Goal: Information Seeking & Learning: Learn about a topic

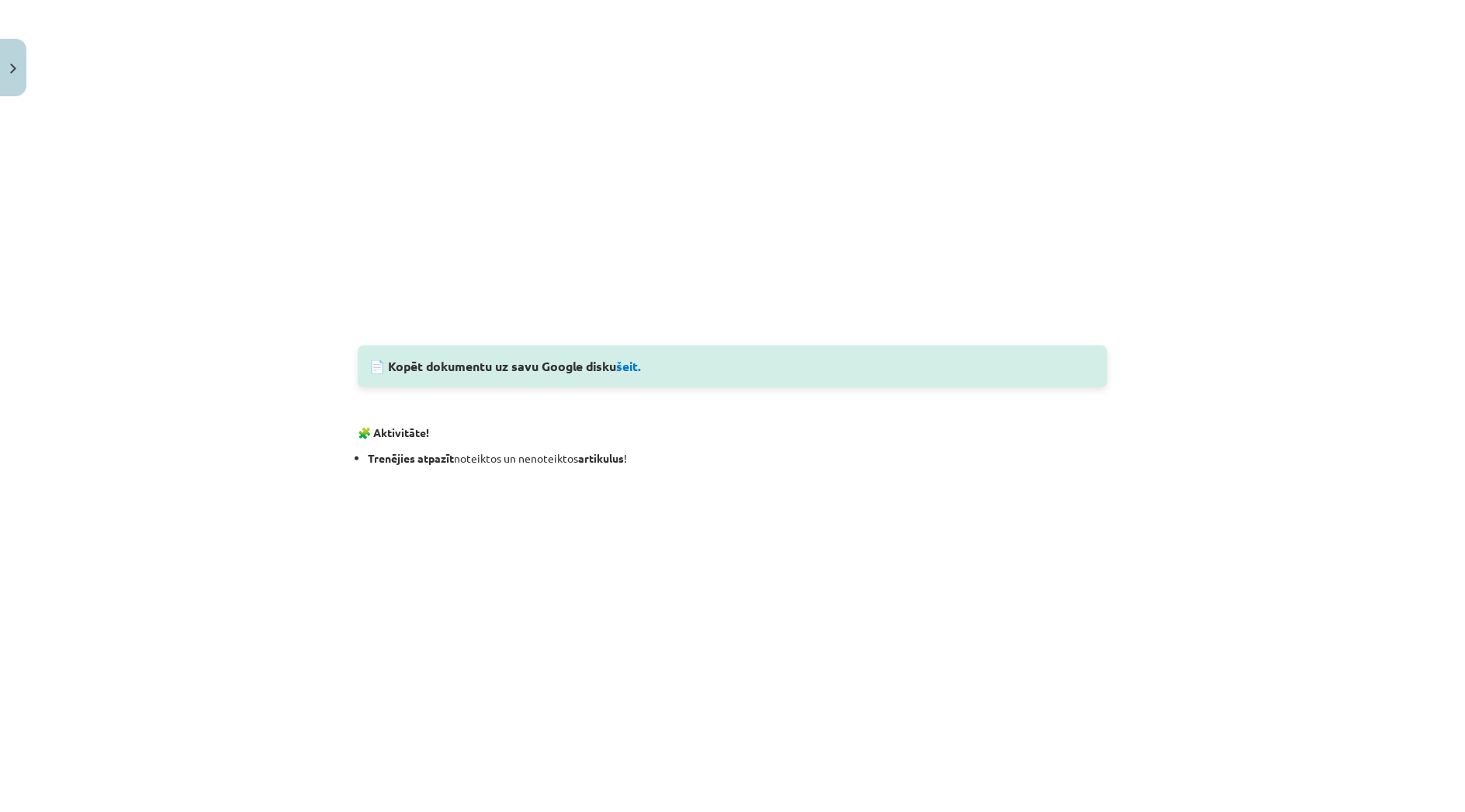
scroll to position [1379, 0]
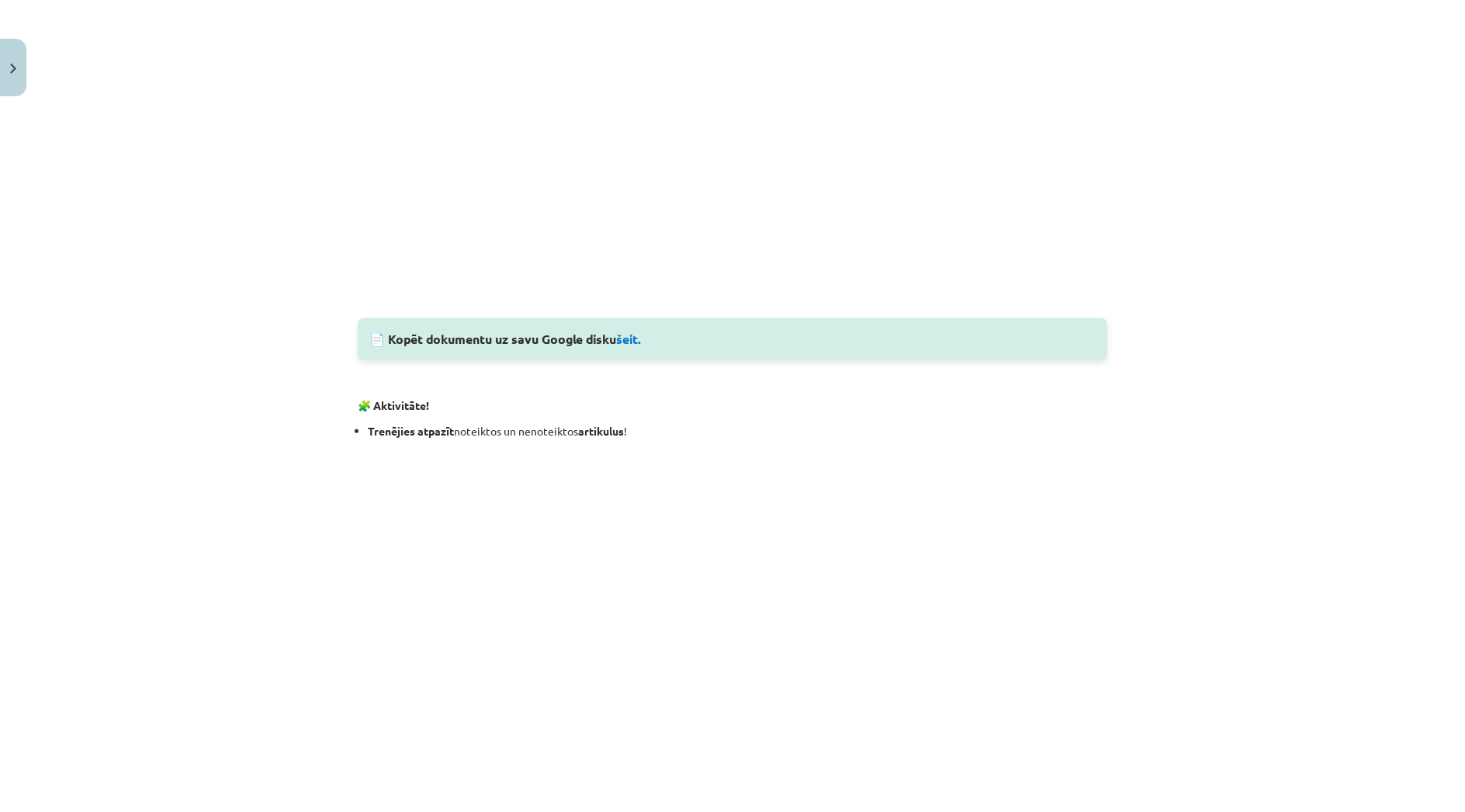
click at [139, 625] on div "Mācību tēma: Spāņu valodas b1 - 10. klases 1.ieskaites mācību materiāls #7 📝 Te…" at bounding box center [732, 406] width 1465 height 812
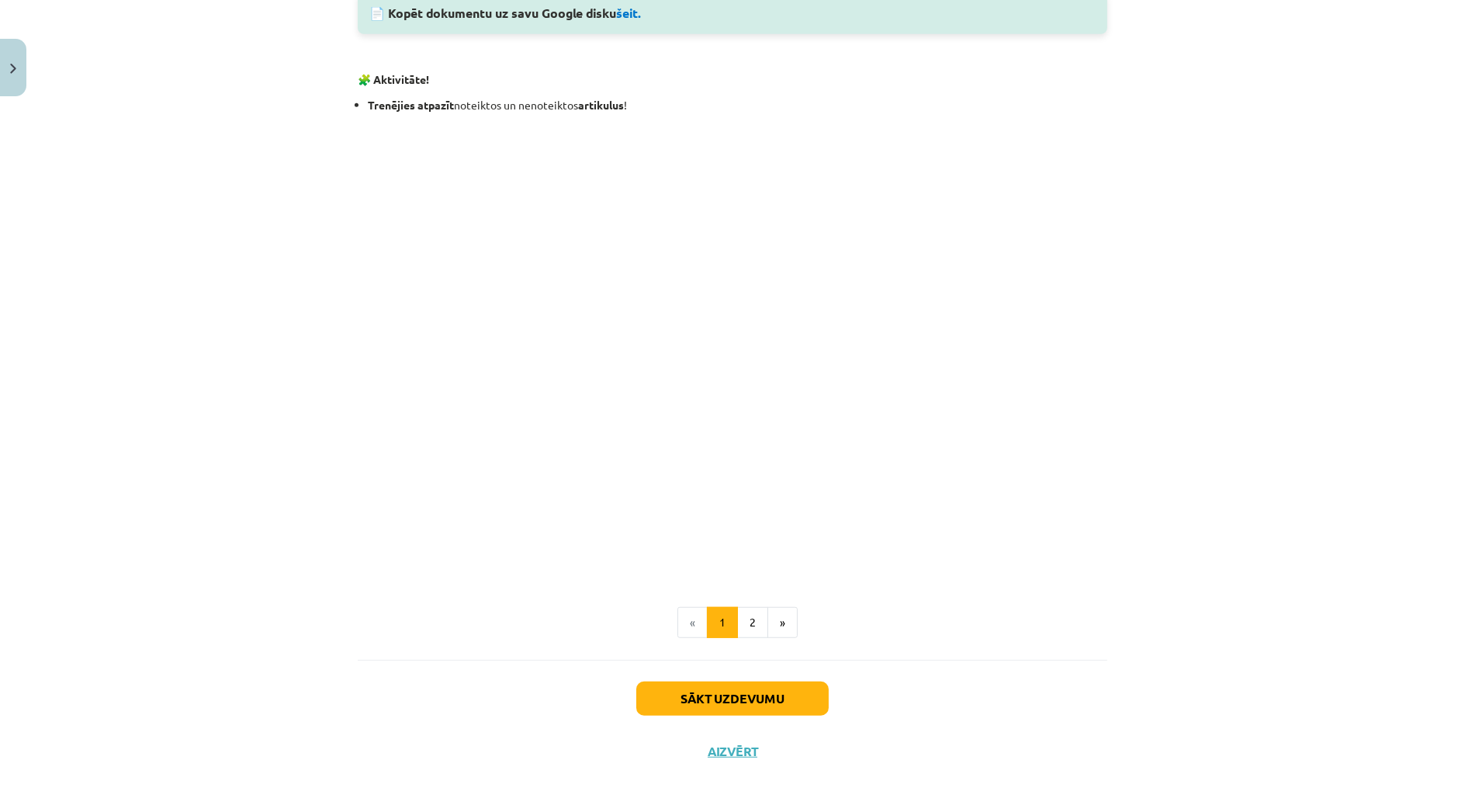
scroll to position [1707, 0]
click at [751, 621] on button "2" at bounding box center [753, 620] width 31 height 31
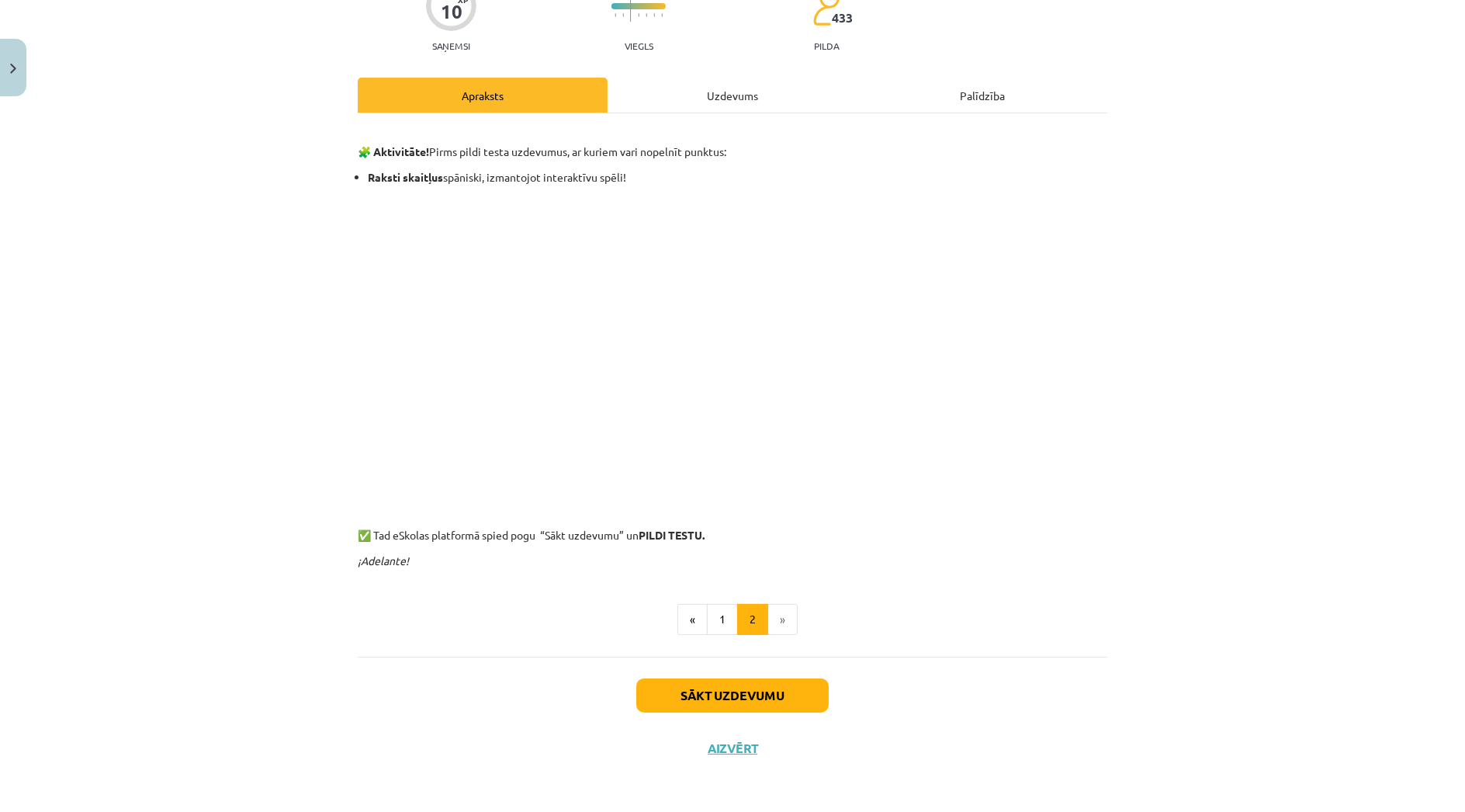
scroll to position [150, 0]
click at [740, 85] on div "Uzdevums" at bounding box center [732, 95] width 250 height 35
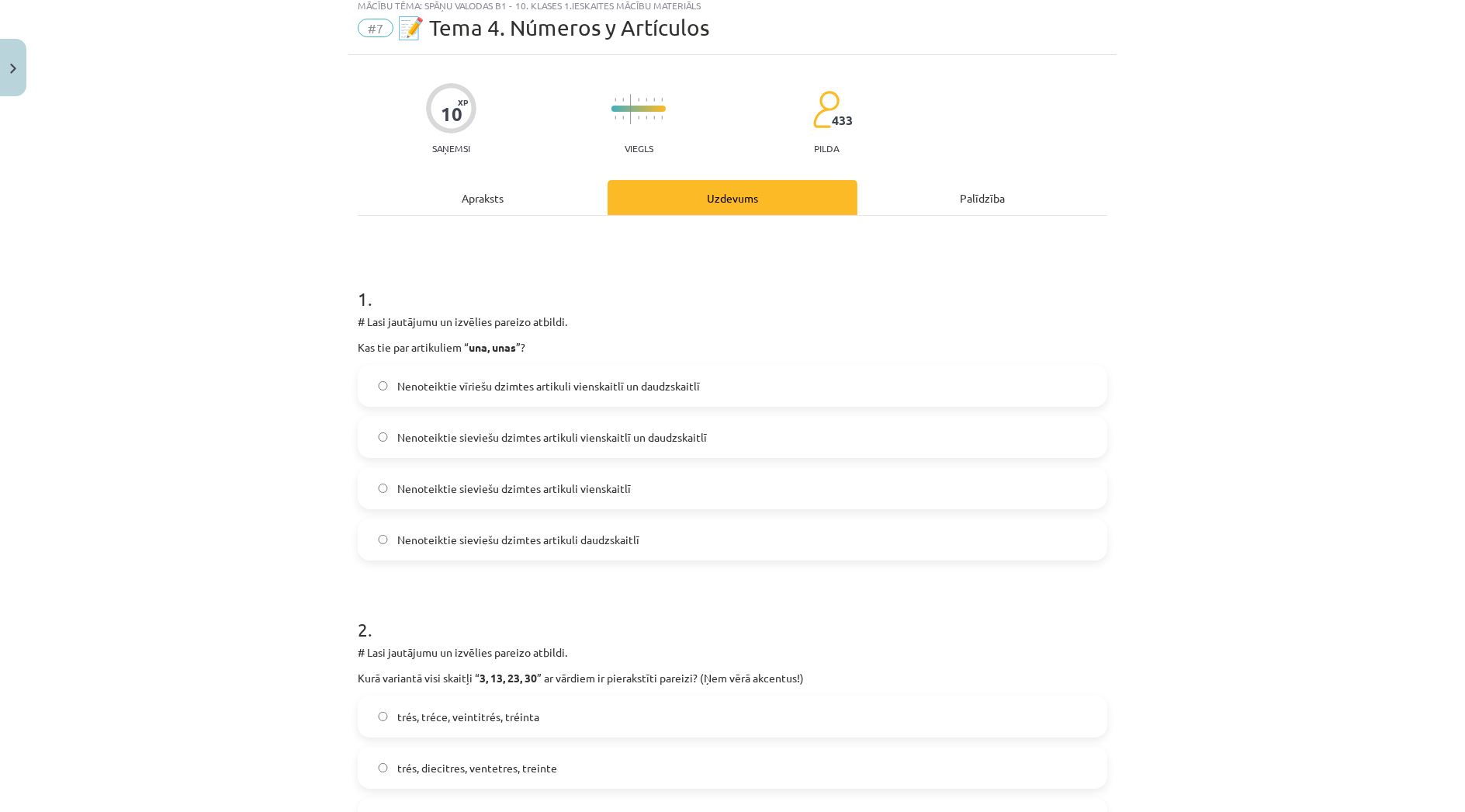
scroll to position [38, 0]
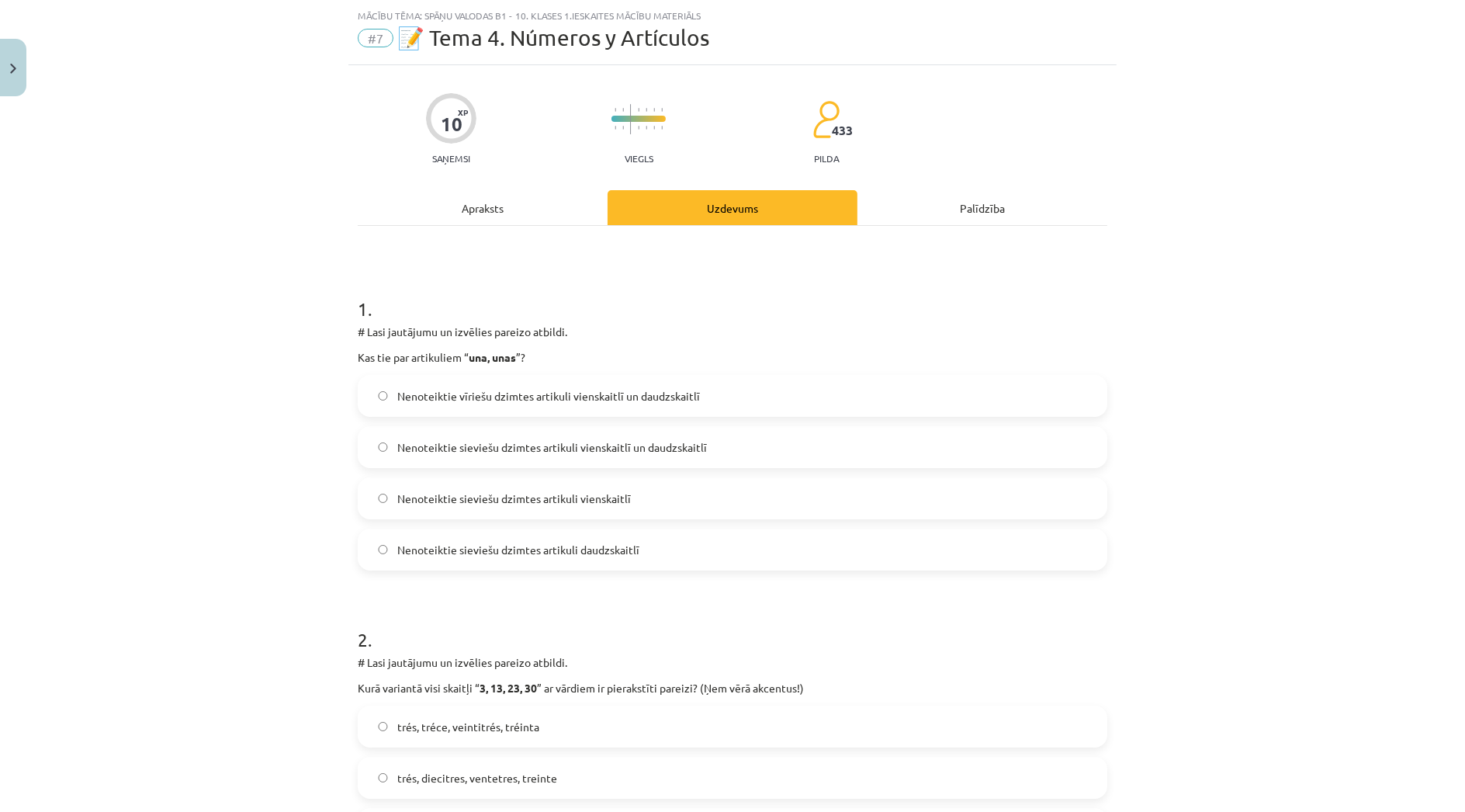
click at [567, 548] on span "Nenoteiktie sieviešu dzimtes artikuli daudzskaitlī" at bounding box center [518, 550] width 242 height 16
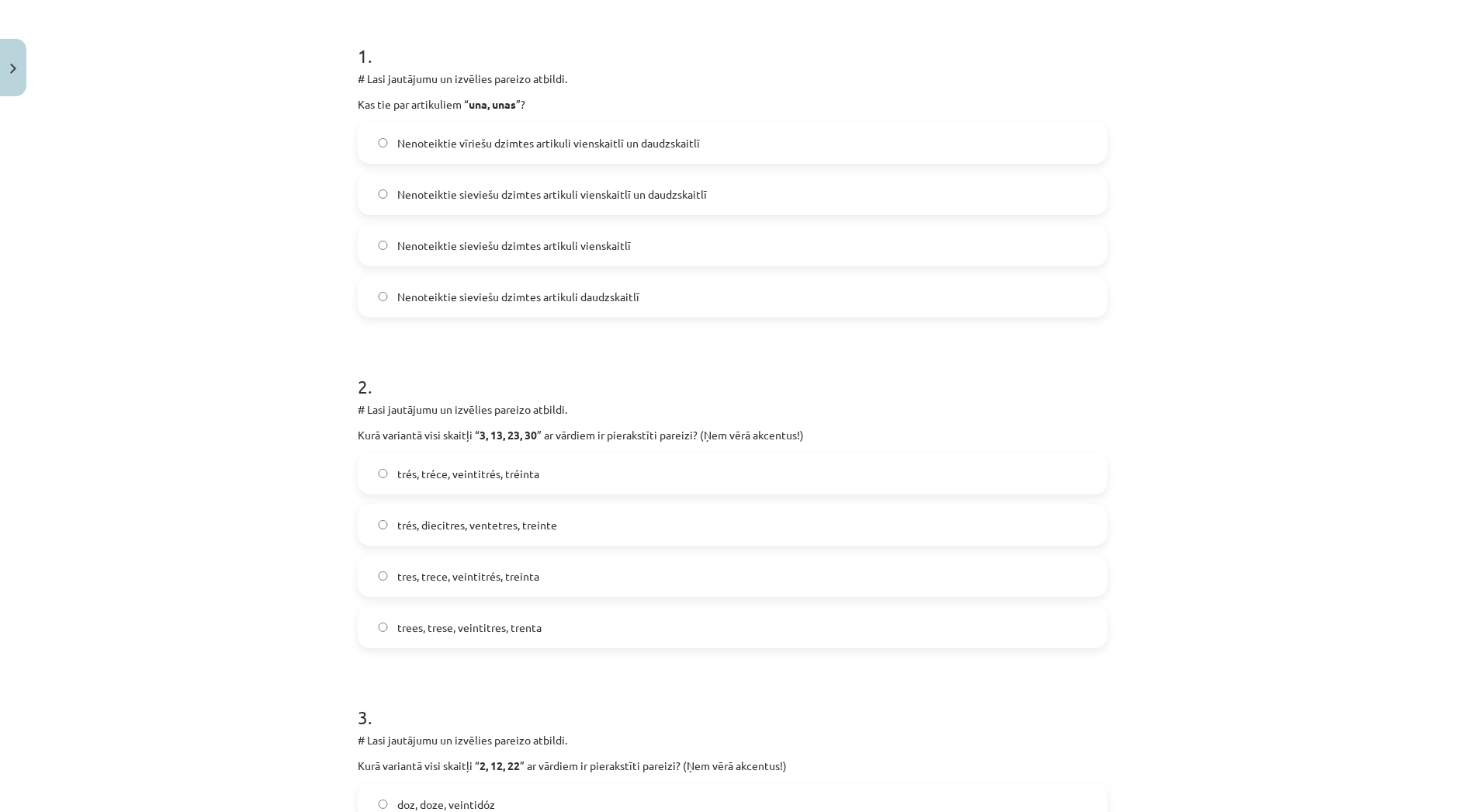
scroll to position [296, 0]
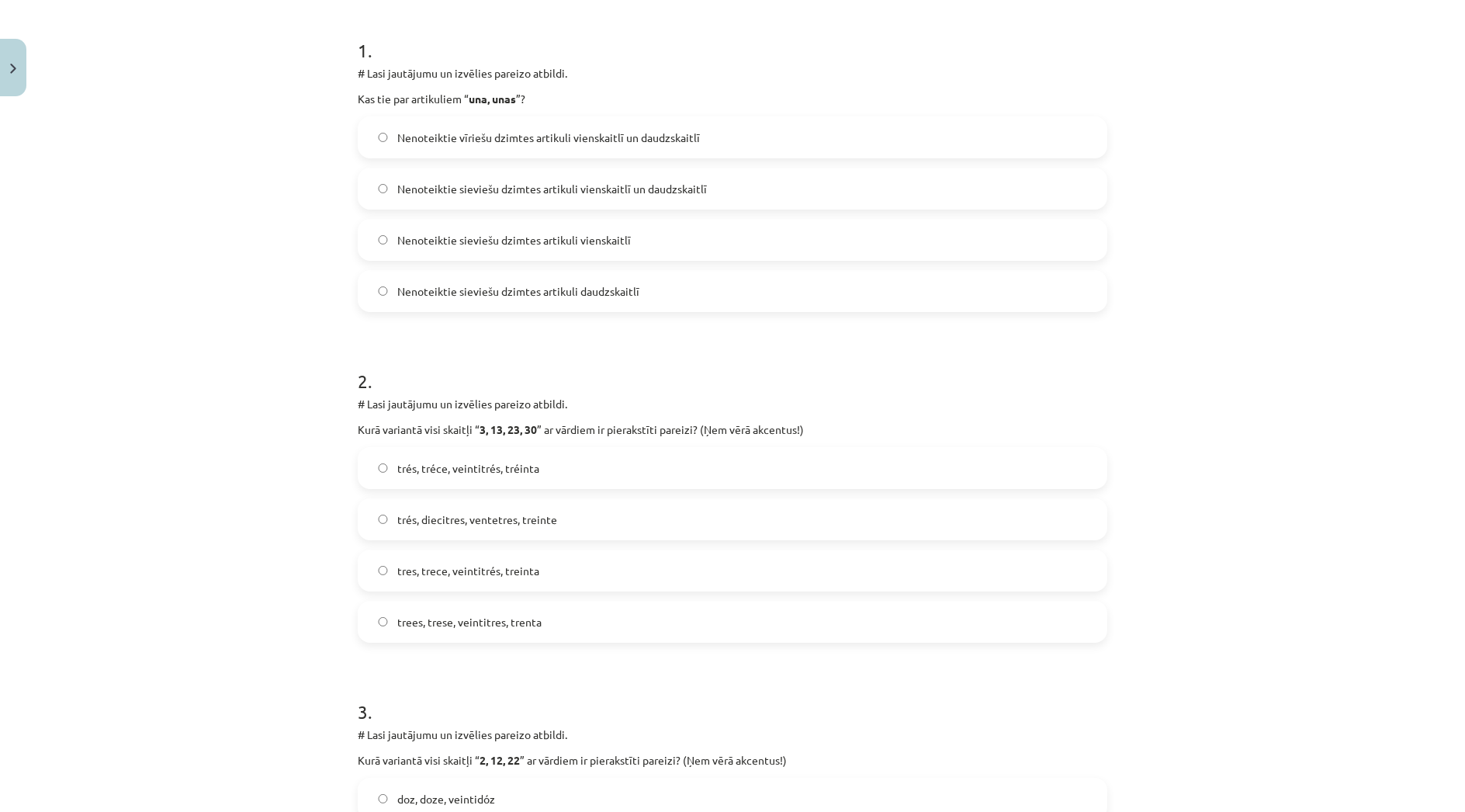
click at [435, 578] on label "tres, trece, veintitrés, treinta" at bounding box center [733, 570] width 746 height 39
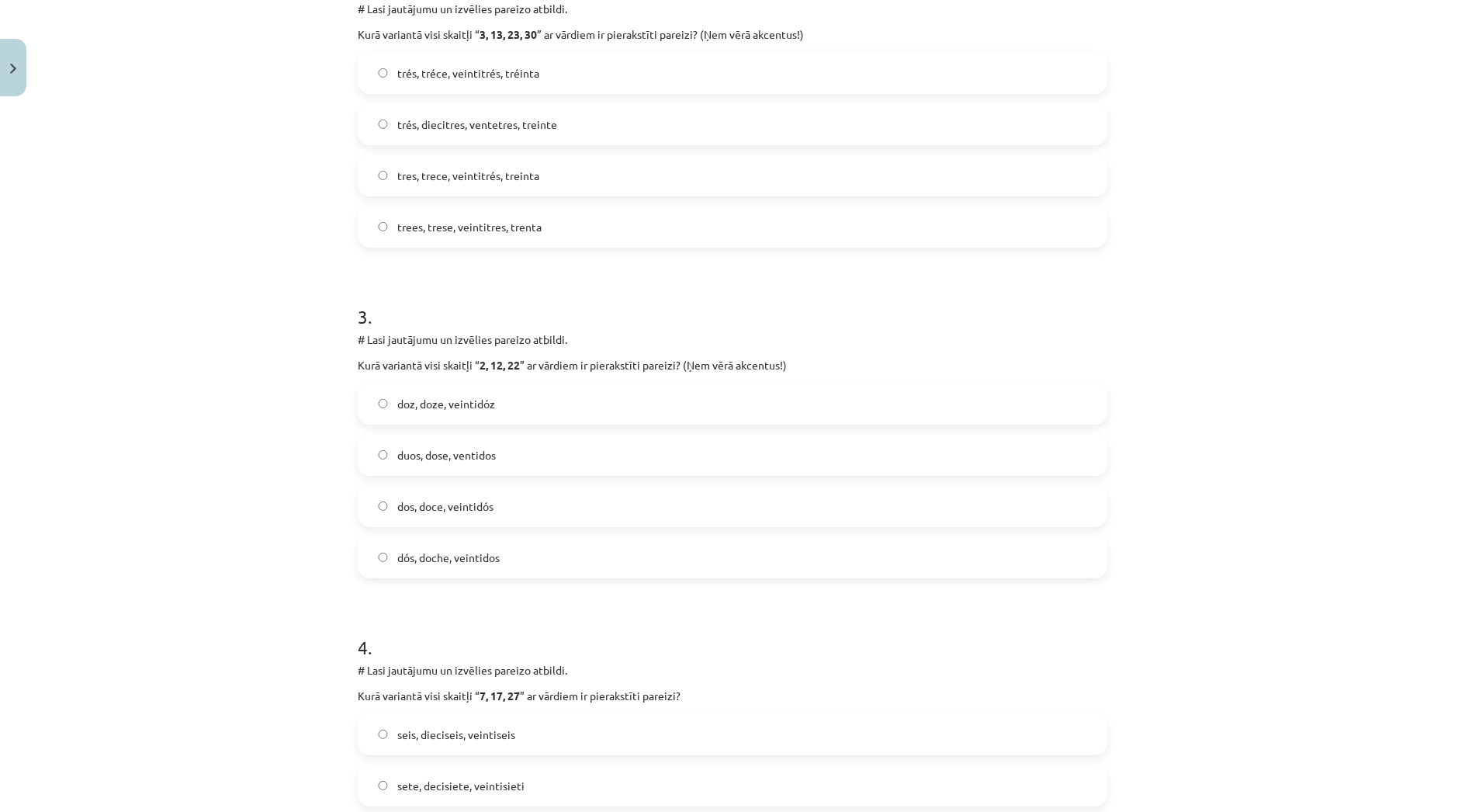
scroll to position [728, 0]
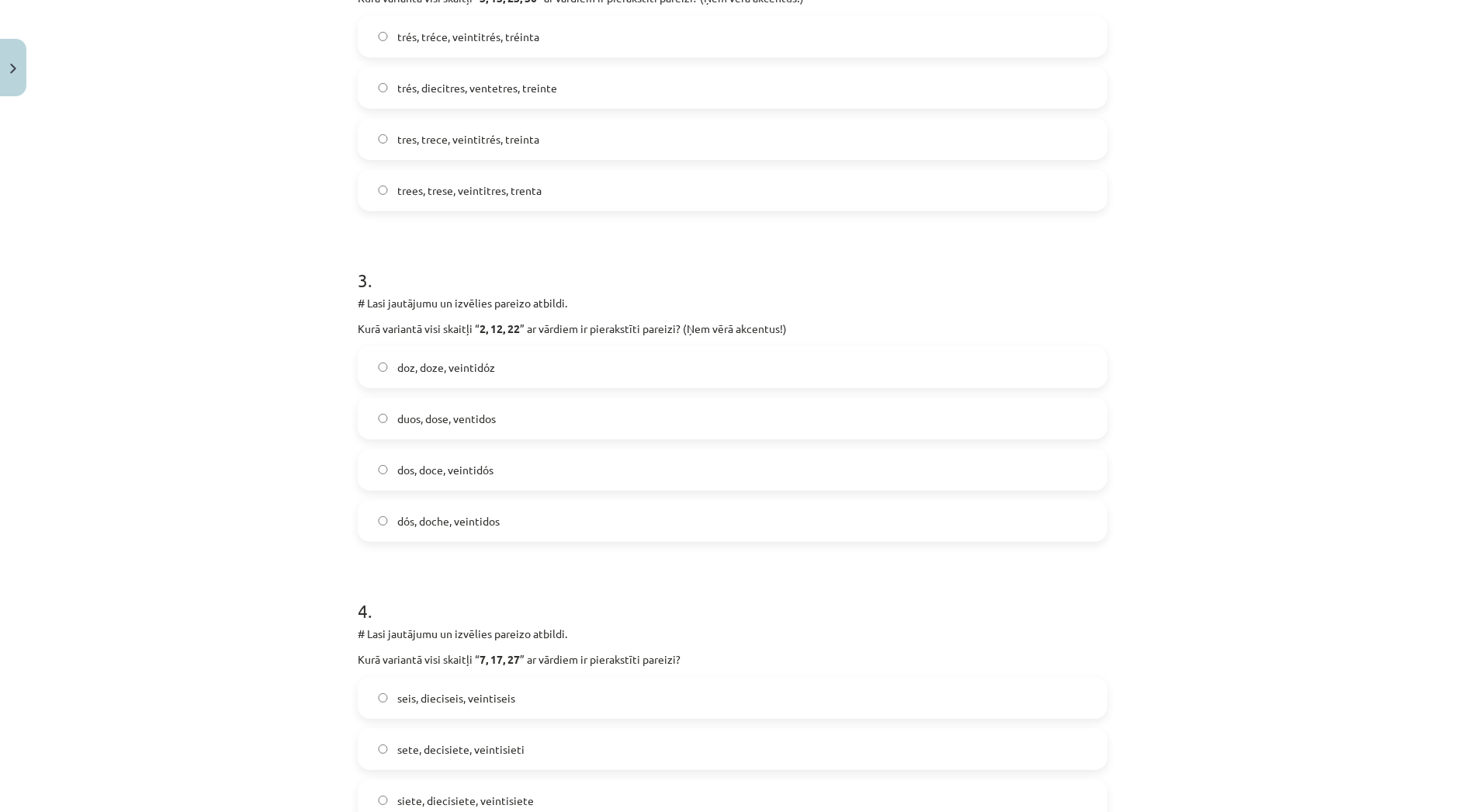
click at [454, 475] on span "dos, doce, veintidós" at bounding box center [446, 470] width 96 height 16
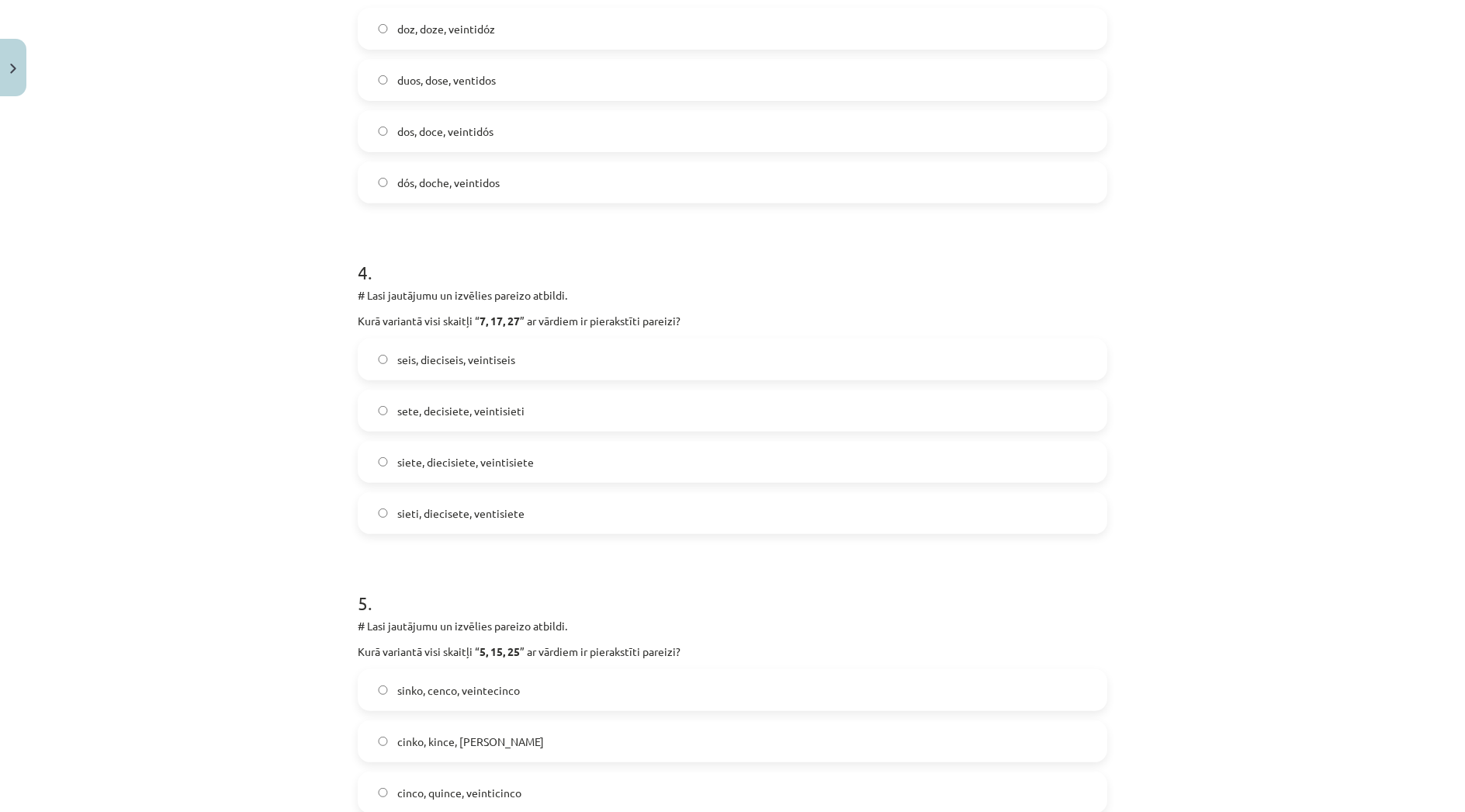
scroll to position [1072, 0]
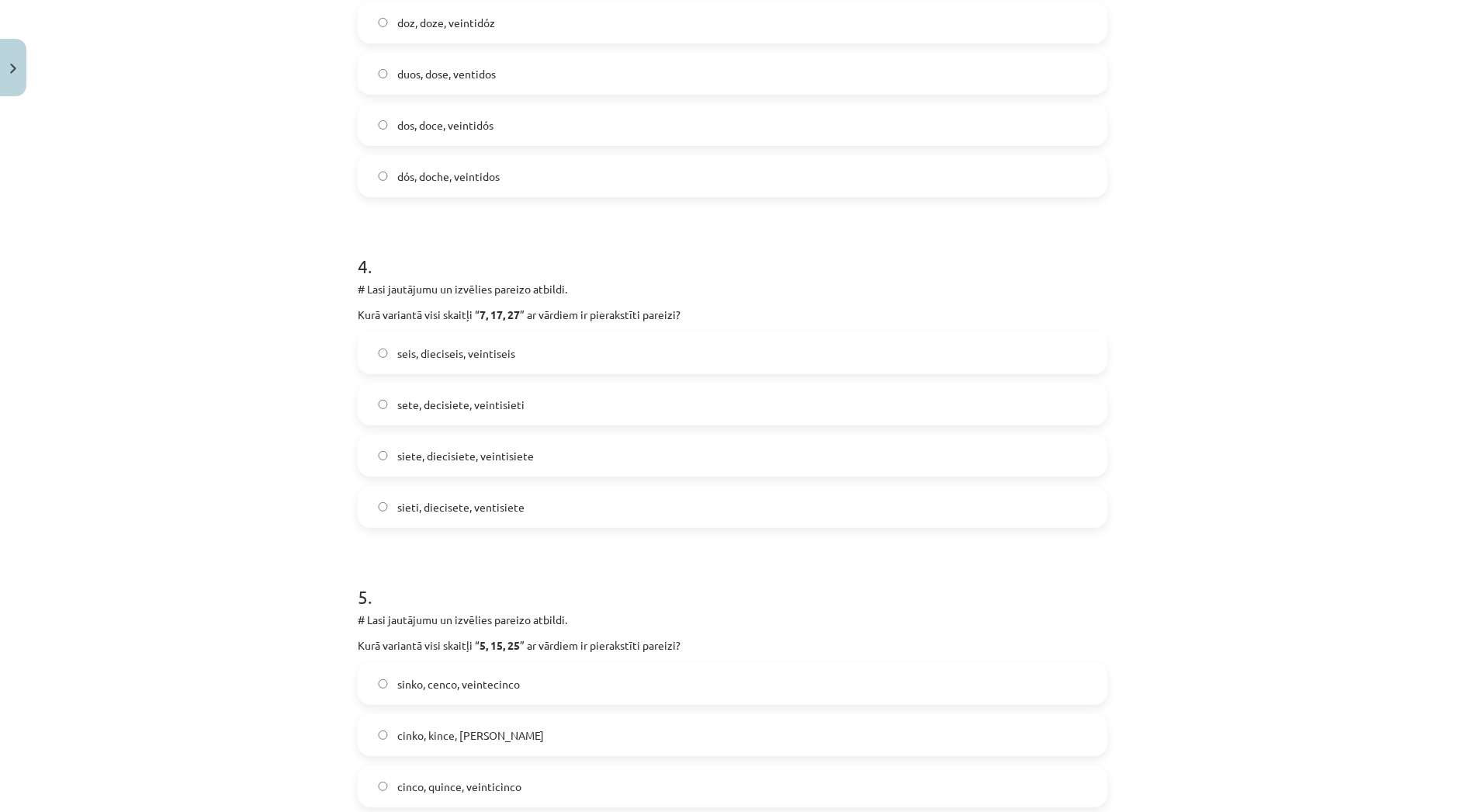
click at [473, 465] on label "siete, diecisiete, veintisiete" at bounding box center [733, 455] width 746 height 39
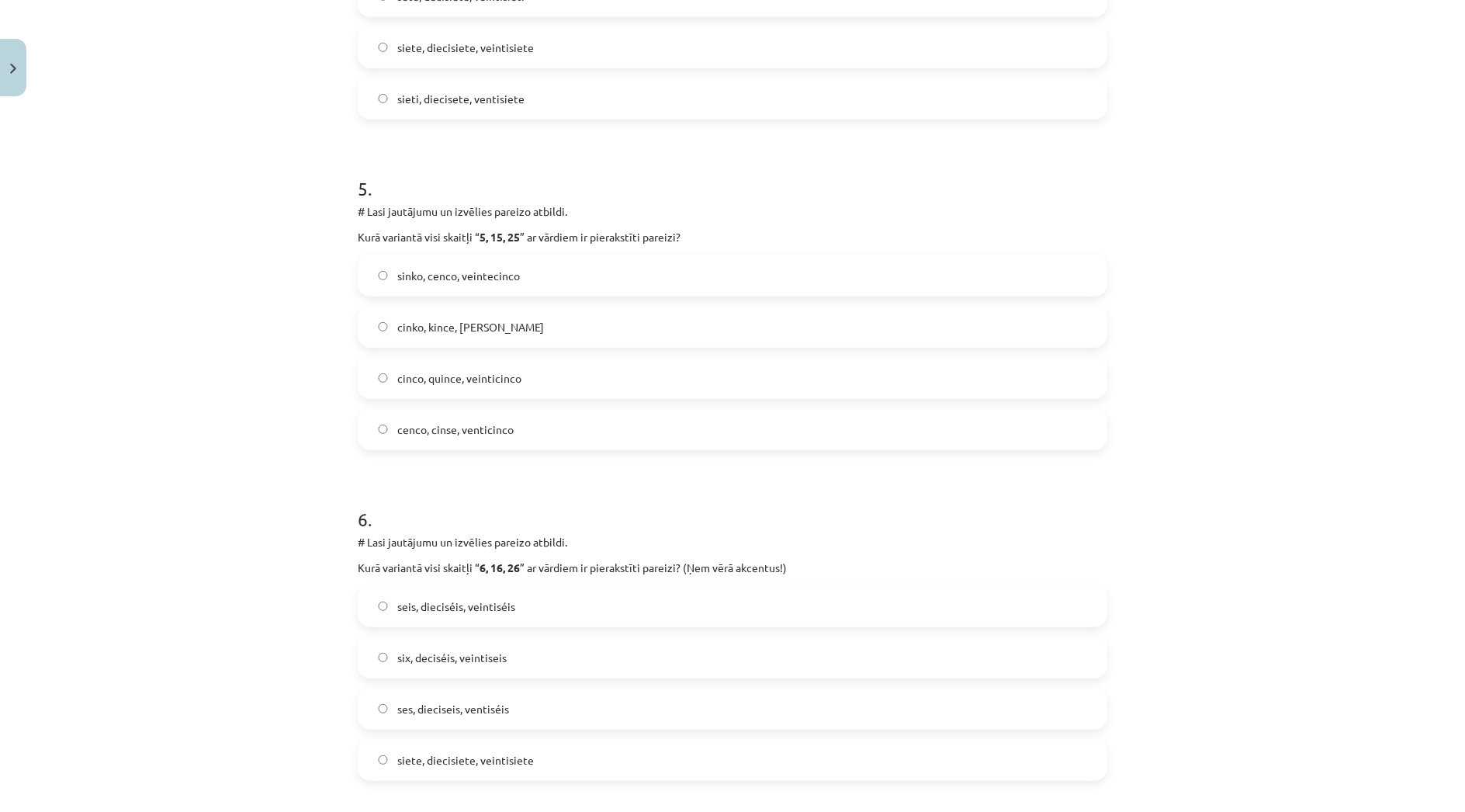
scroll to position [1504, 0]
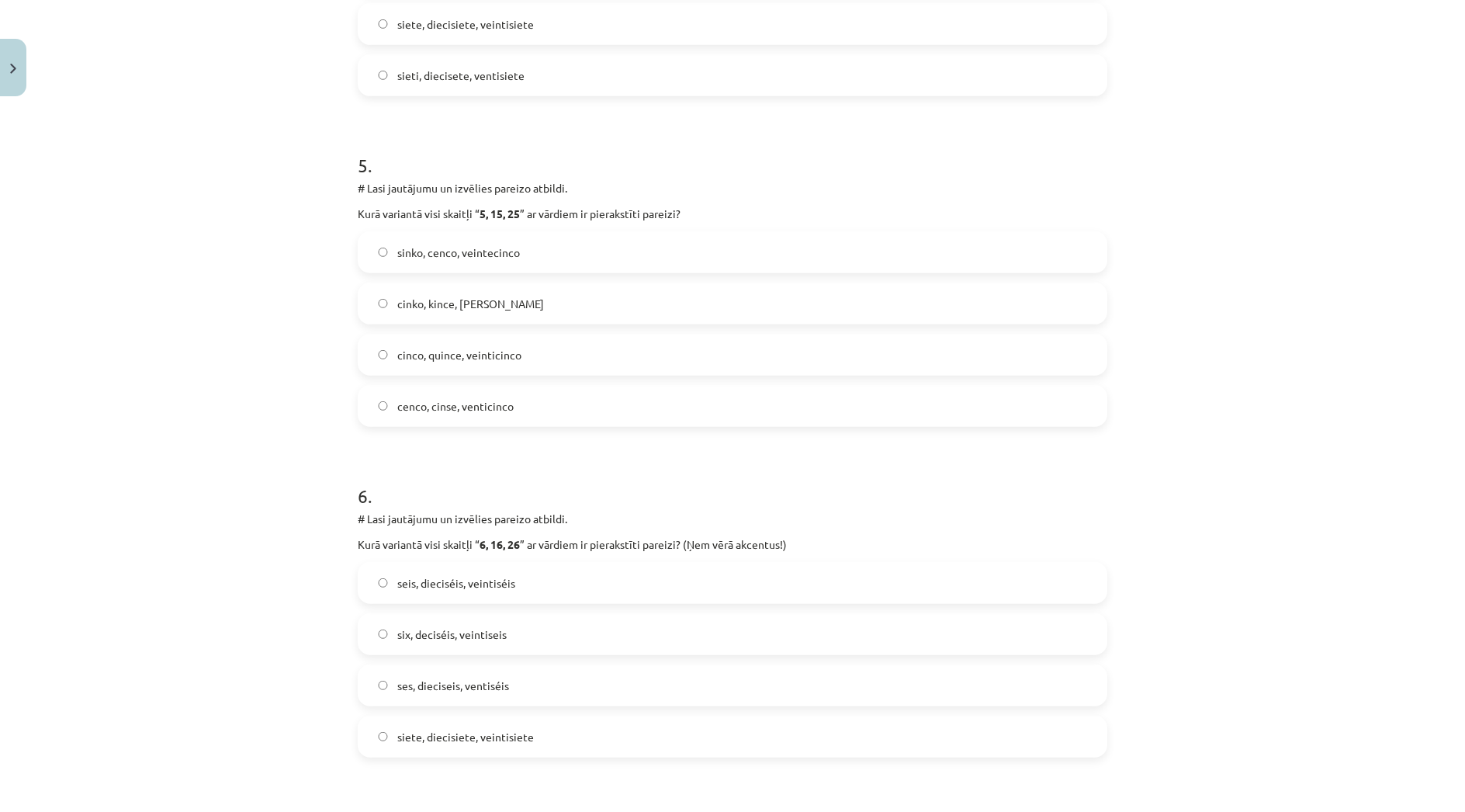
click at [466, 358] on span "cinco, quince, veinticinco" at bounding box center [459, 355] width 124 height 16
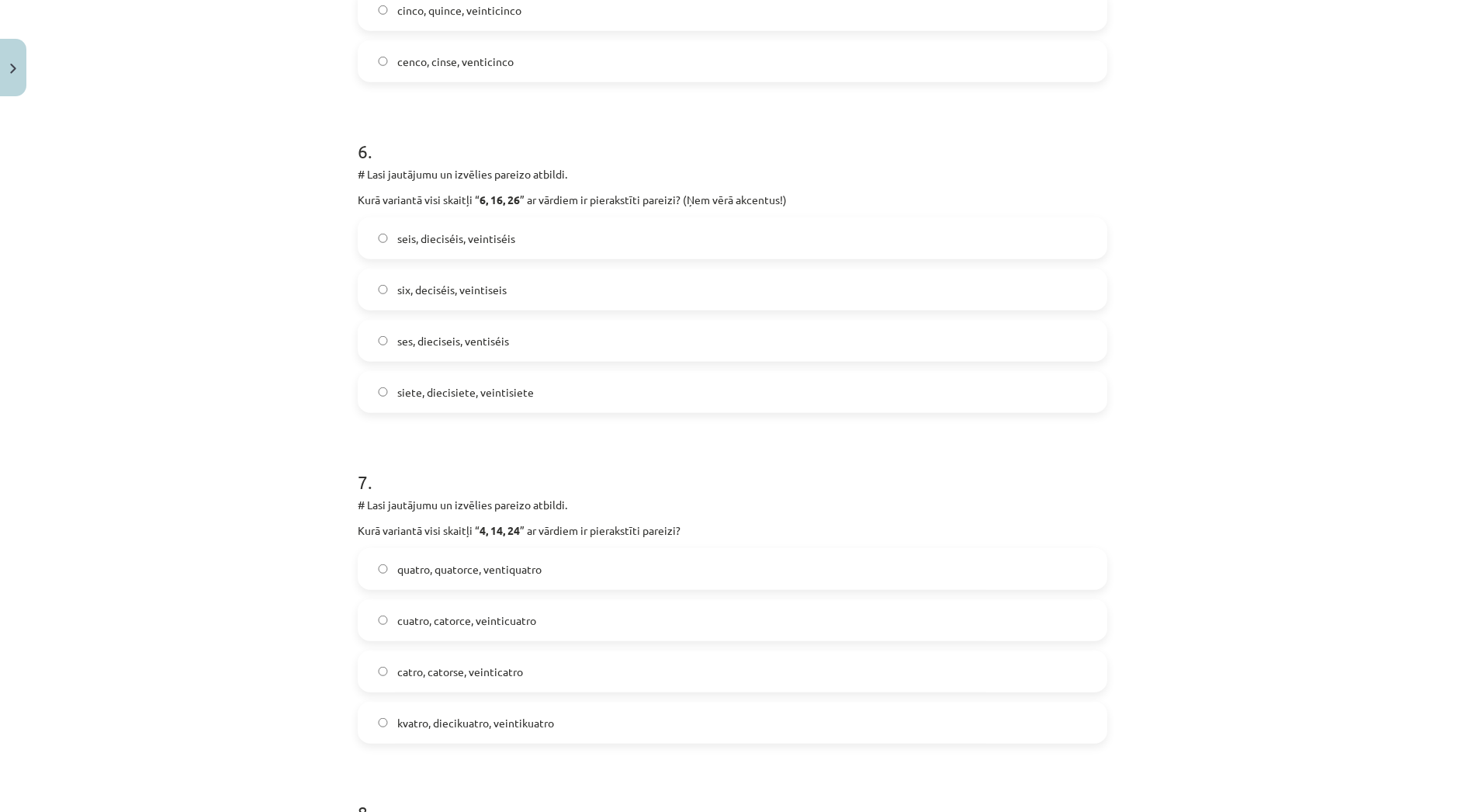
scroll to position [1849, 0]
click at [578, 236] on label "seis, dieciséis, veintiséis" at bounding box center [733, 238] width 746 height 39
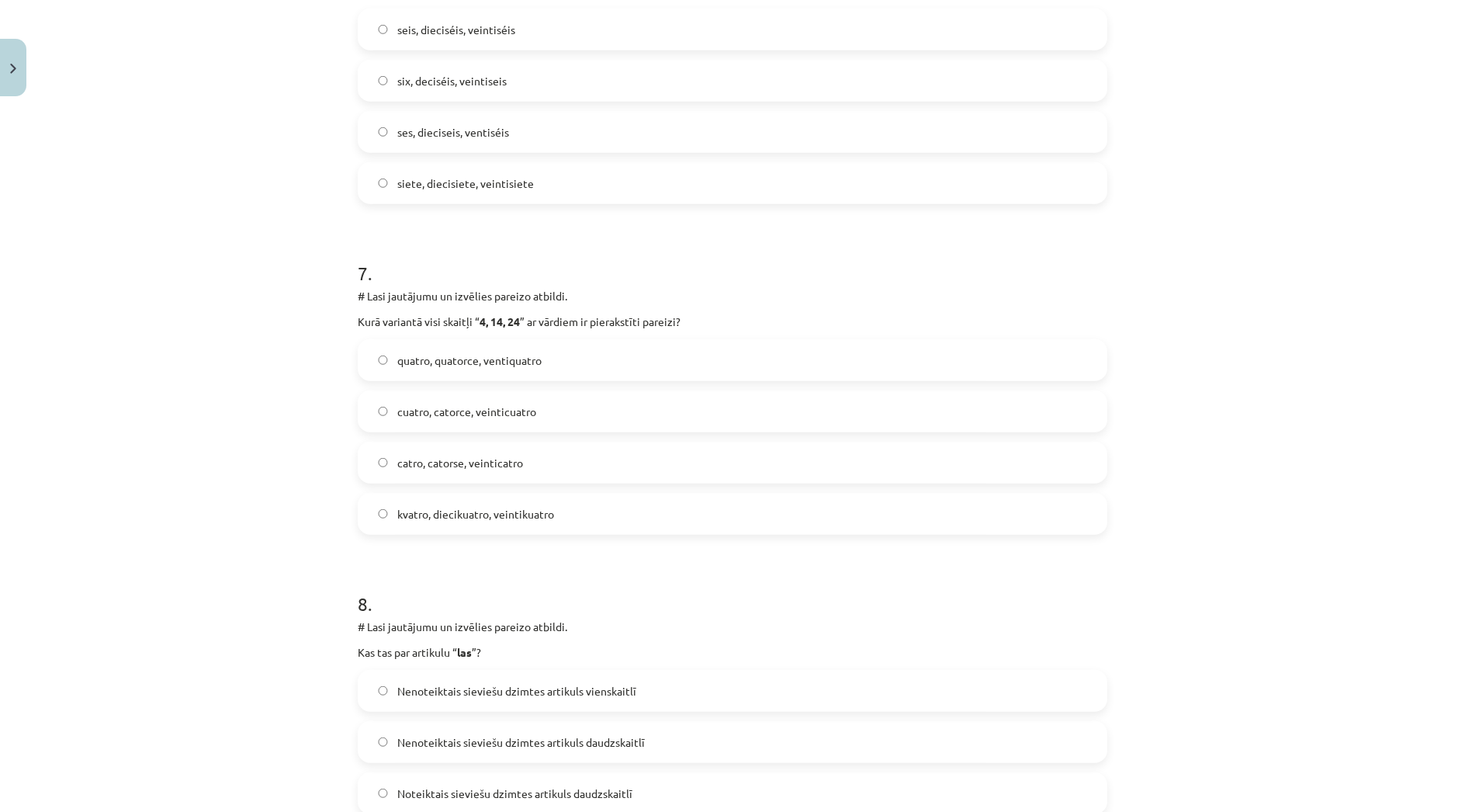
scroll to position [2108, 0]
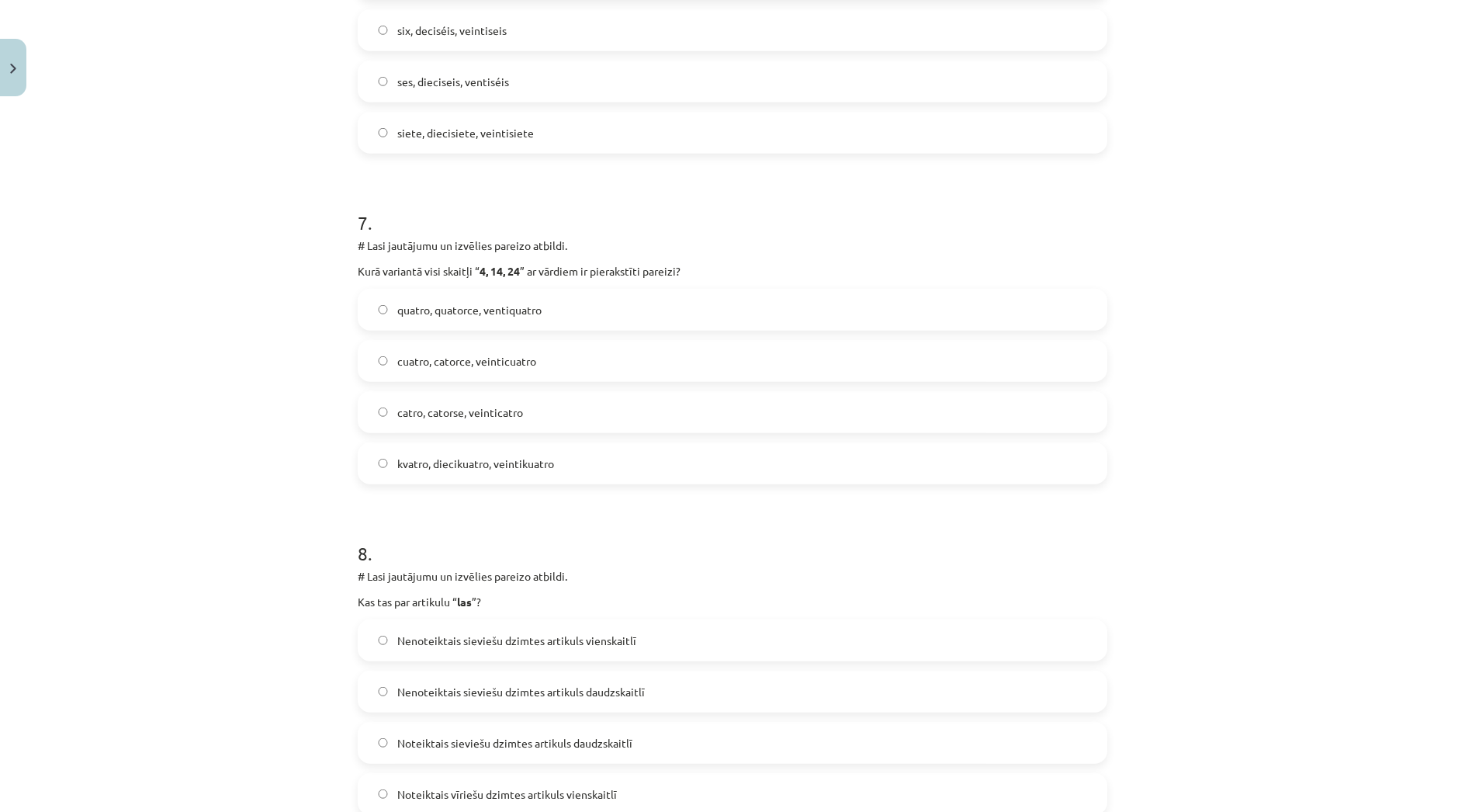
click at [463, 370] on label "cuatro, catorce, veinticuatro" at bounding box center [733, 361] width 746 height 39
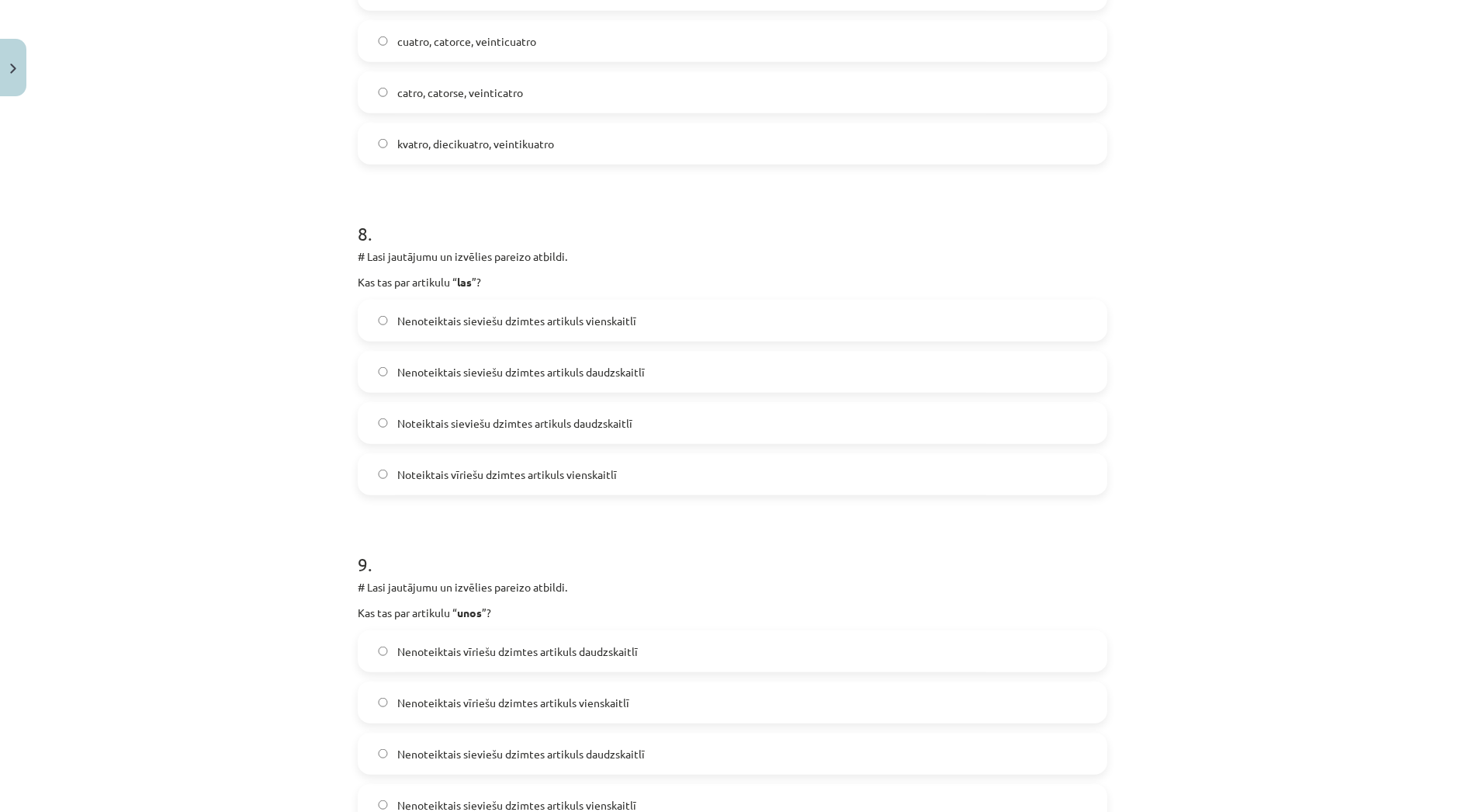
scroll to position [2452, 0]
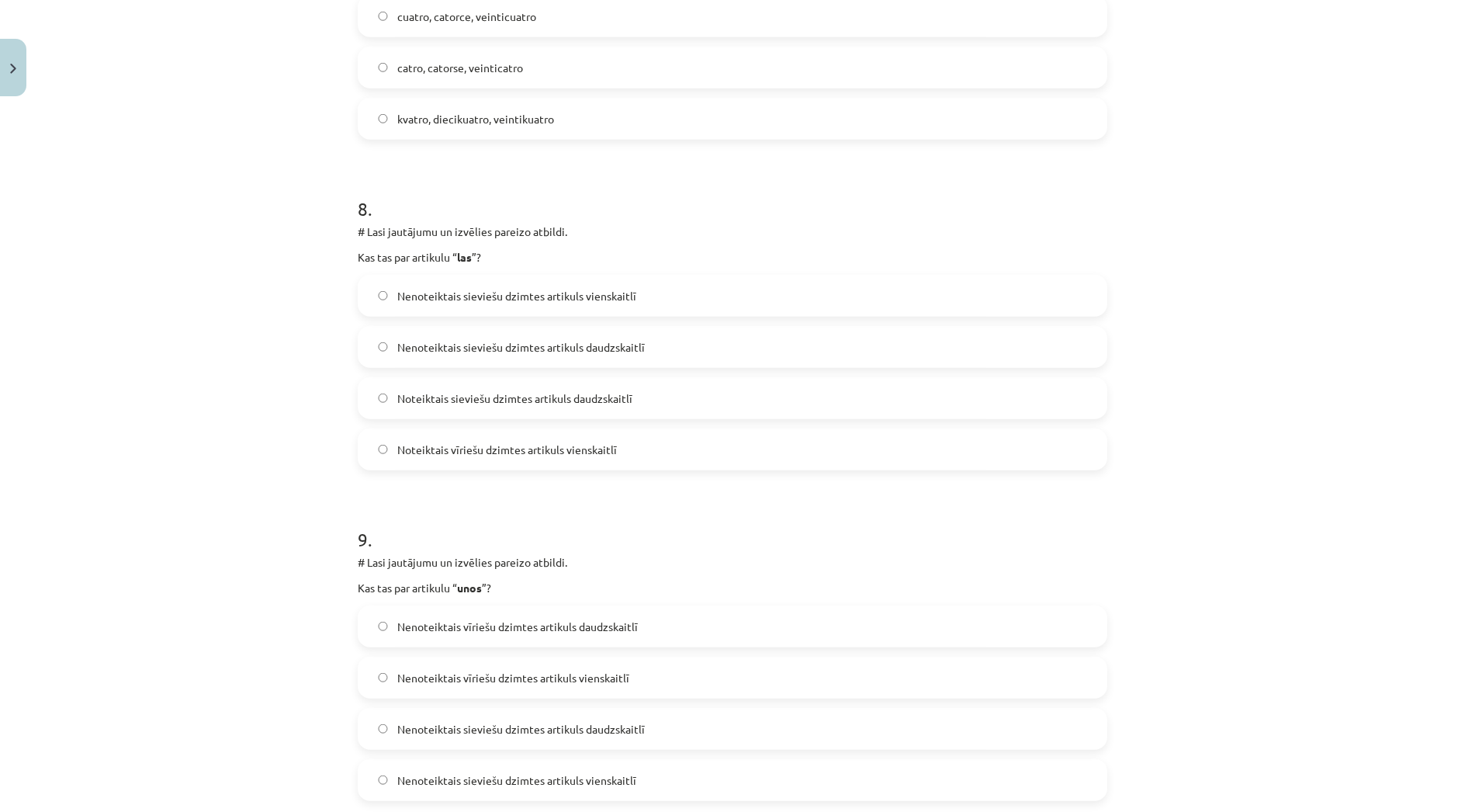
drag, startPoint x: 448, startPoint y: 456, endPoint x: 448, endPoint y: 465, distance: 9.0
click at [448, 465] on label "Noteiktais vīriešu dzimtes artikuls vienskaitlī" at bounding box center [733, 449] width 746 height 39
click at [481, 403] on span "Noteiktais sieviešu dzimtes artikuls daudzskaitlī" at bounding box center [515, 398] width 235 height 16
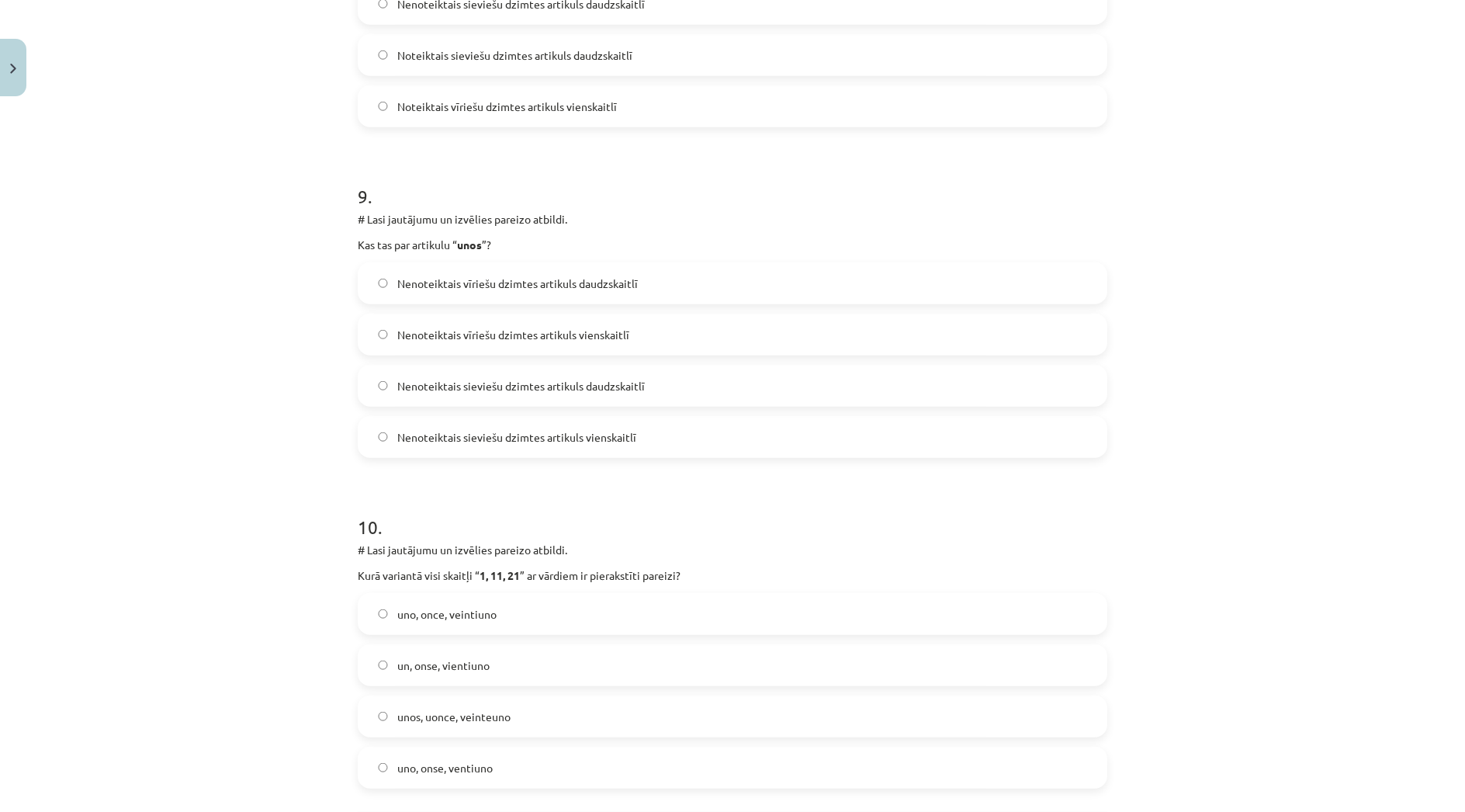
scroll to position [2798, 0]
click at [502, 384] on span "Nenoteiktais sieviešu dzimtes artikuls daudzskaitlī" at bounding box center [521, 384] width 248 height 16
click at [501, 290] on label "Nenoteiktais vīriešu dzimtes artikuls daudzskaitlī" at bounding box center [733, 281] width 746 height 39
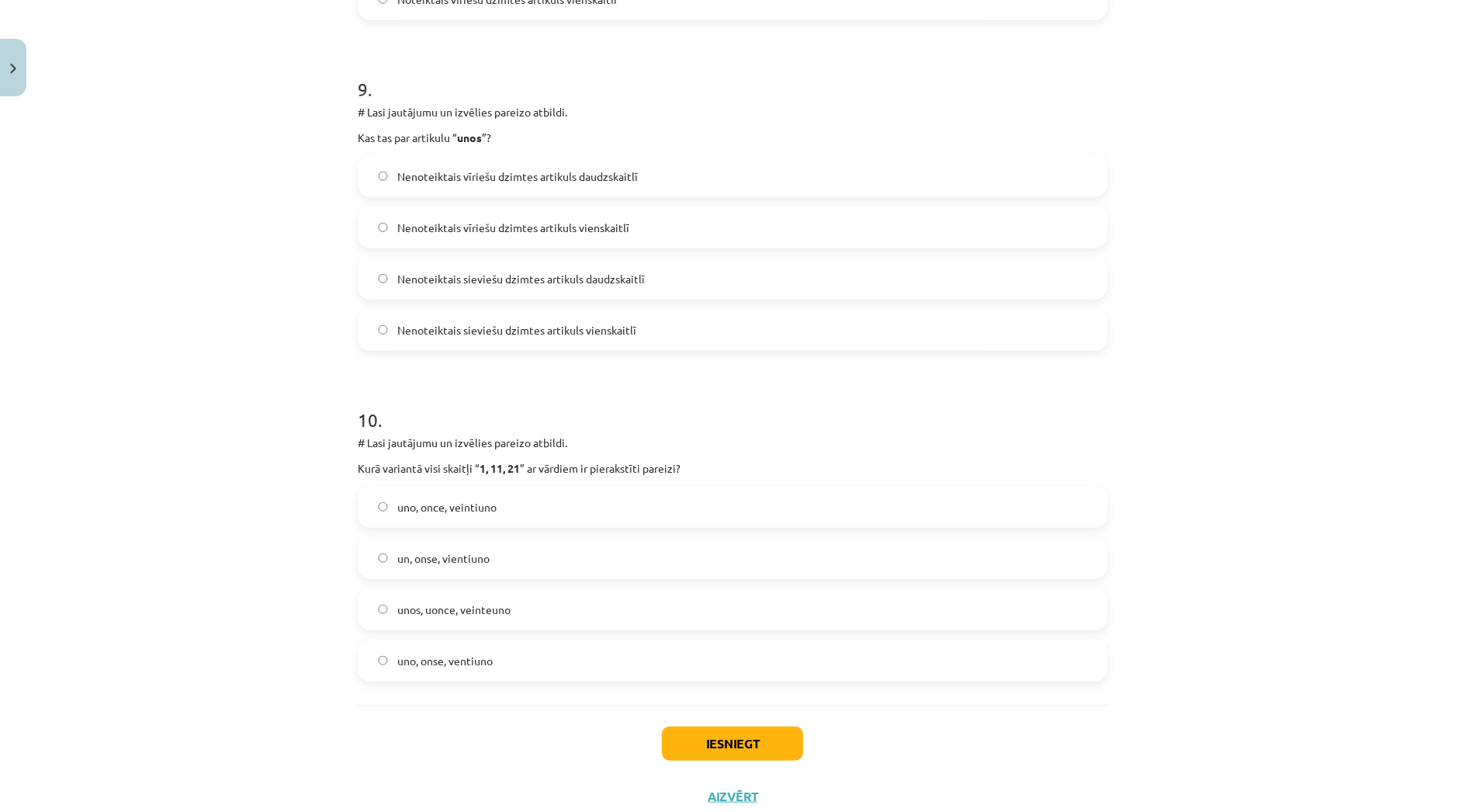
scroll to position [2951, 0]
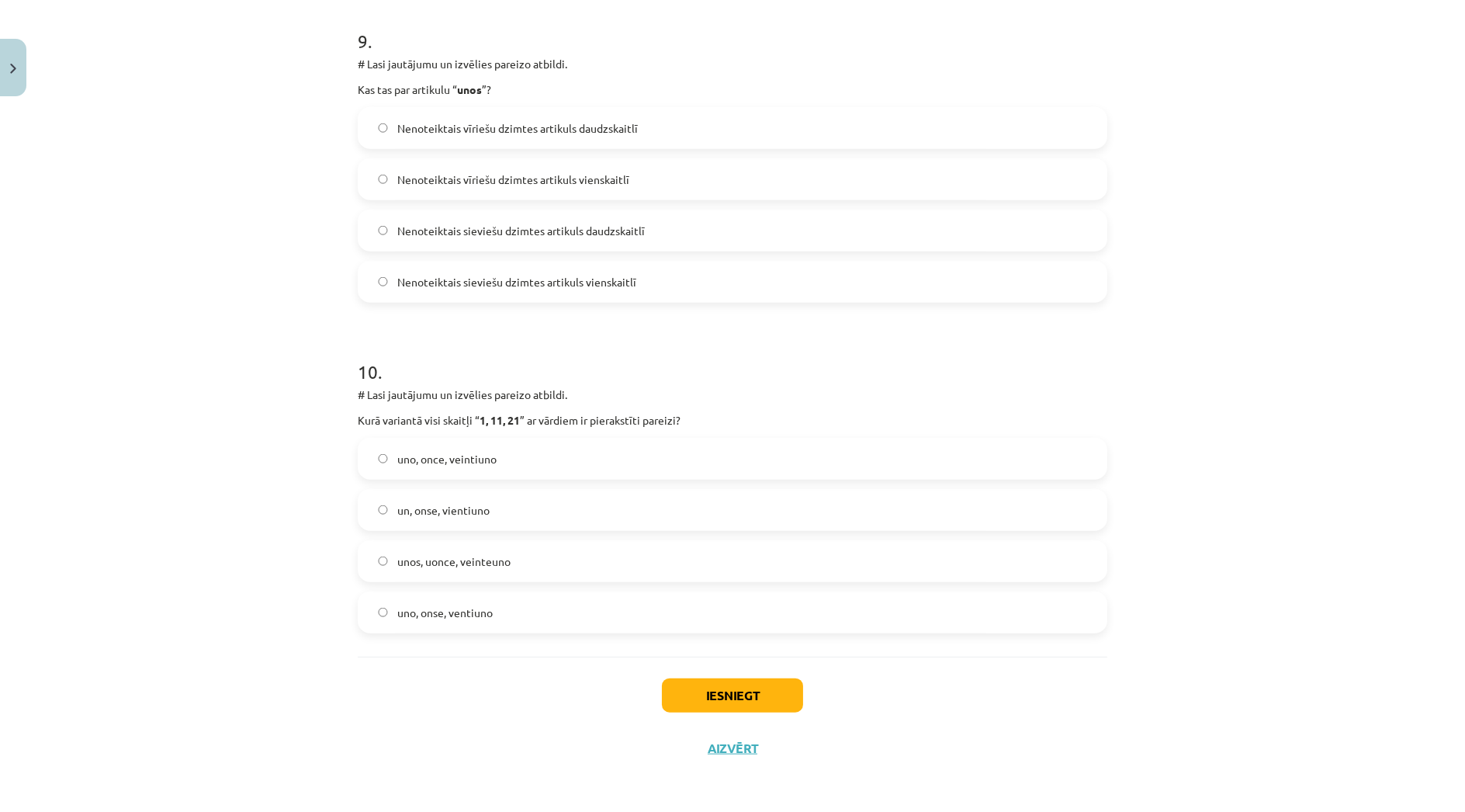
click at [473, 463] on span "uno, once, veintiuno" at bounding box center [447, 459] width 99 height 16
click at [678, 696] on button "Iesniegt" at bounding box center [732, 694] width 141 height 34
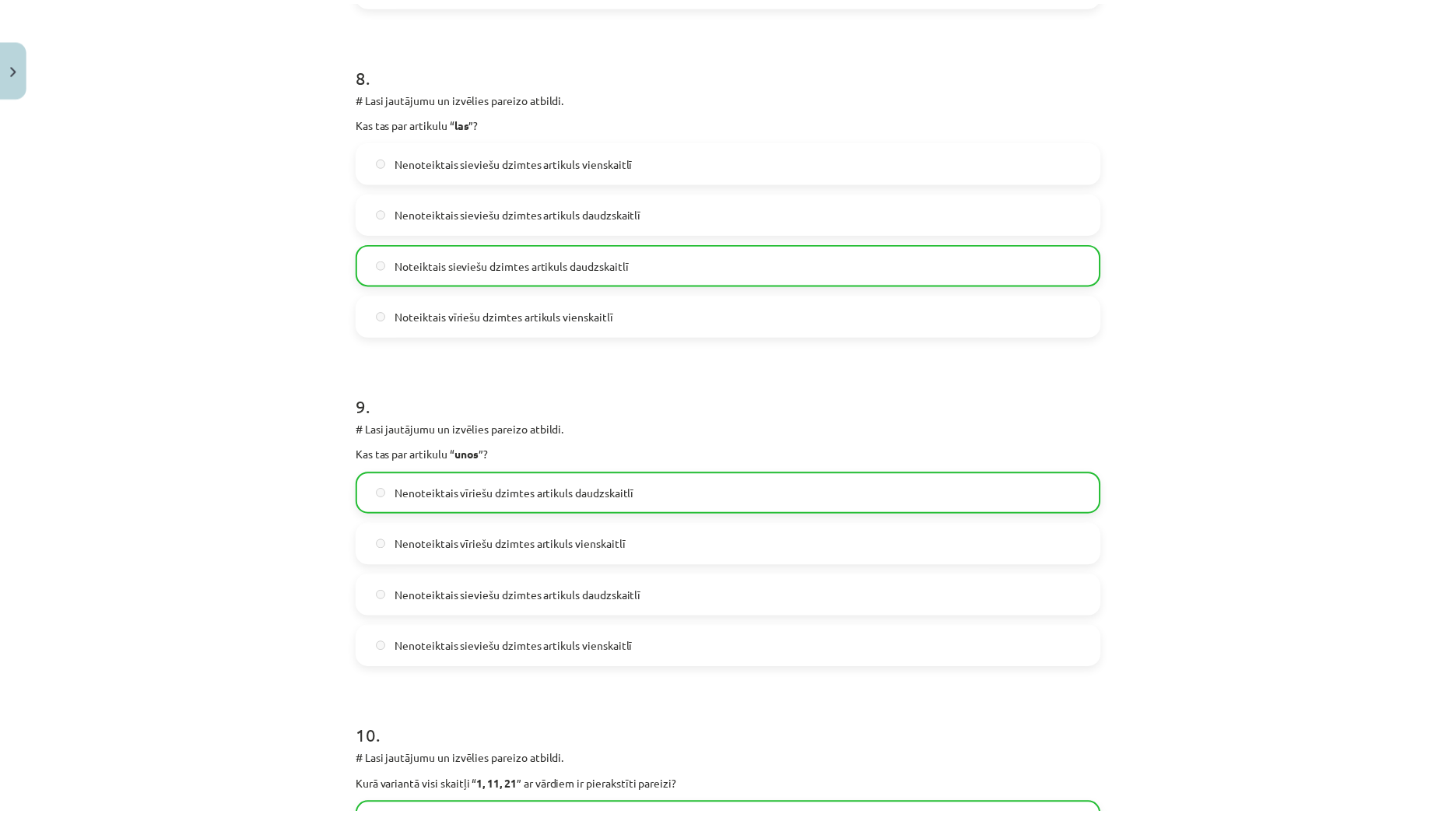
scroll to position [3007, 0]
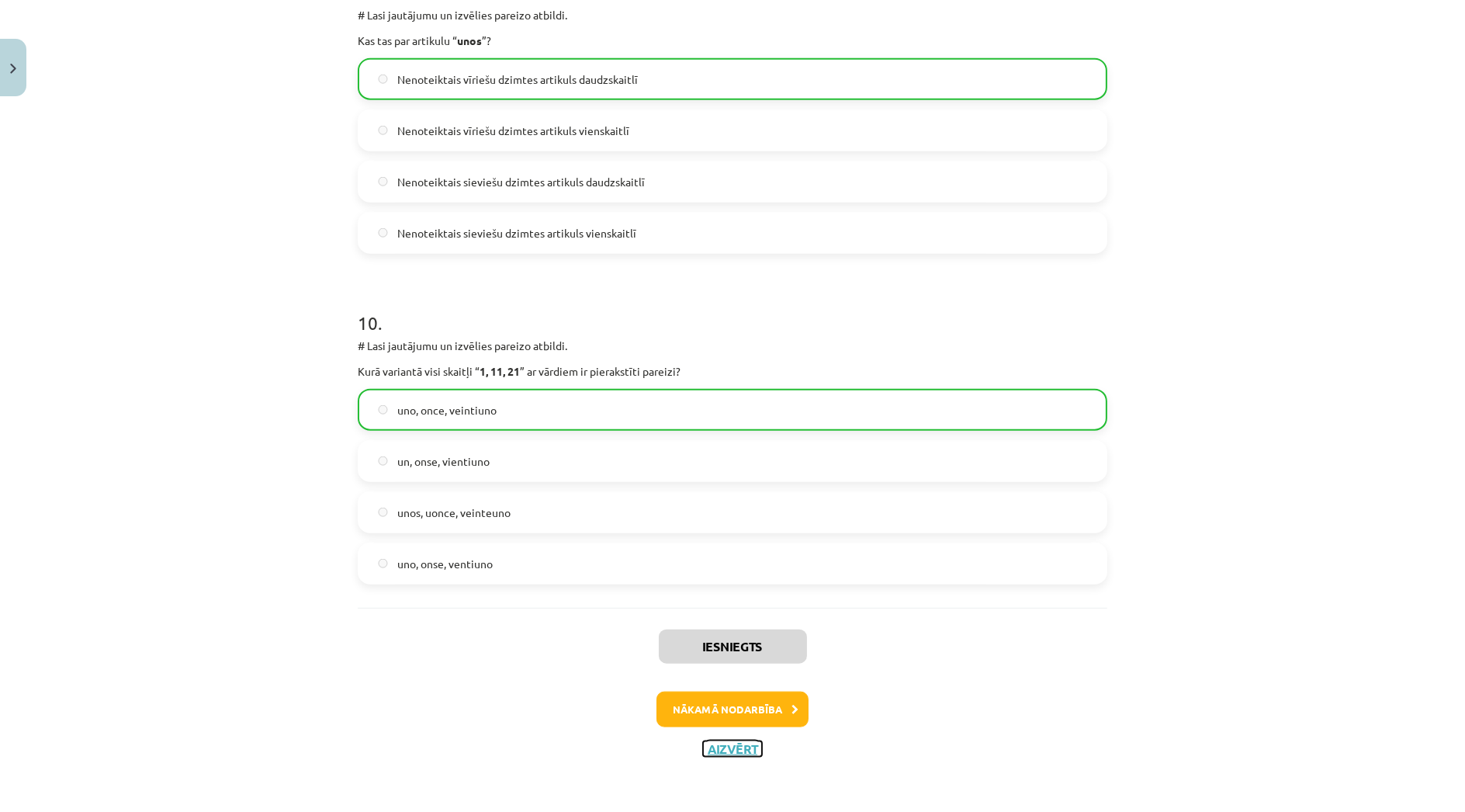
click at [716, 742] on button "Aizvērt" at bounding box center [732, 749] width 59 height 15
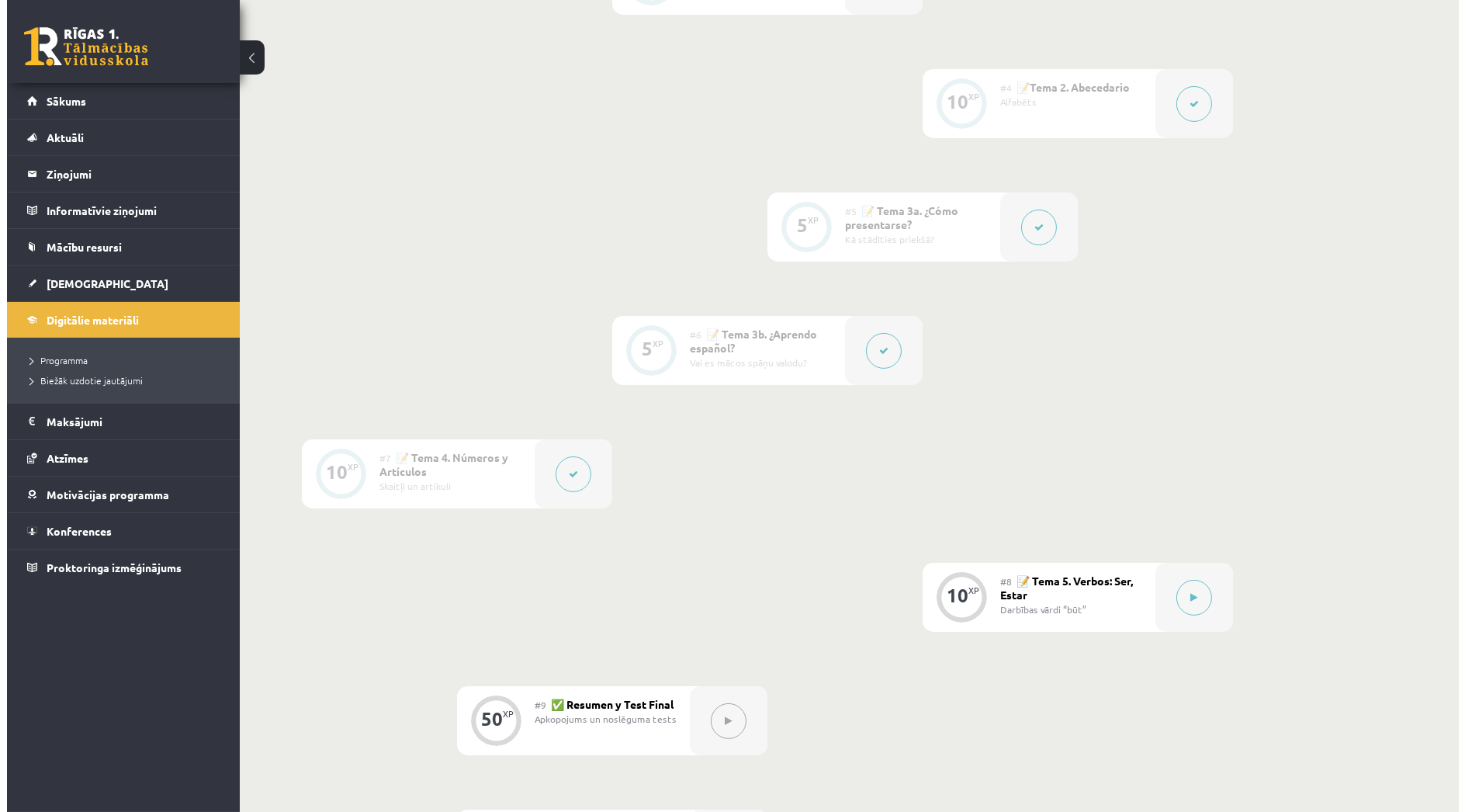
scroll to position [1113, 0]
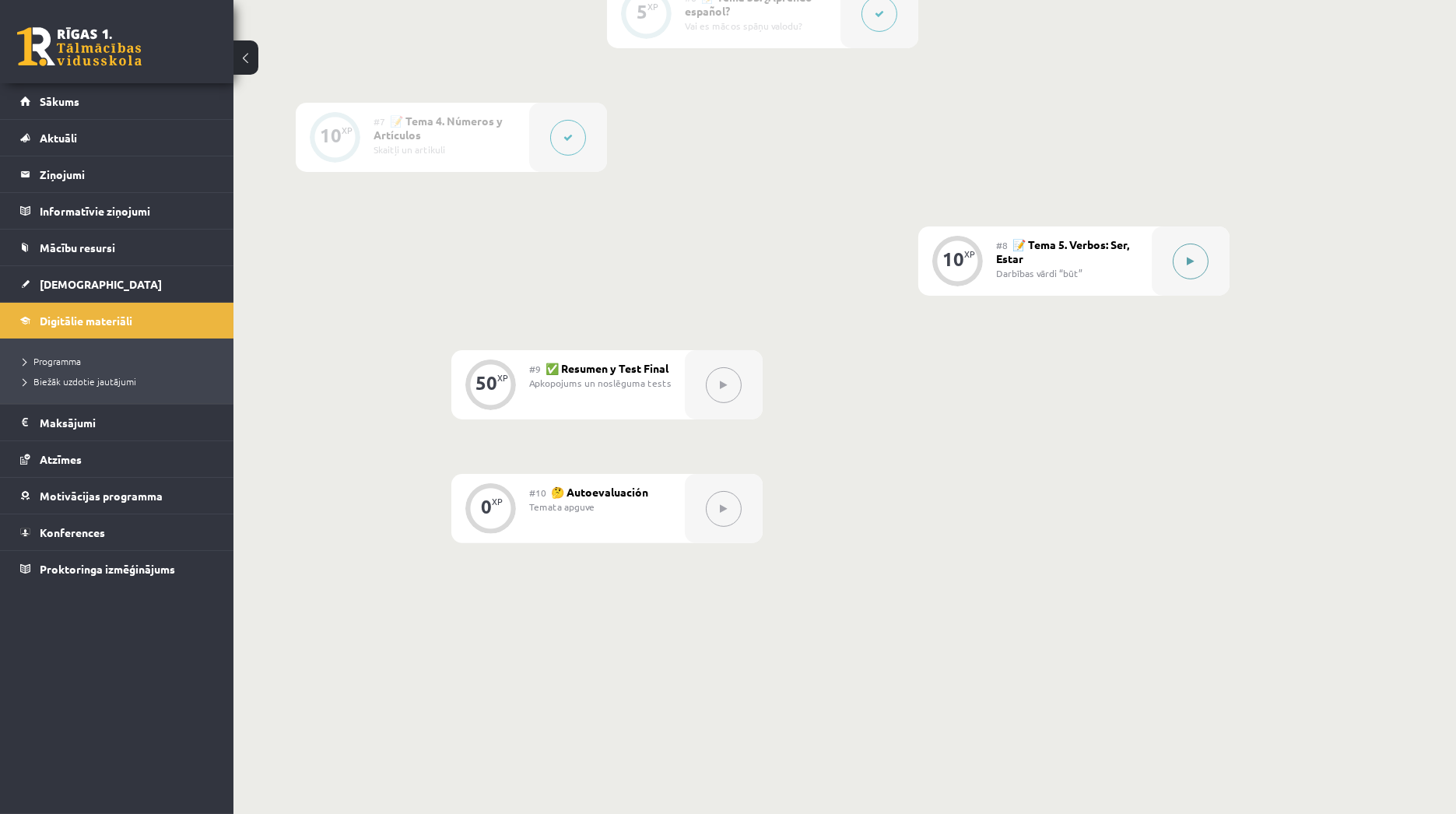
click at [1187, 261] on icon at bounding box center [1190, 262] width 7 height 10
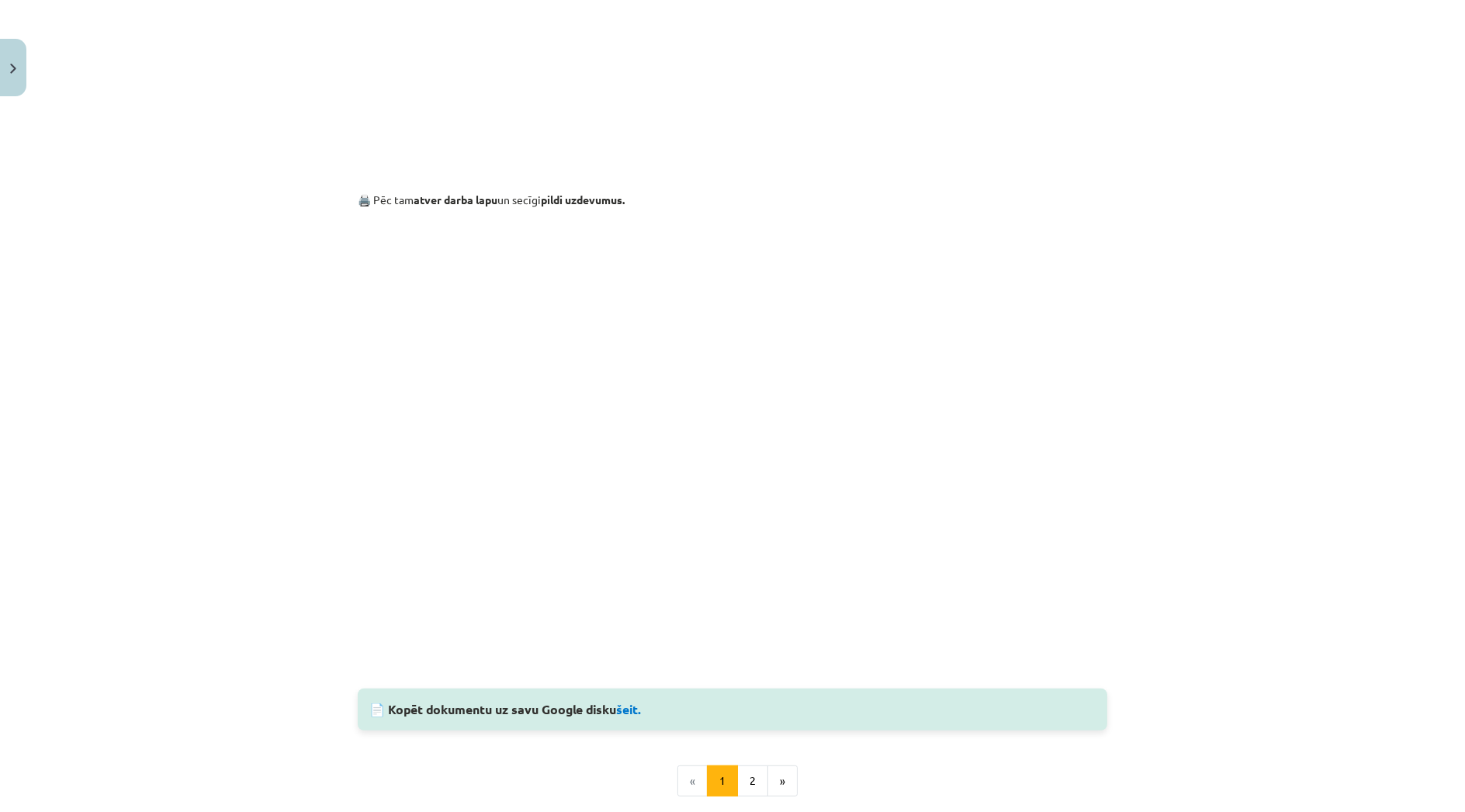
scroll to position [1169, 0]
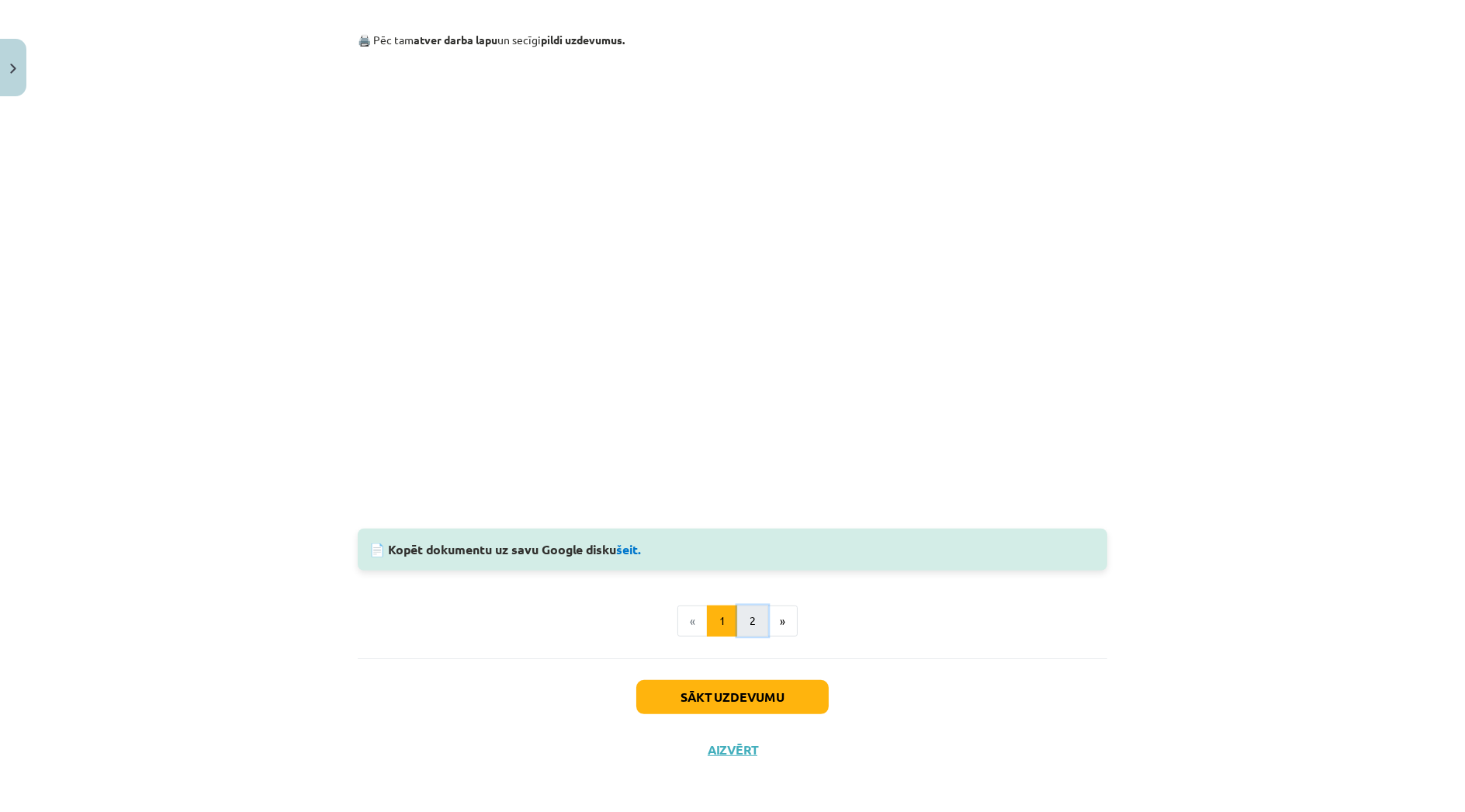
click at [743, 613] on button "2" at bounding box center [753, 621] width 31 height 31
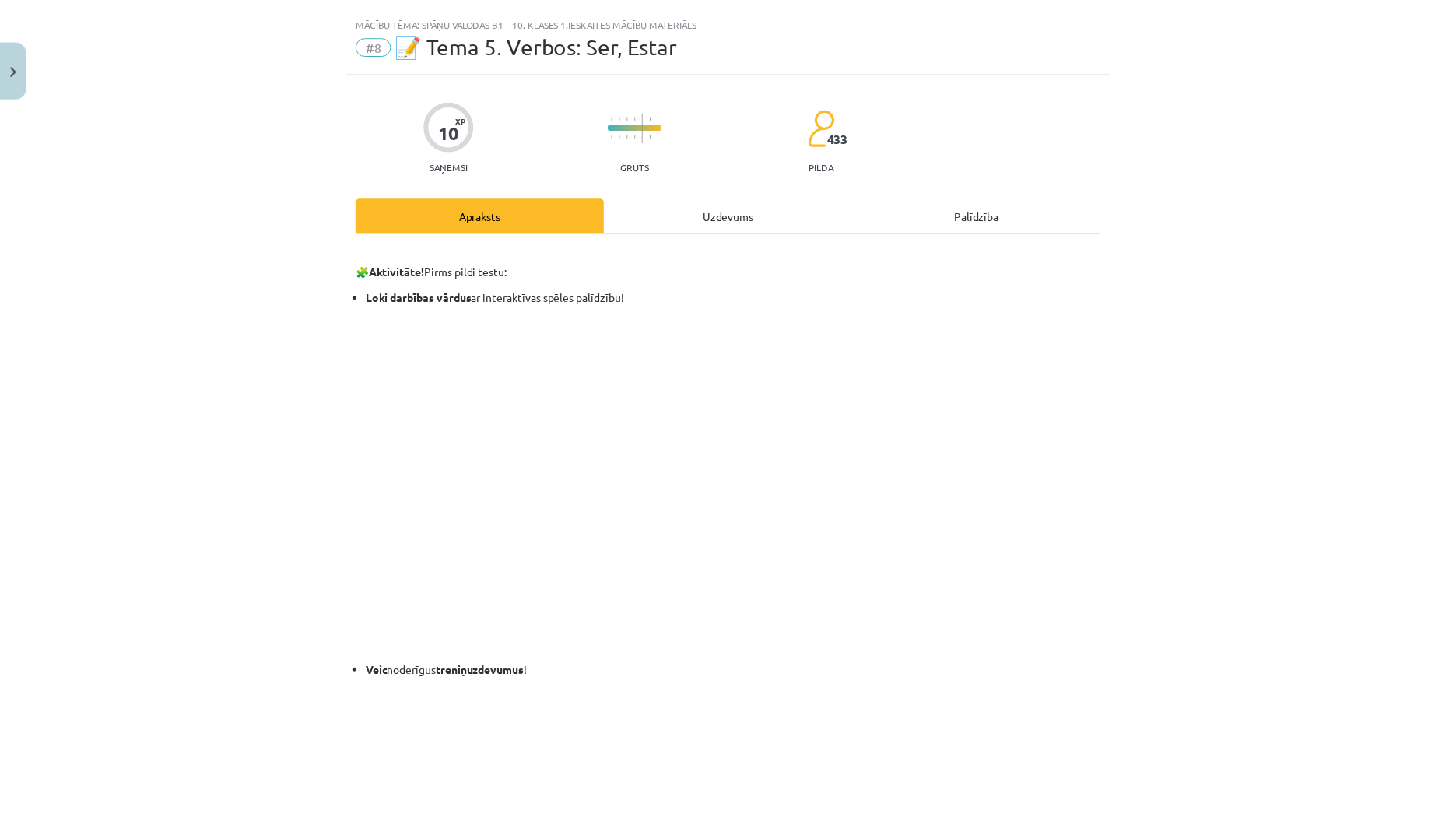
scroll to position [31, 0]
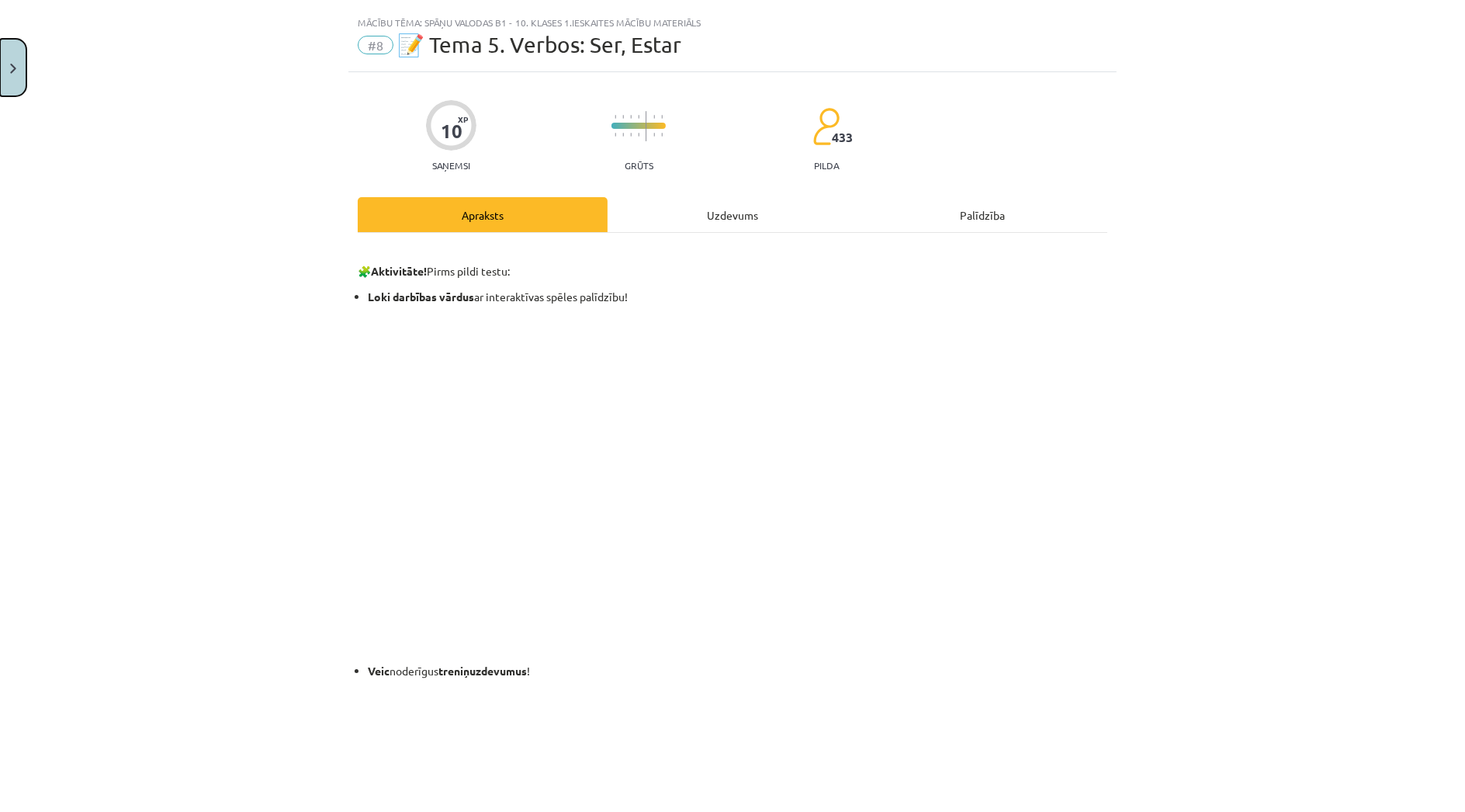
click at [11, 58] on button "Close" at bounding box center [13, 68] width 26 height 58
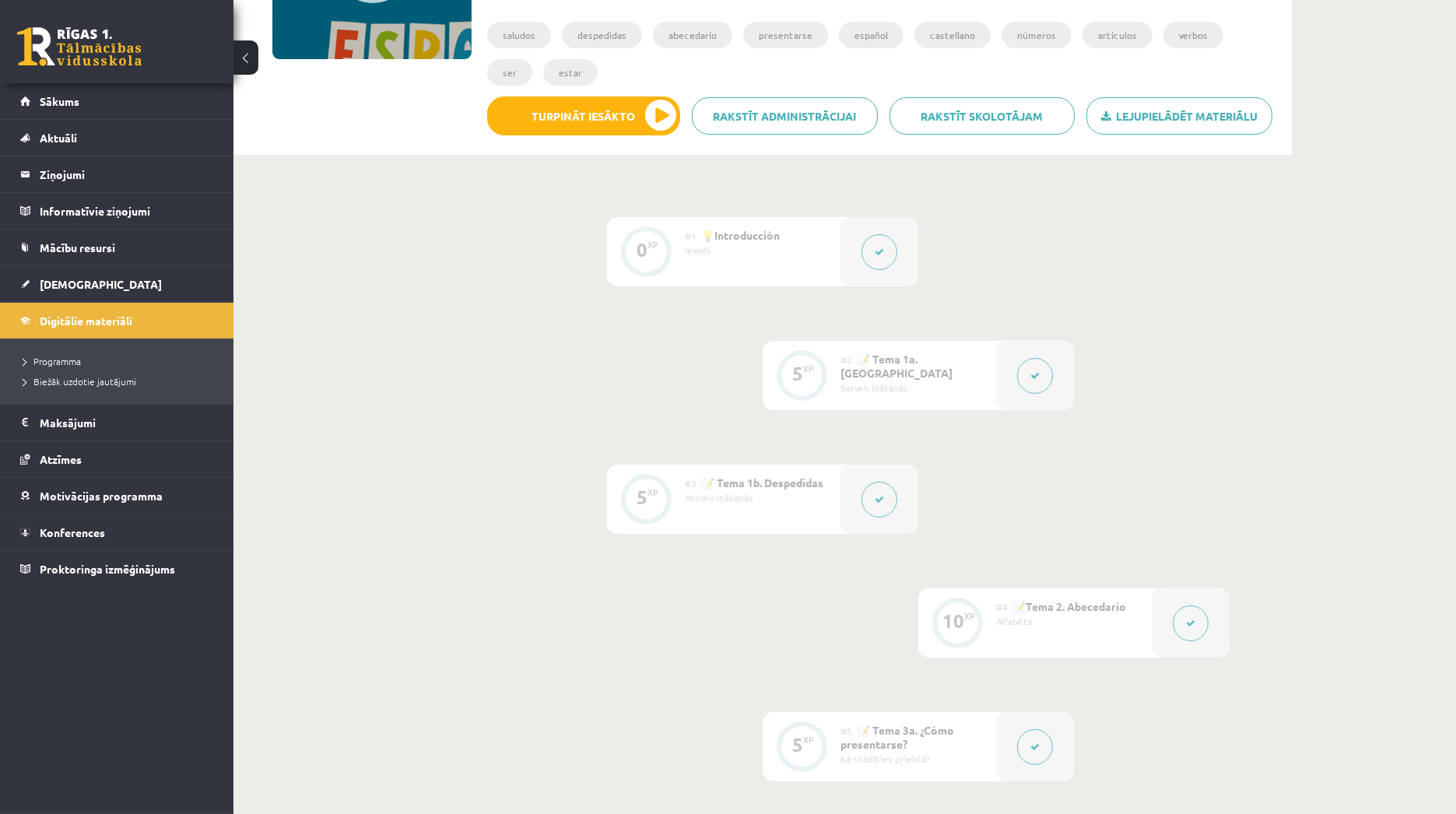
scroll to position [0, 0]
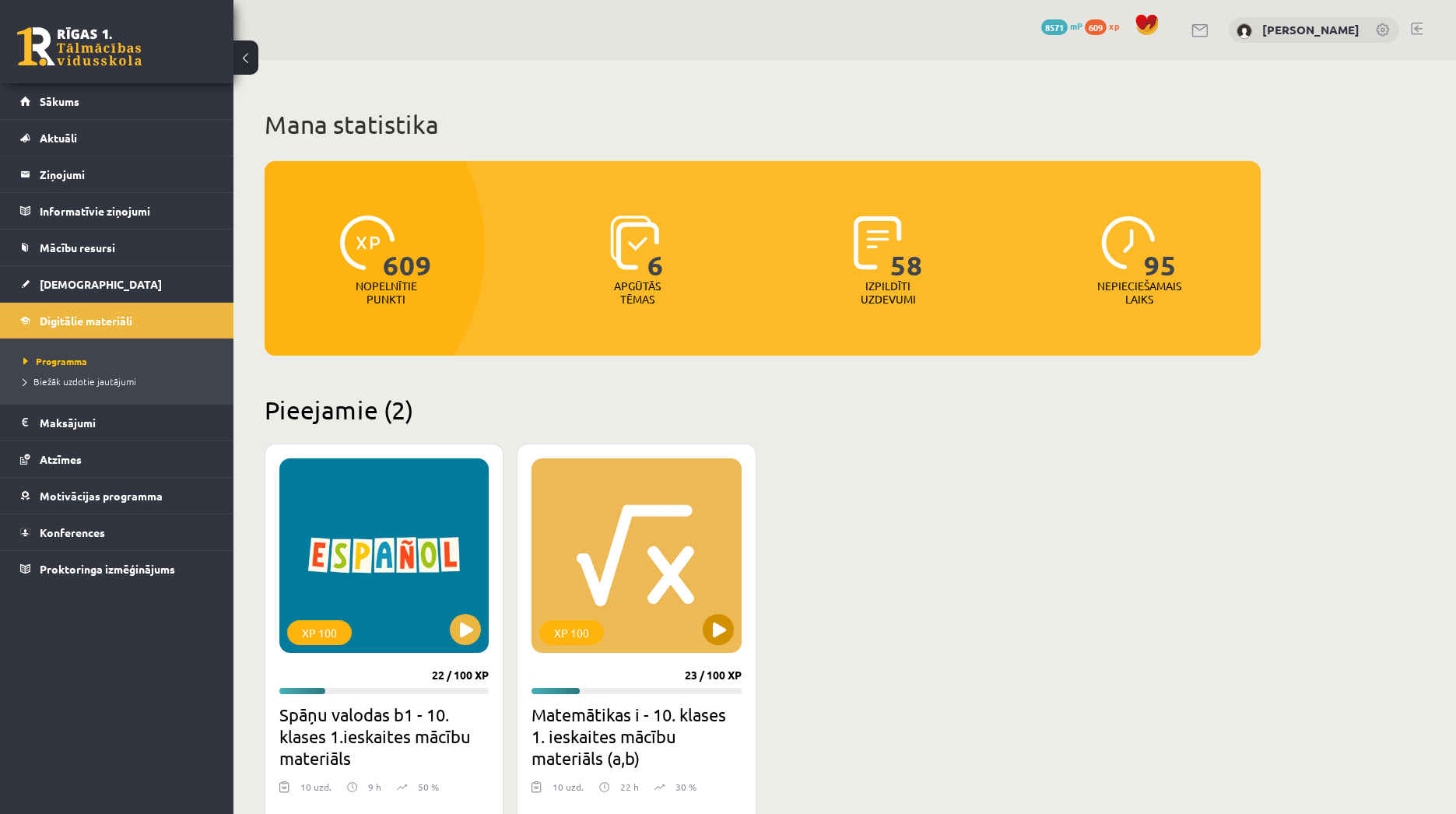
scroll to position [259, 0]
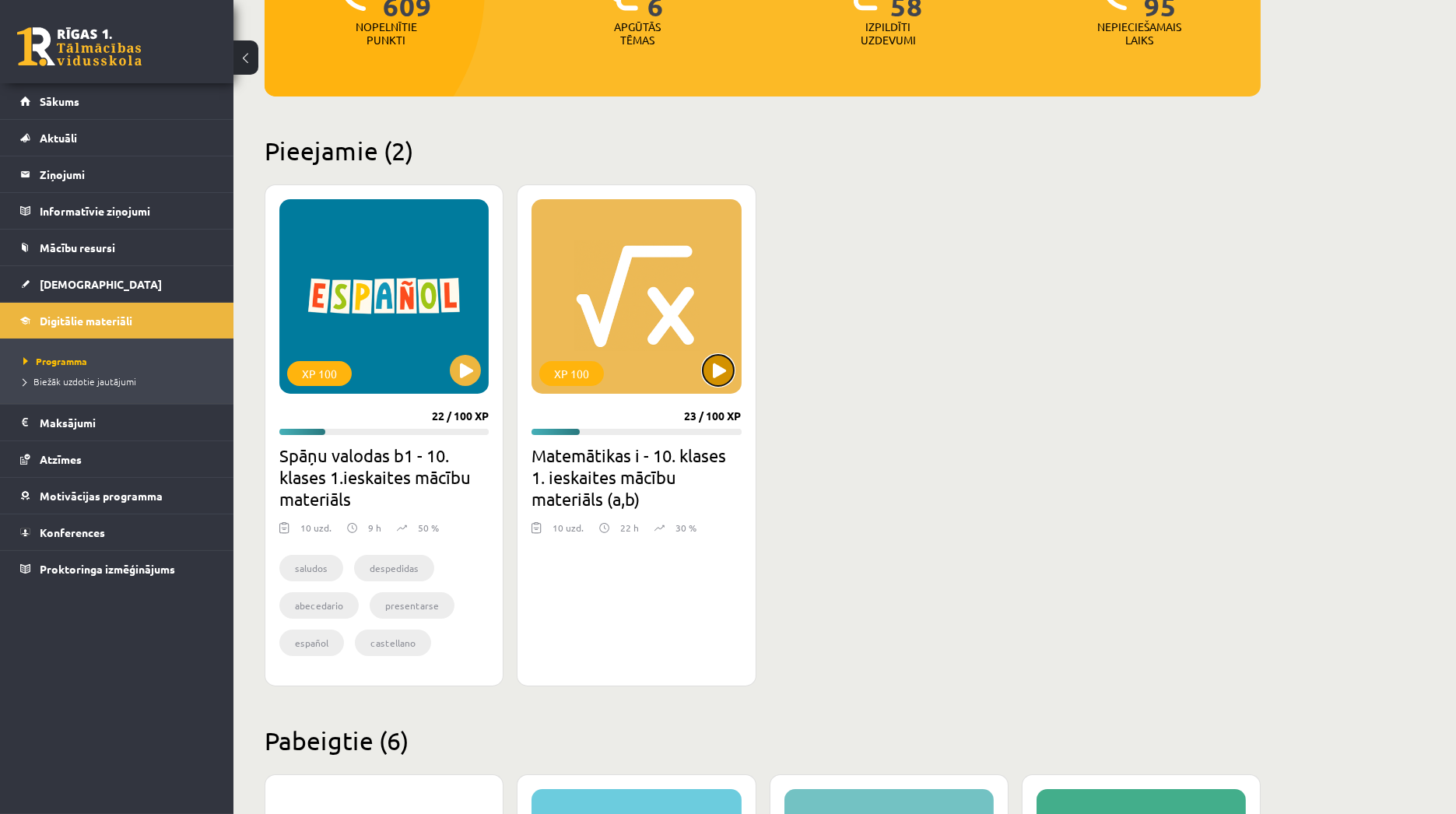
click at [715, 375] on button at bounding box center [718, 370] width 31 height 31
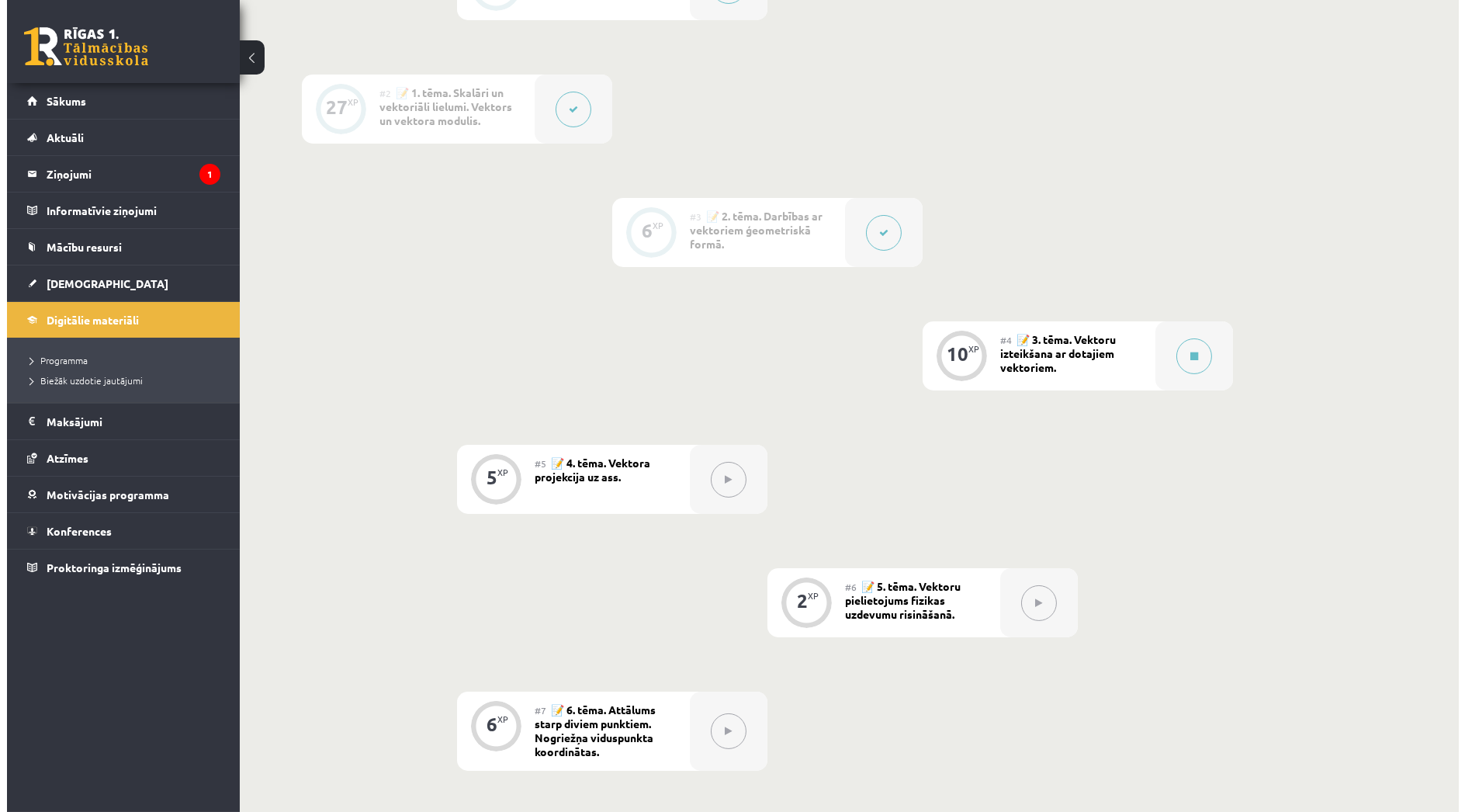
scroll to position [517, 0]
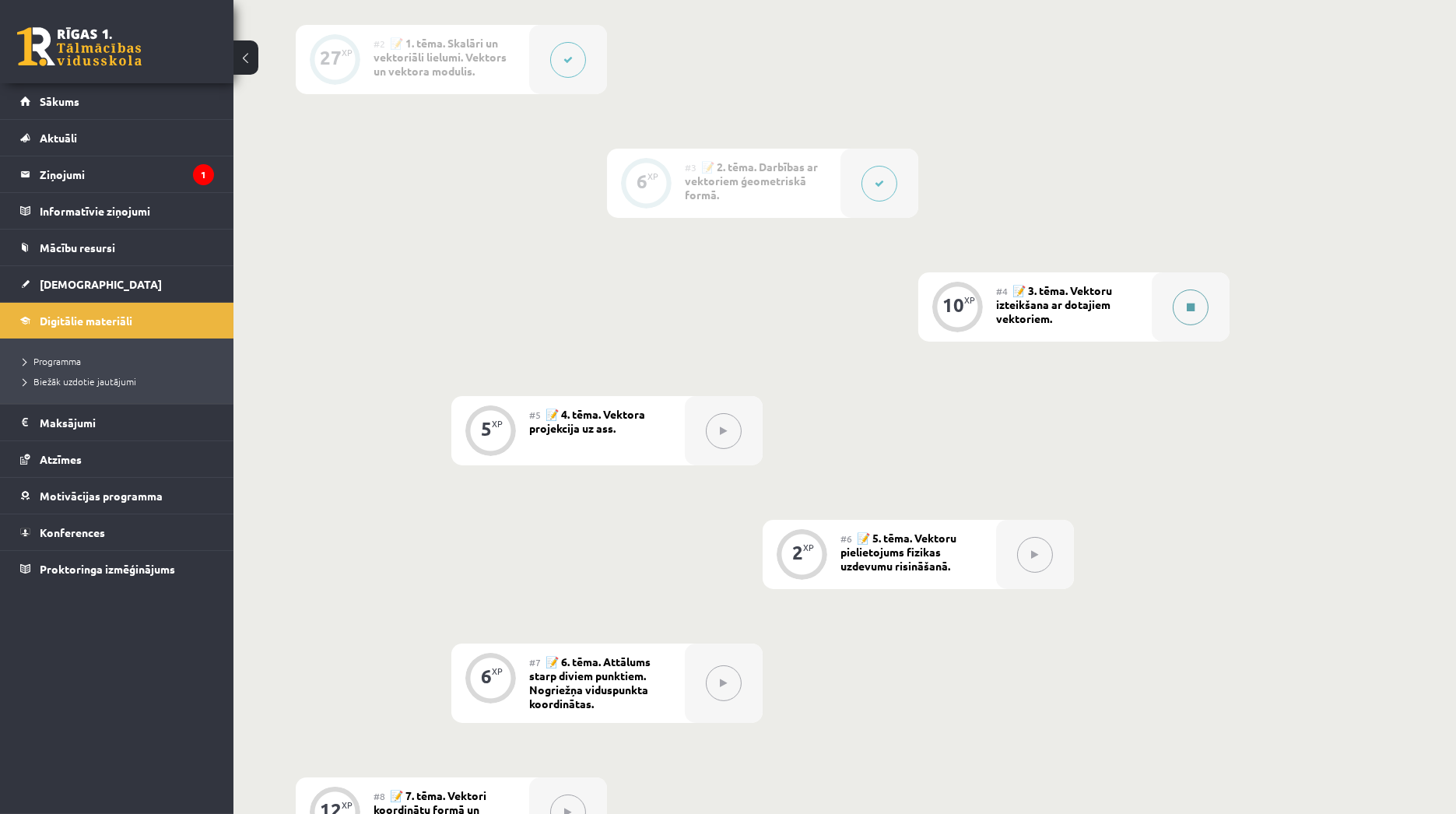
click at [1170, 314] on div at bounding box center [1190, 307] width 77 height 70
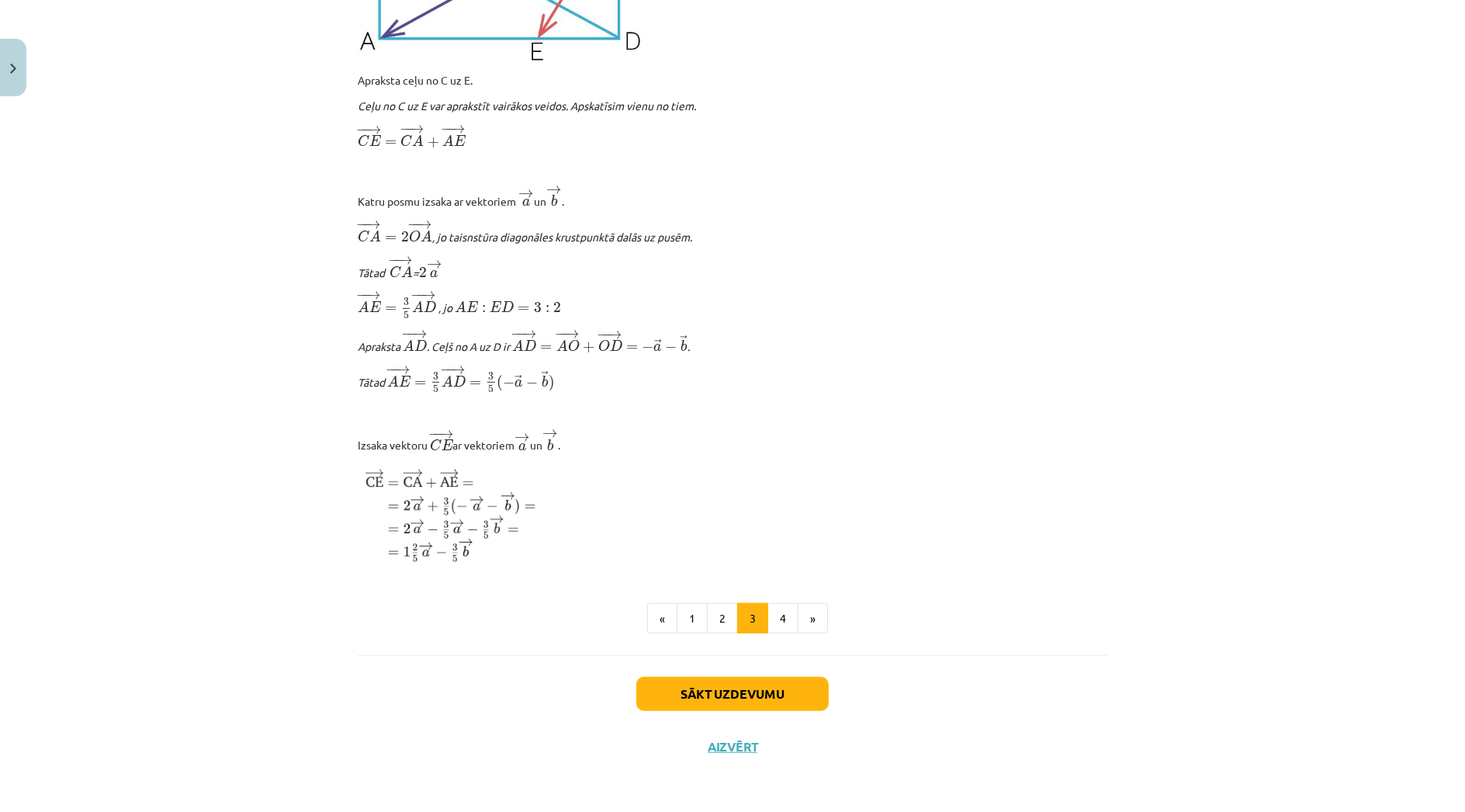
scroll to position [1649, 0]
click at [773, 622] on button "4" at bounding box center [783, 618] width 31 height 31
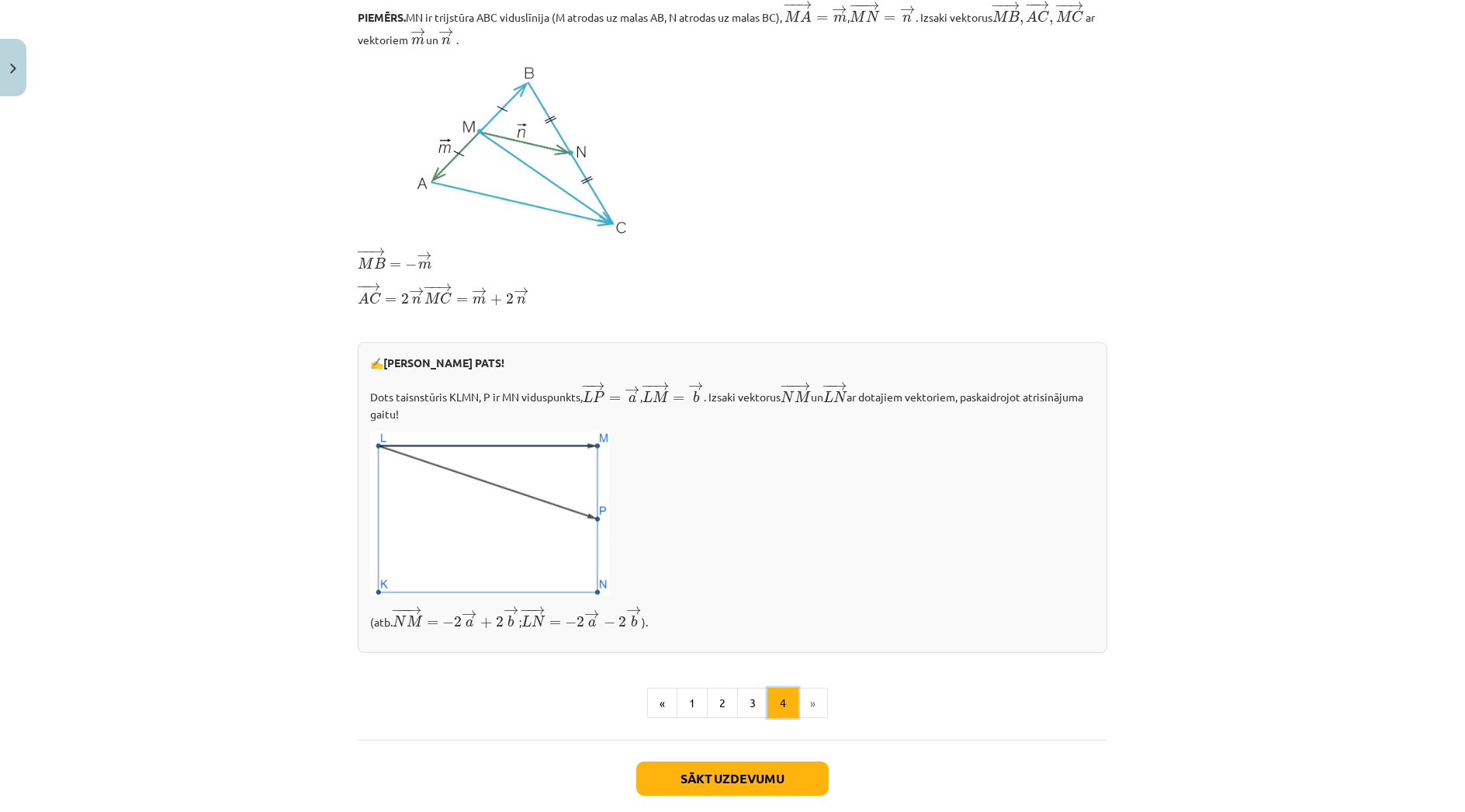
scroll to position [277, 0]
click at [652, 782] on button "Sākt uzdevumu" at bounding box center [733, 778] width 193 height 34
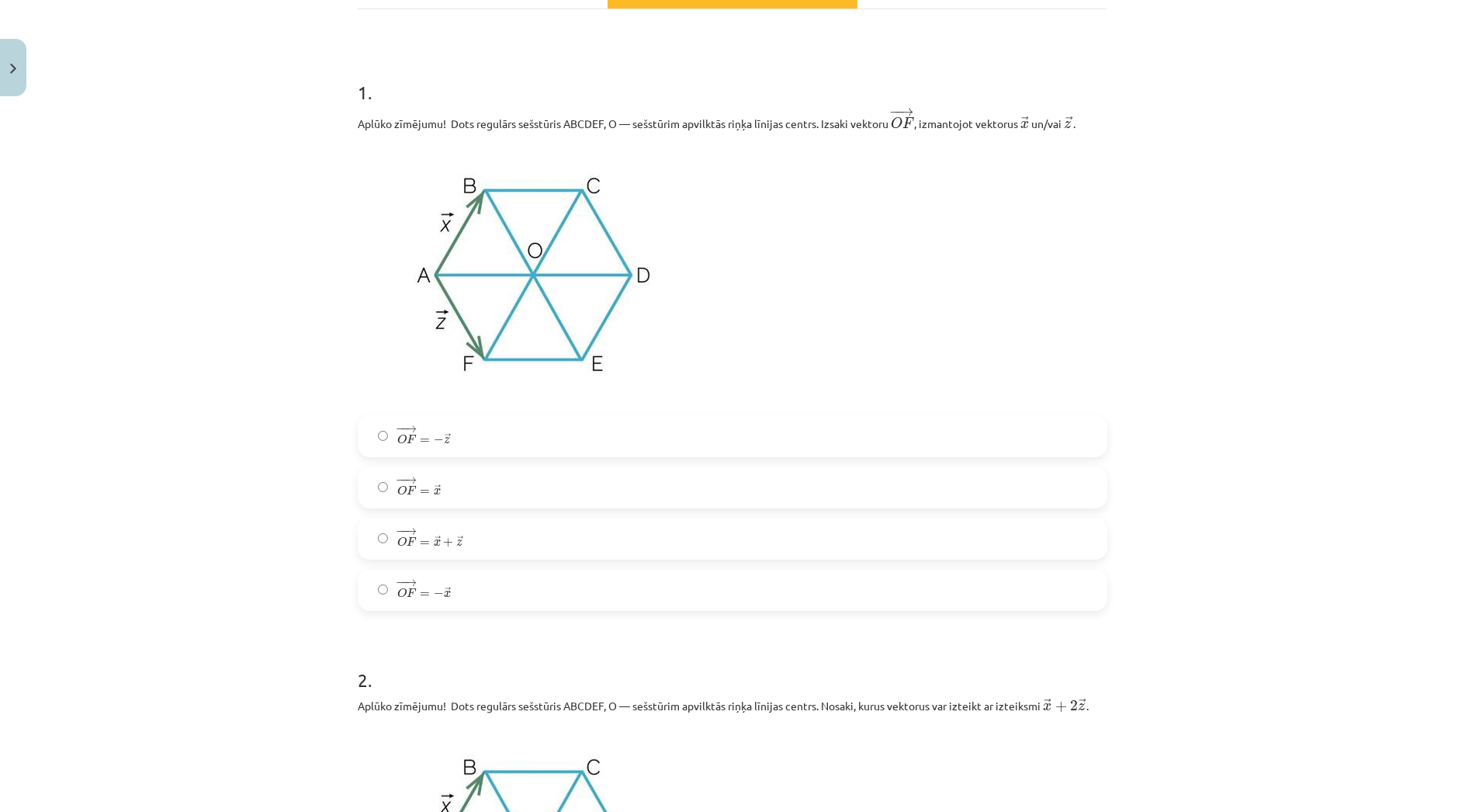
scroll to position [258, 0]
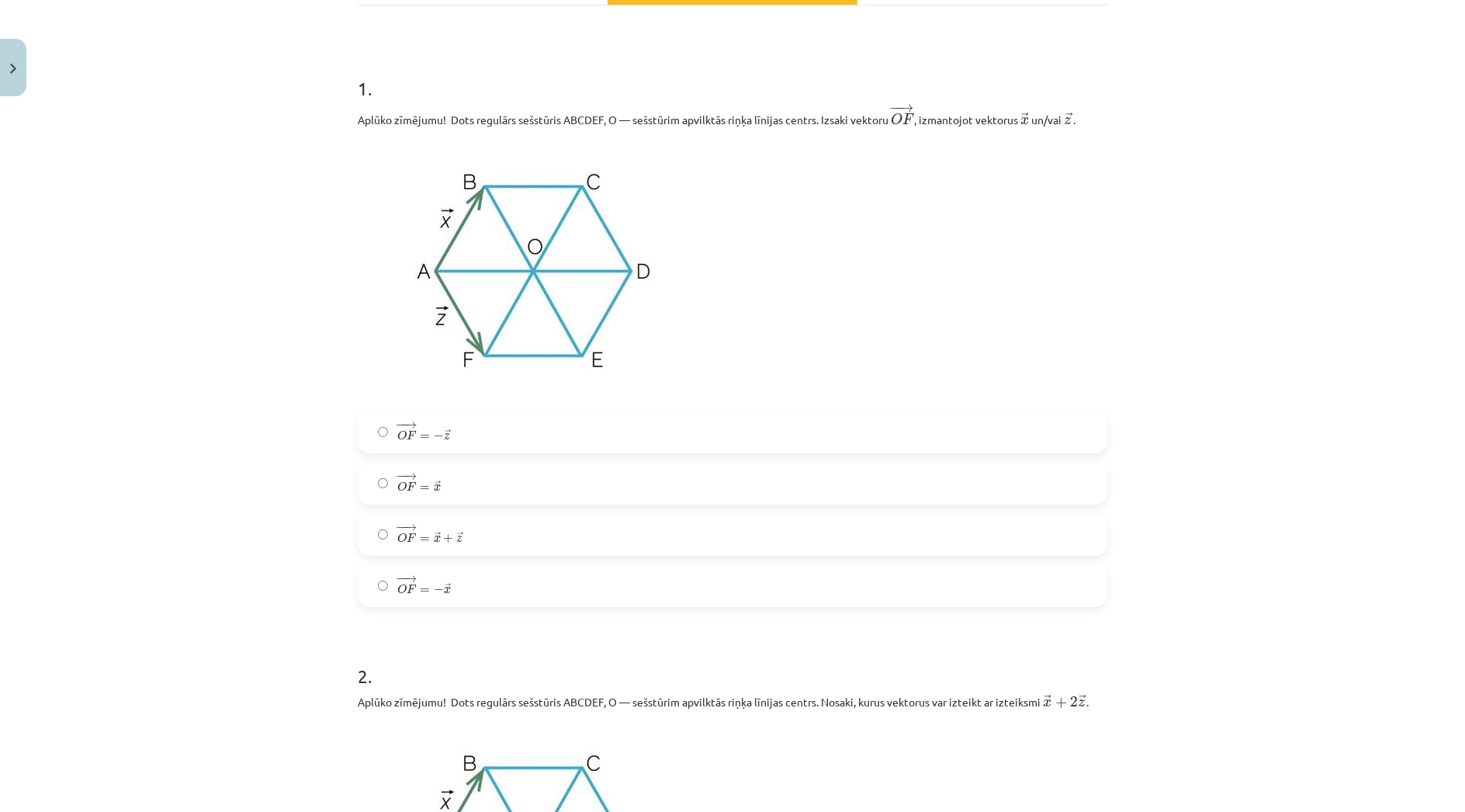
click at [475, 580] on label "− − → O F = − → x O F → = − x →" at bounding box center [733, 585] width 746 height 39
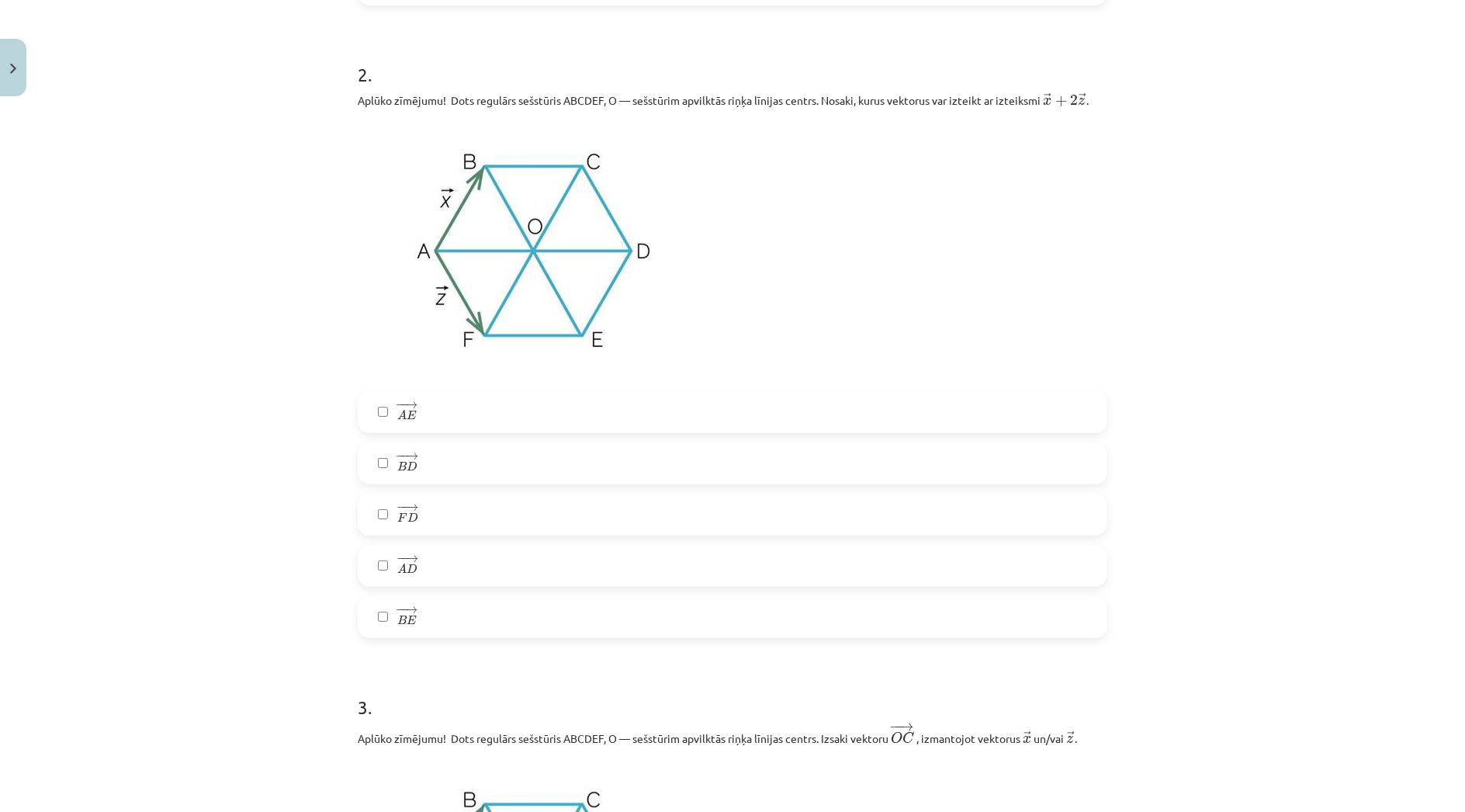
scroll to position [862, 0]
click at [522, 407] on label "− − → A E A E →" at bounding box center [733, 410] width 746 height 39
click at [510, 465] on label "− − → B D B D →" at bounding box center [733, 461] width 746 height 39
click at [448, 570] on label "− − → A D A D →" at bounding box center [733, 563] width 746 height 39
click at [426, 455] on label "− − → B D B D →" at bounding box center [733, 461] width 746 height 39
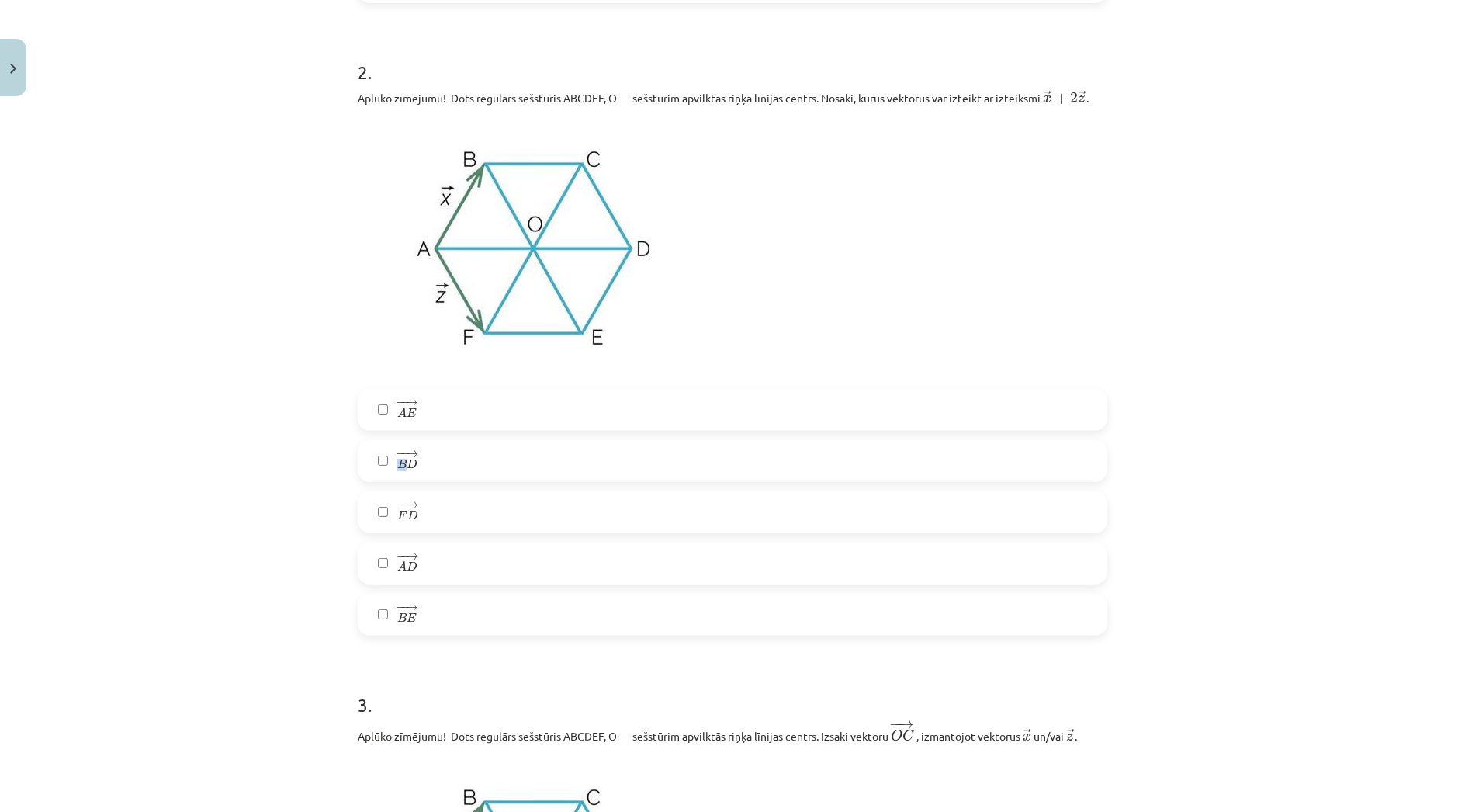
click at [397, 465] on span "B" at bounding box center [402, 464] width 10 height 10
drag, startPoint x: 395, startPoint y: 465, endPoint x: 455, endPoint y: 463, distance: 60.0
click at [455, 463] on label "− − → B D B D →" at bounding box center [733, 461] width 746 height 39
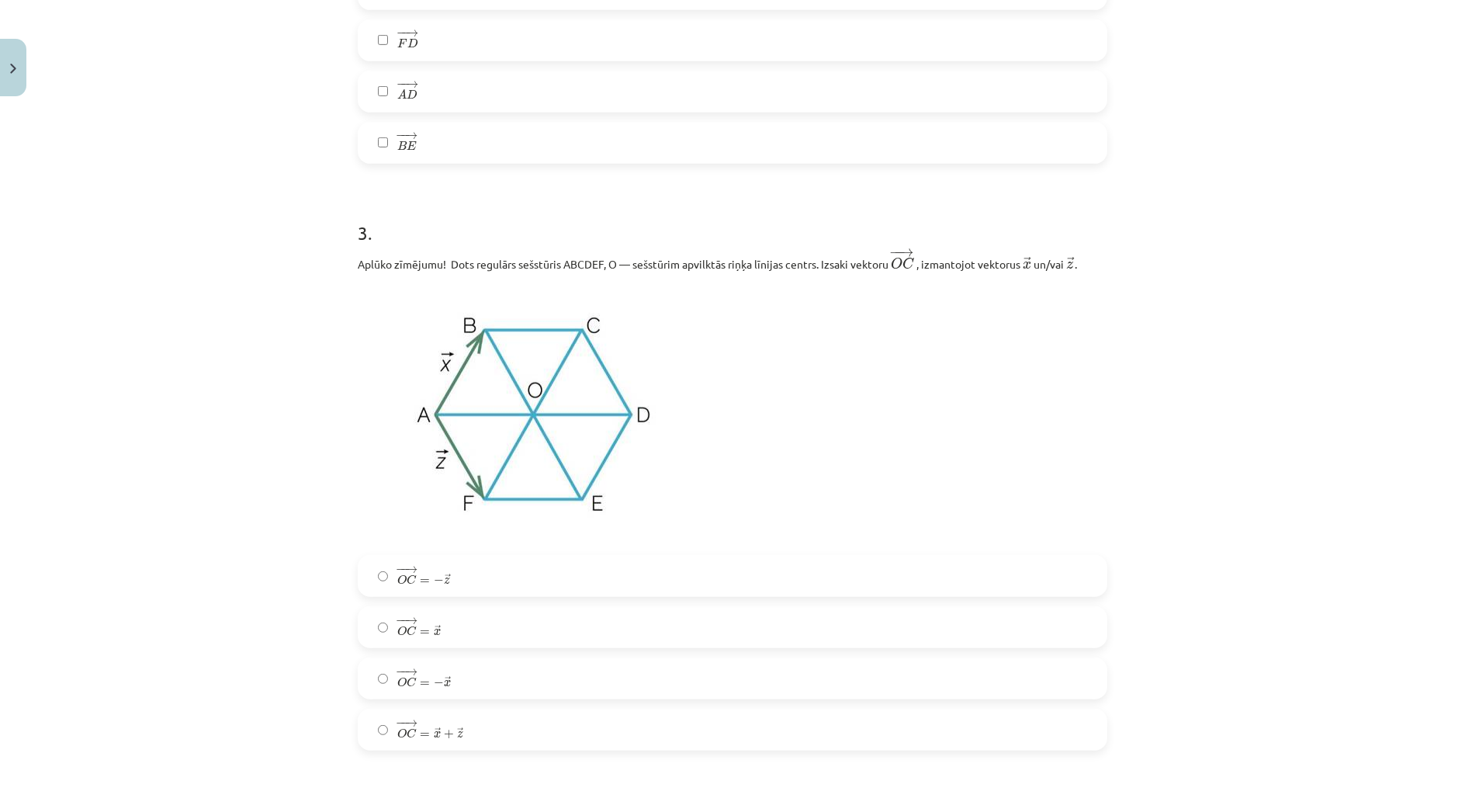
scroll to position [1379, 0]
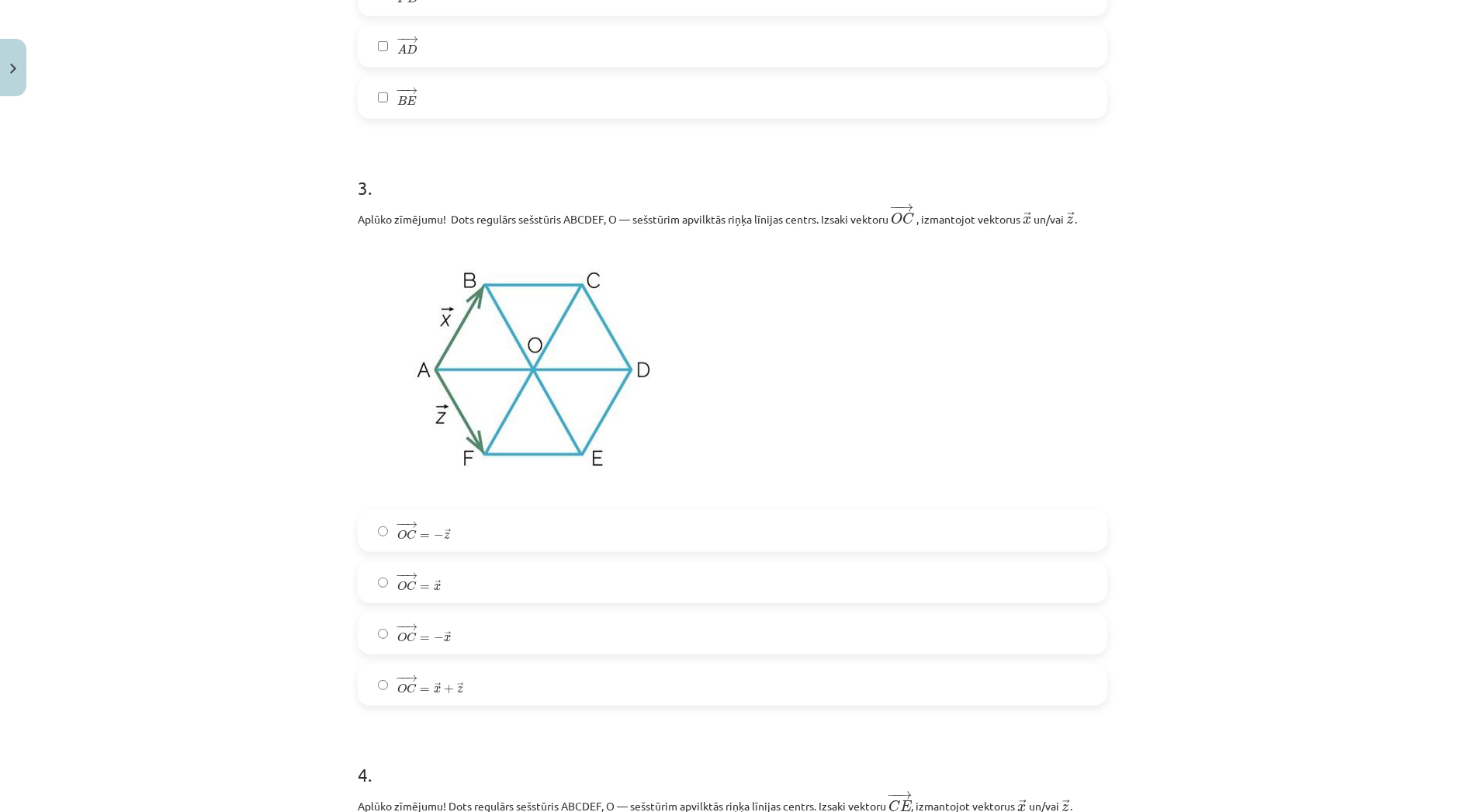
click at [420, 597] on label "− − → O C = → x O C → = x →" at bounding box center [733, 582] width 746 height 39
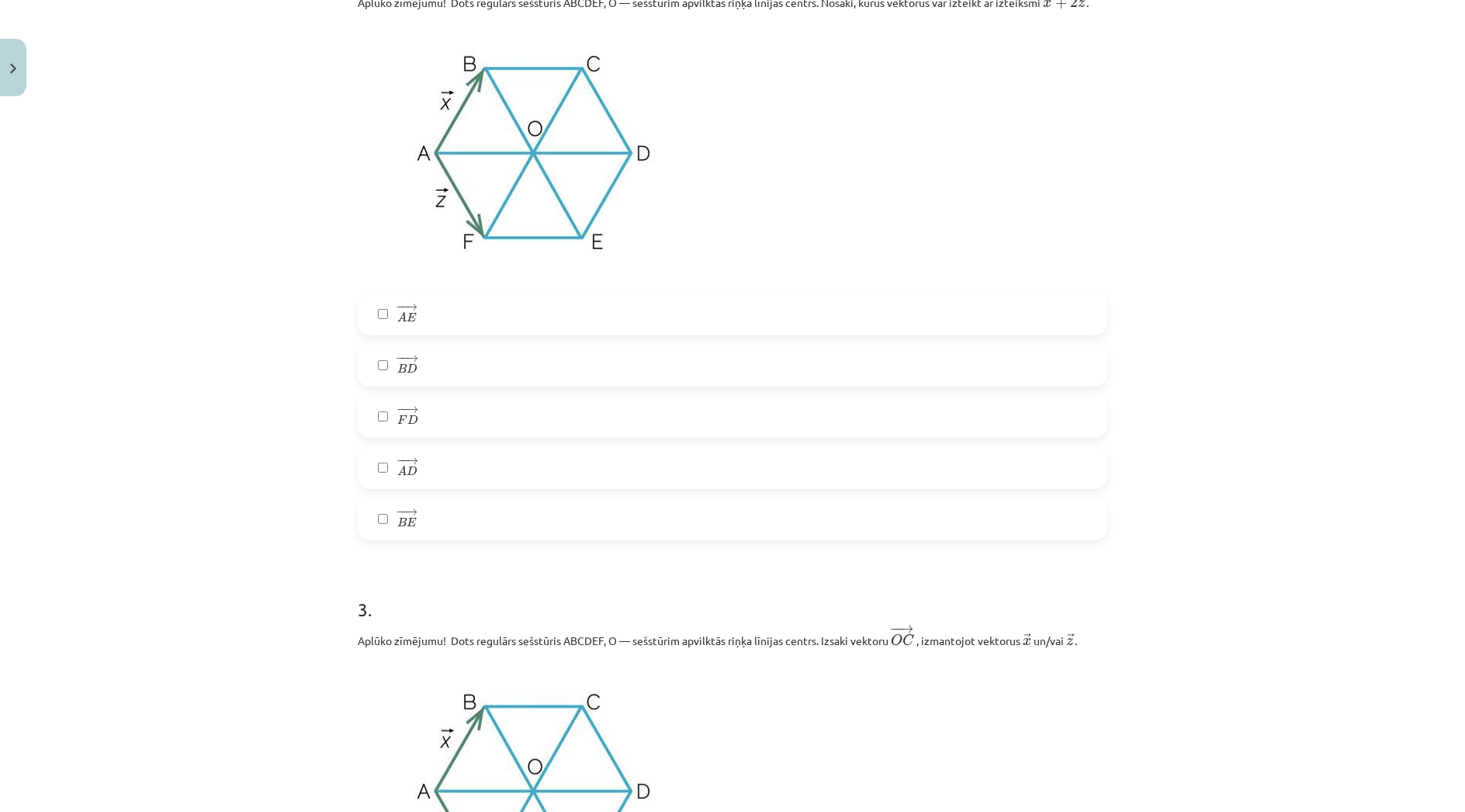
scroll to position [948, 0]
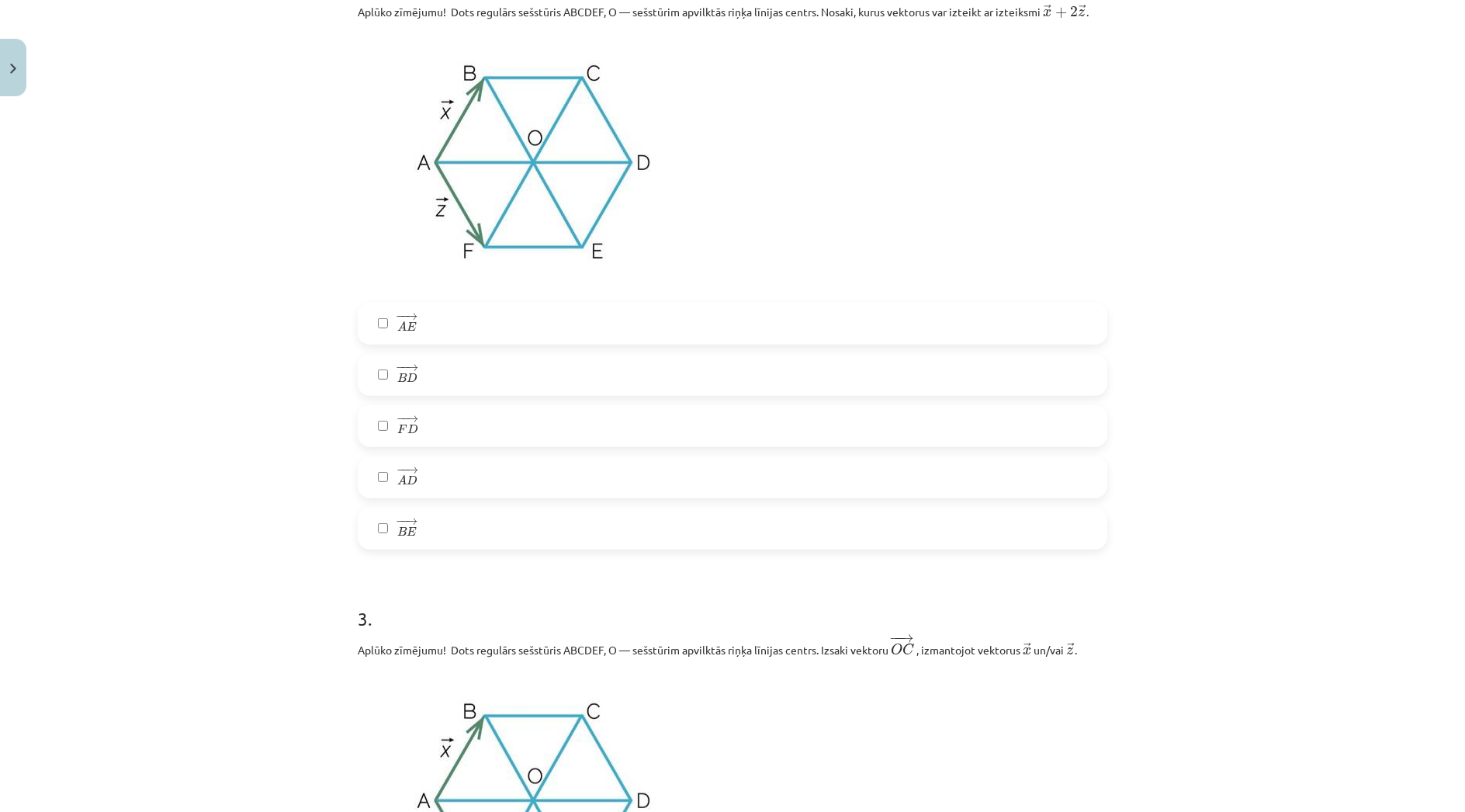
click at [474, 324] on label "− − → A E A E →" at bounding box center [733, 323] width 746 height 39
click at [494, 368] on label "− − → B D B D →" at bounding box center [733, 375] width 746 height 39
click at [451, 528] on label "− − → B E B E →" at bounding box center [733, 528] width 746 height 39
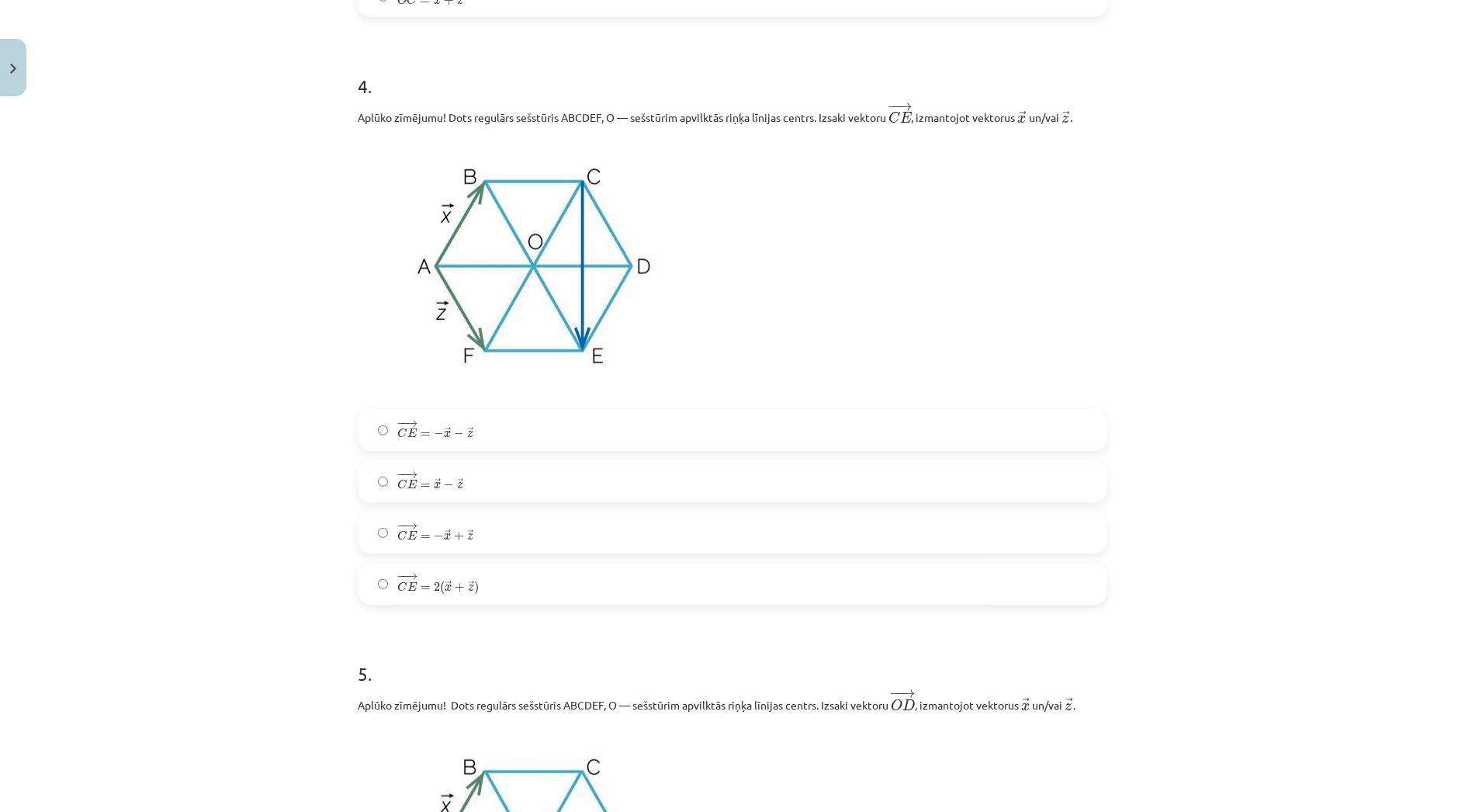
scroll to position [2069, 0]
click at [467, 533] on span "z" at bounding box center [470, 534] width 6 height 7
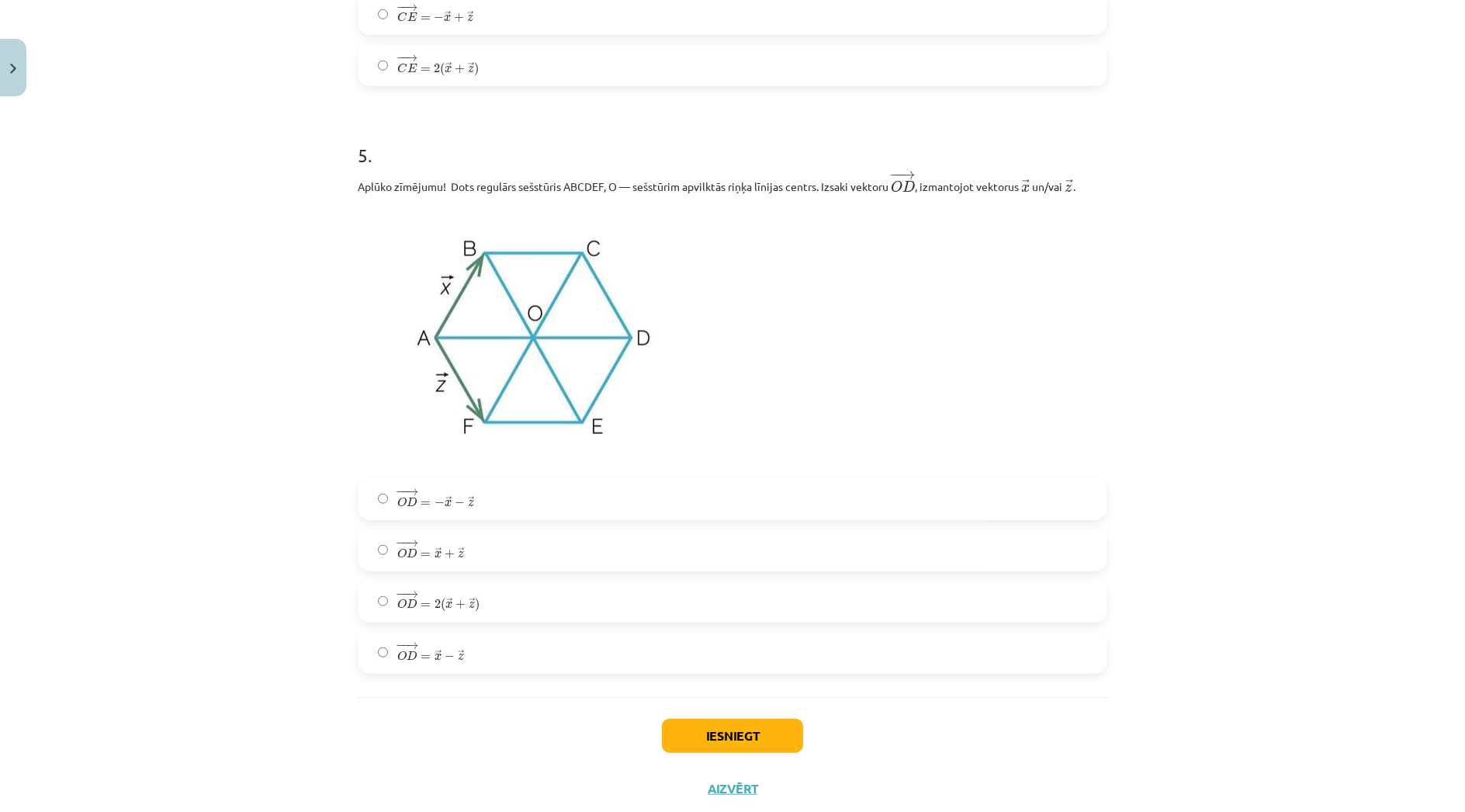
scroll to position [2586, 0]
click at [487, 499] on label "− − → O D = − → x − → z O D → = − x → − z →" at bounding box center [733, 499] width 746 height 39
click at [444, 566] on label "− − → O D = → x + → z O D → = x → + z →" at bounding box center [733, 550] width 746 height 39
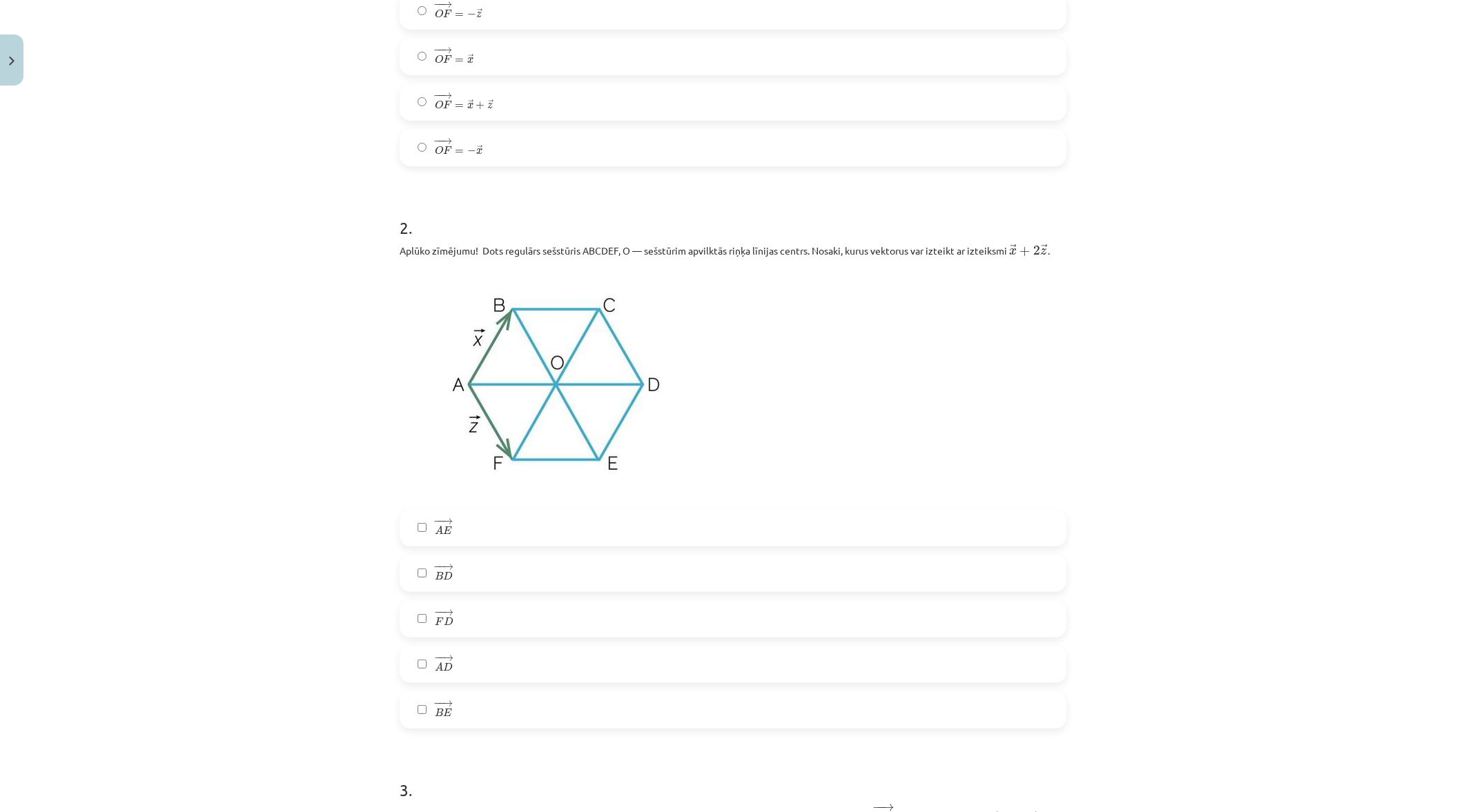
scroll to position [611, 0]
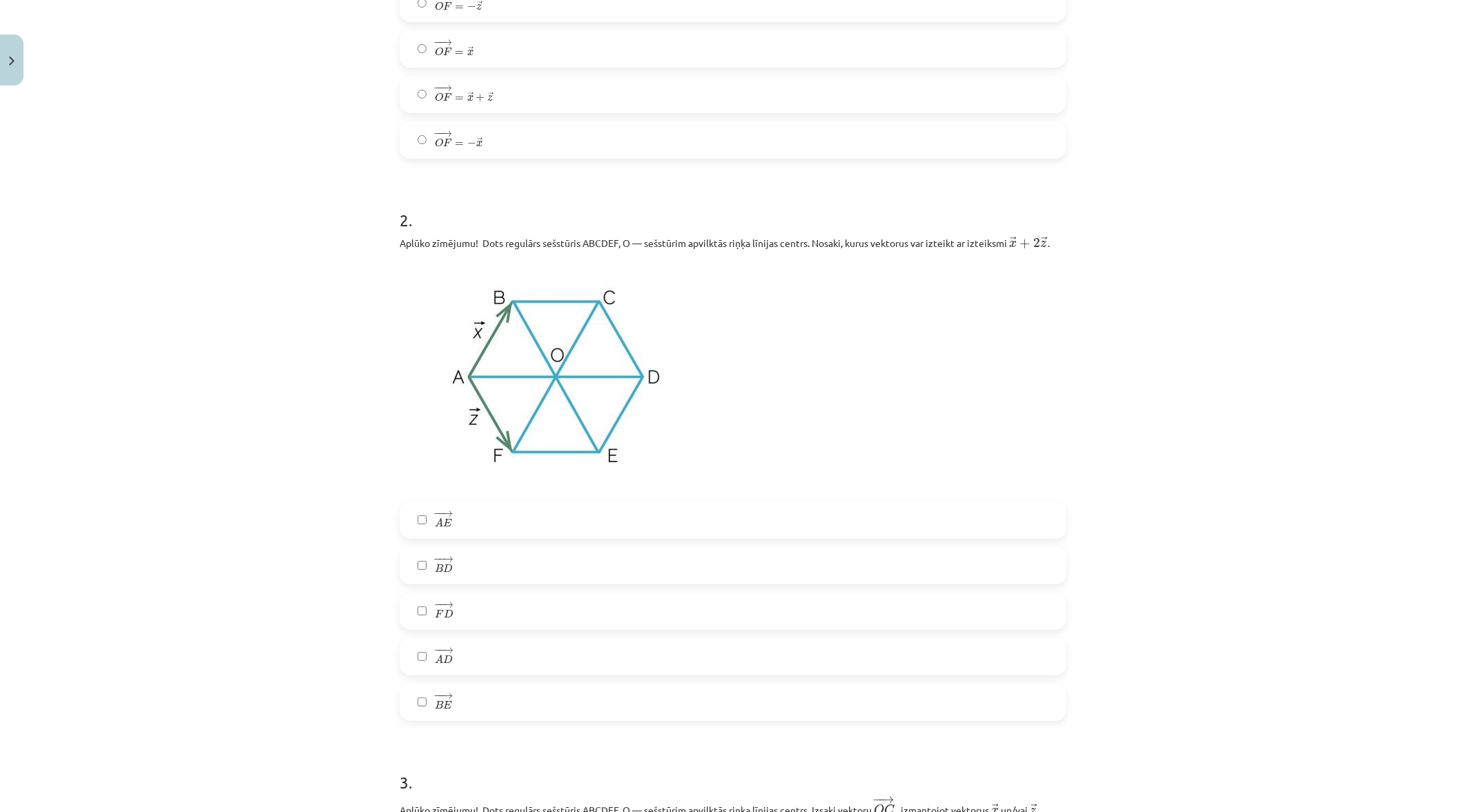
click at [790, 522] on label "− − → A E A E →" at bounding box center [733, 520] width 664 height 34
click at [443, 569] on span "D" at bounding box center [448, 568] width 9 height 9
click at [435, 666] on span "− − → A D A D →" at bounding box center [443, 657] width 18 height 20
click at [444, 705] on span "E" at bounding box center [448, 706] width 9 height 9
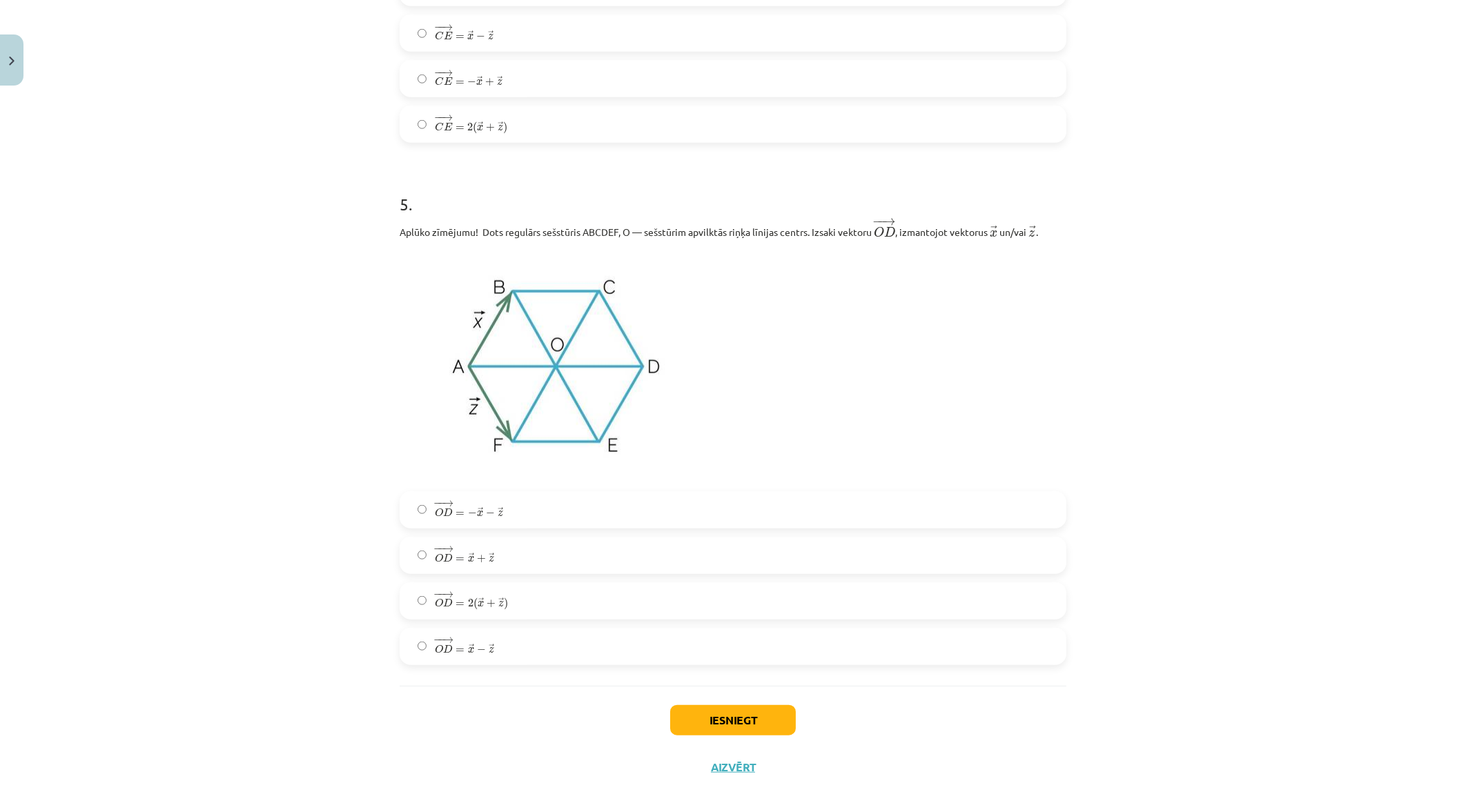
scroll to position [2250, 0]
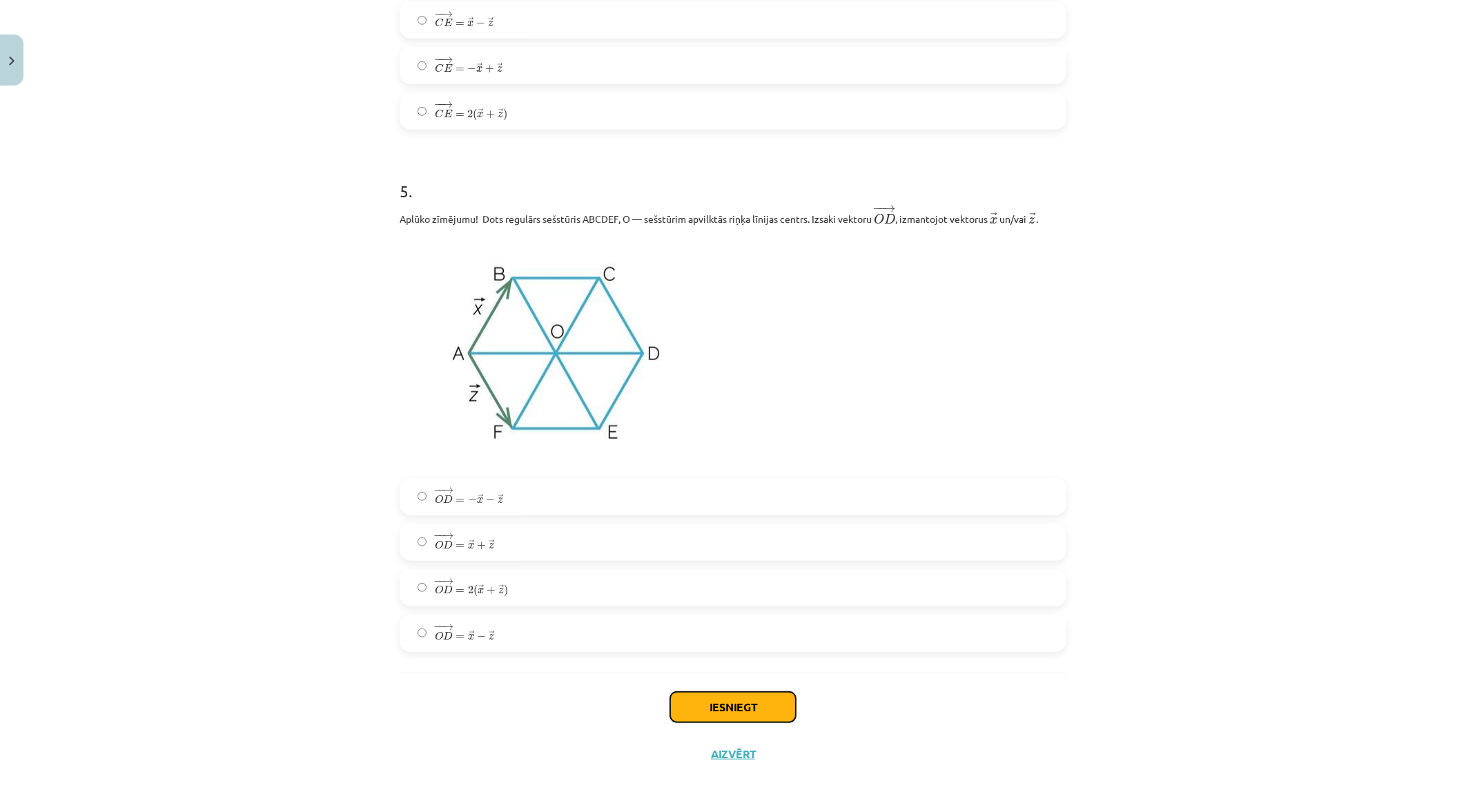
click at [743, 703] on button "Iesniegt" at bounding box center [733, 707] width 125 height 30
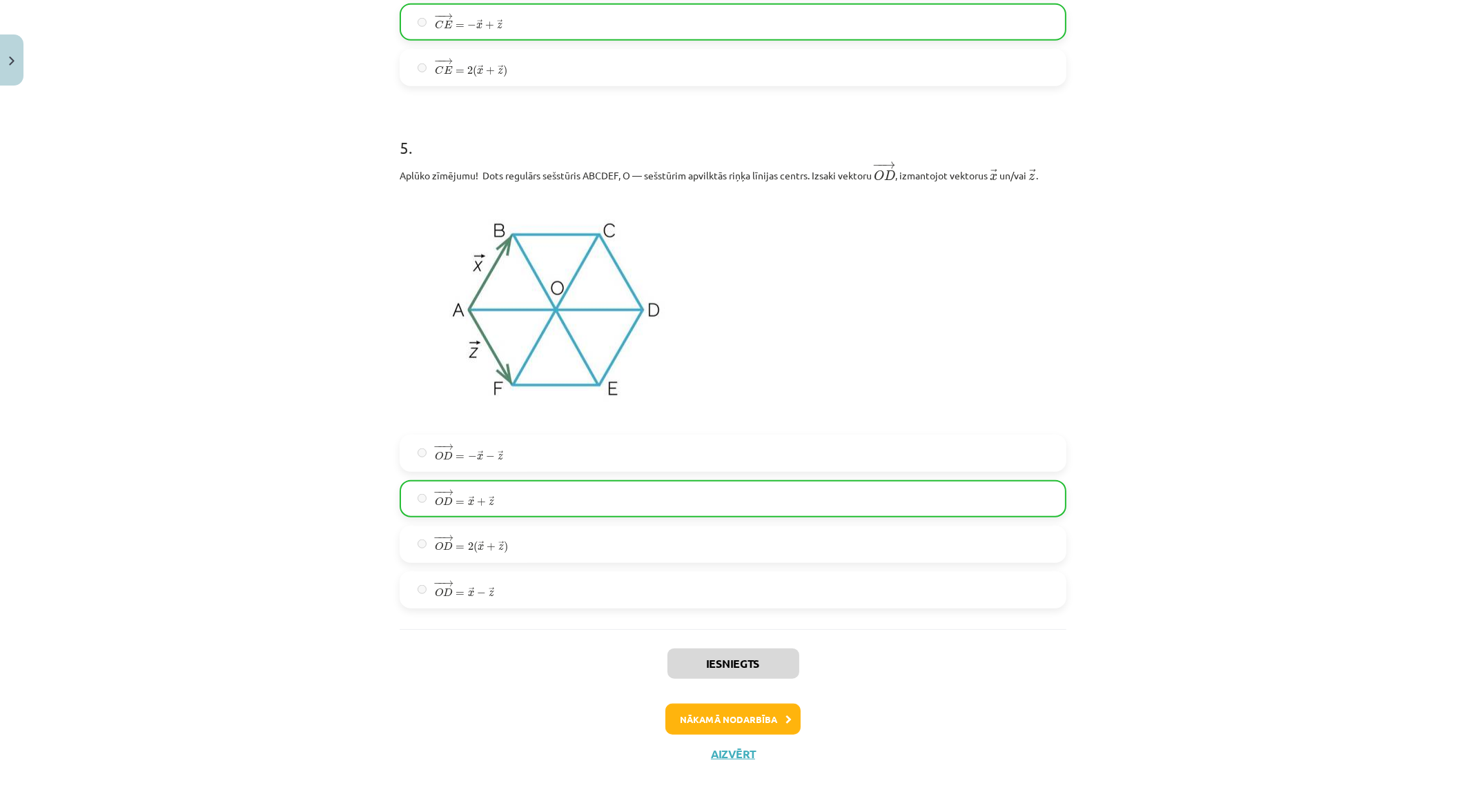
scroll to position [2294, 0]
click at [734, 721] on button "Aizvērt" at bounding box center [733, 755] width 52 height 14
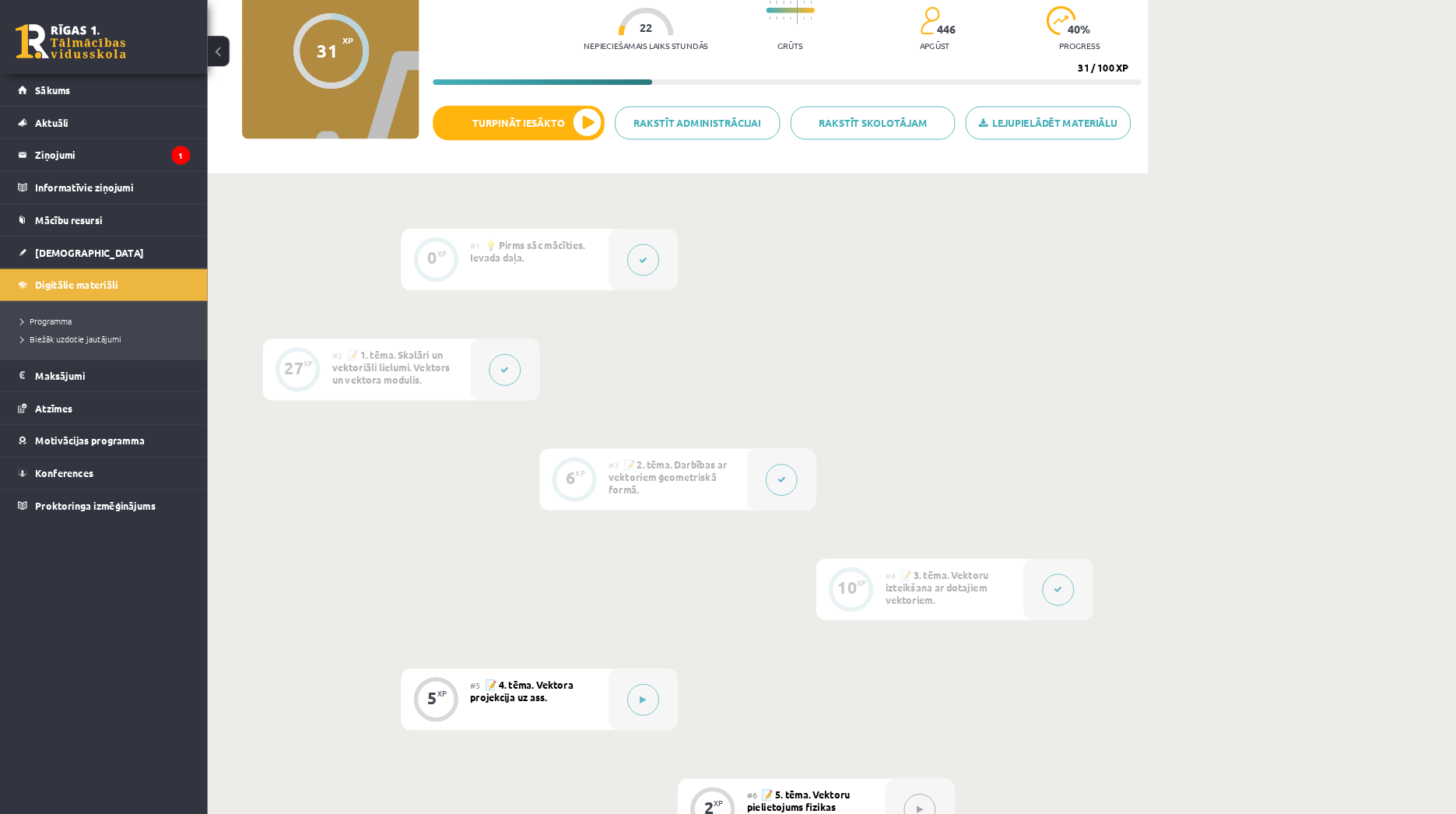
scroll to position [0, 0]
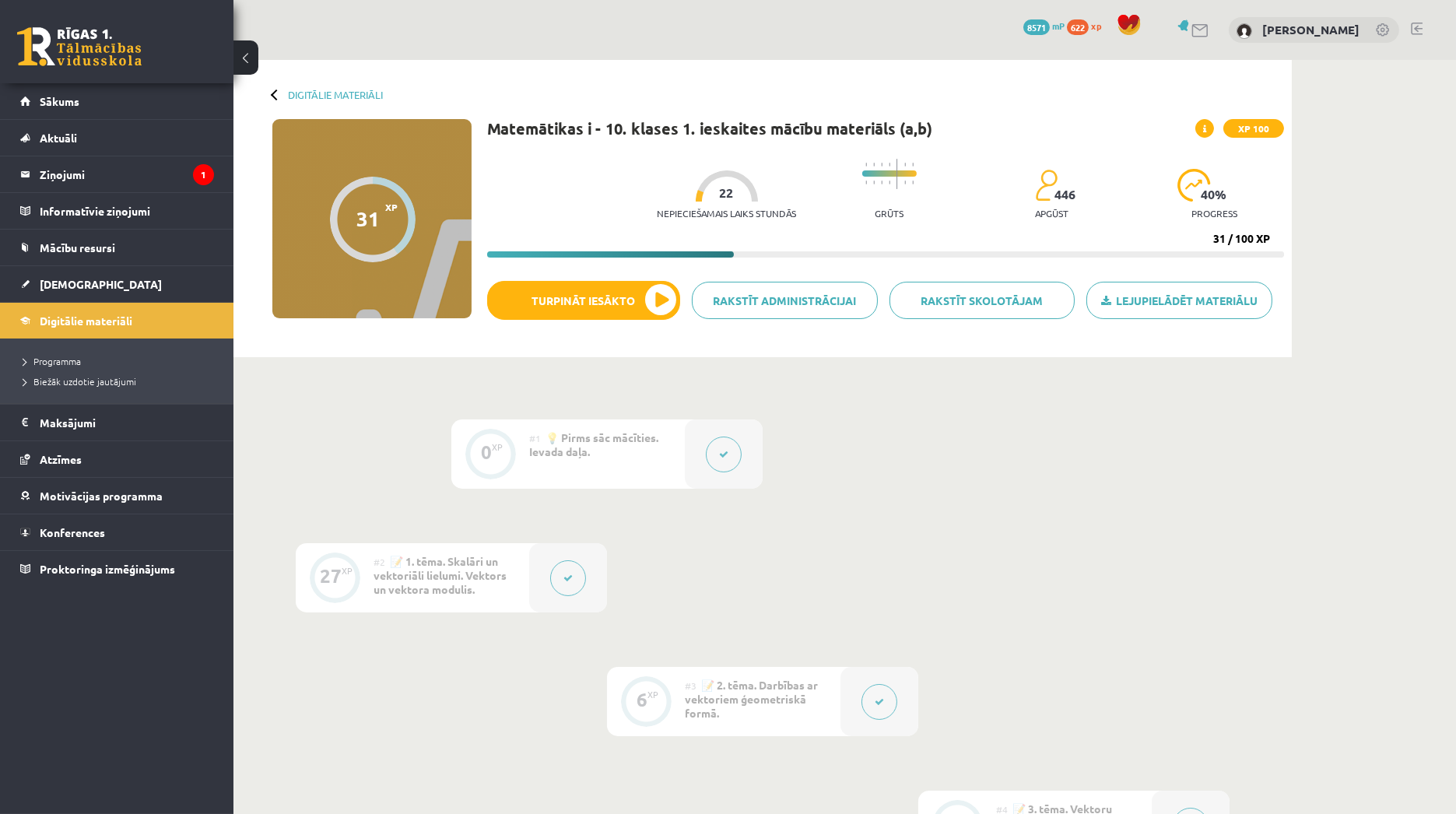
drag, startPoint x: 1596, startPoint y: 0, endPoint x: 922, endPoint y: 424, distance: 796.3
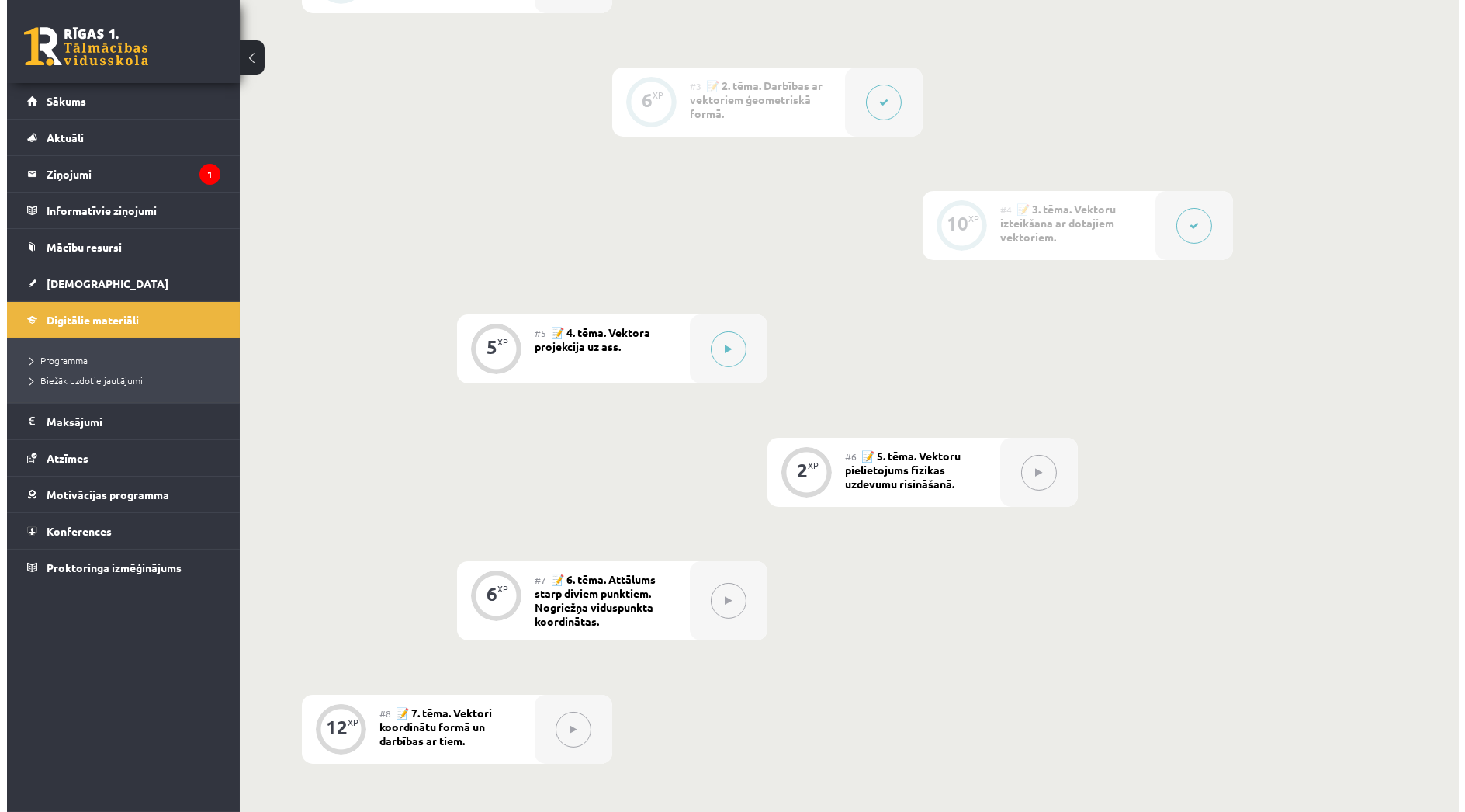
scroll to position [603, 0]
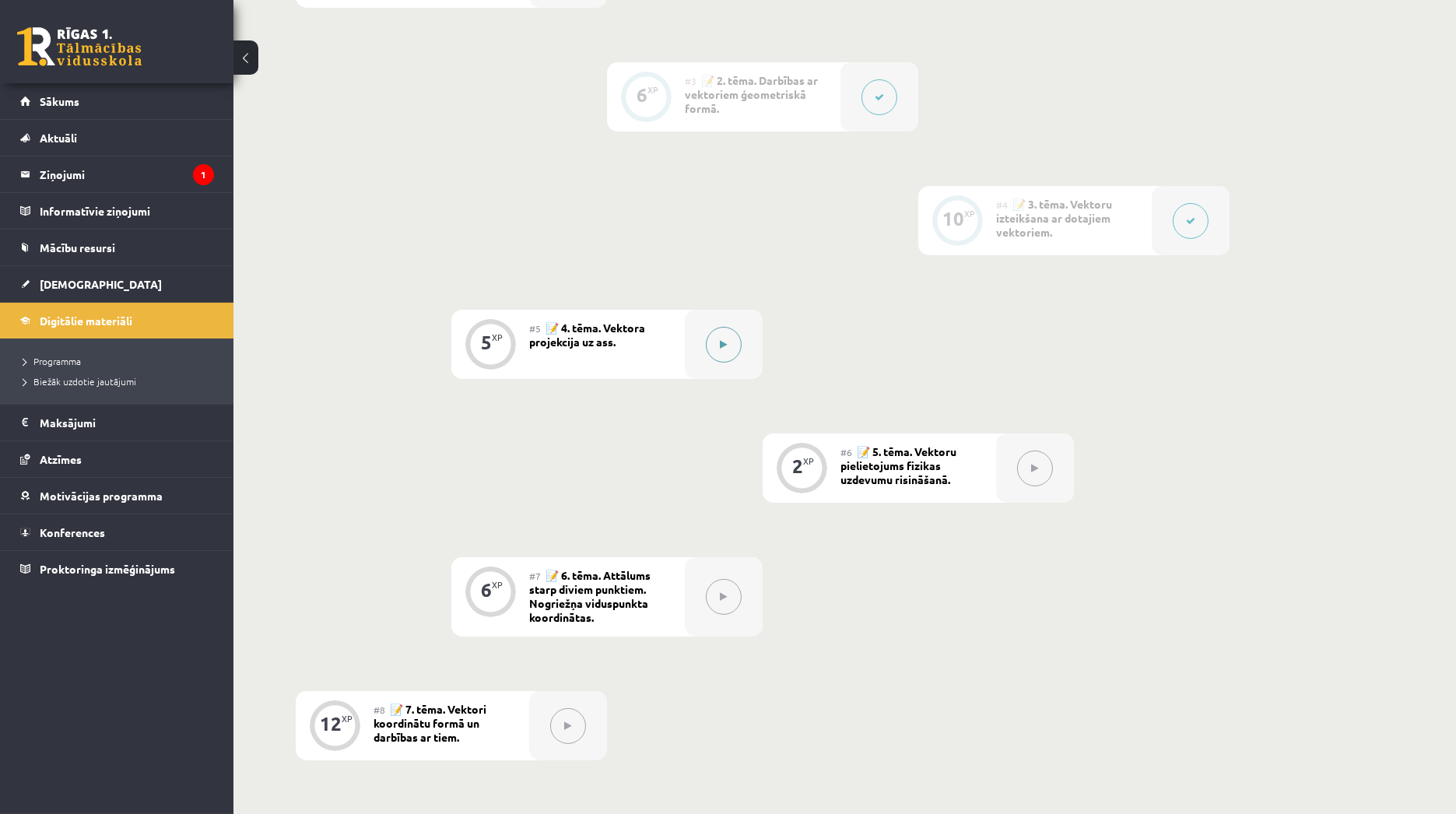
click at [731, 349] on button at bounding box center [723, 344] width 36 height 36
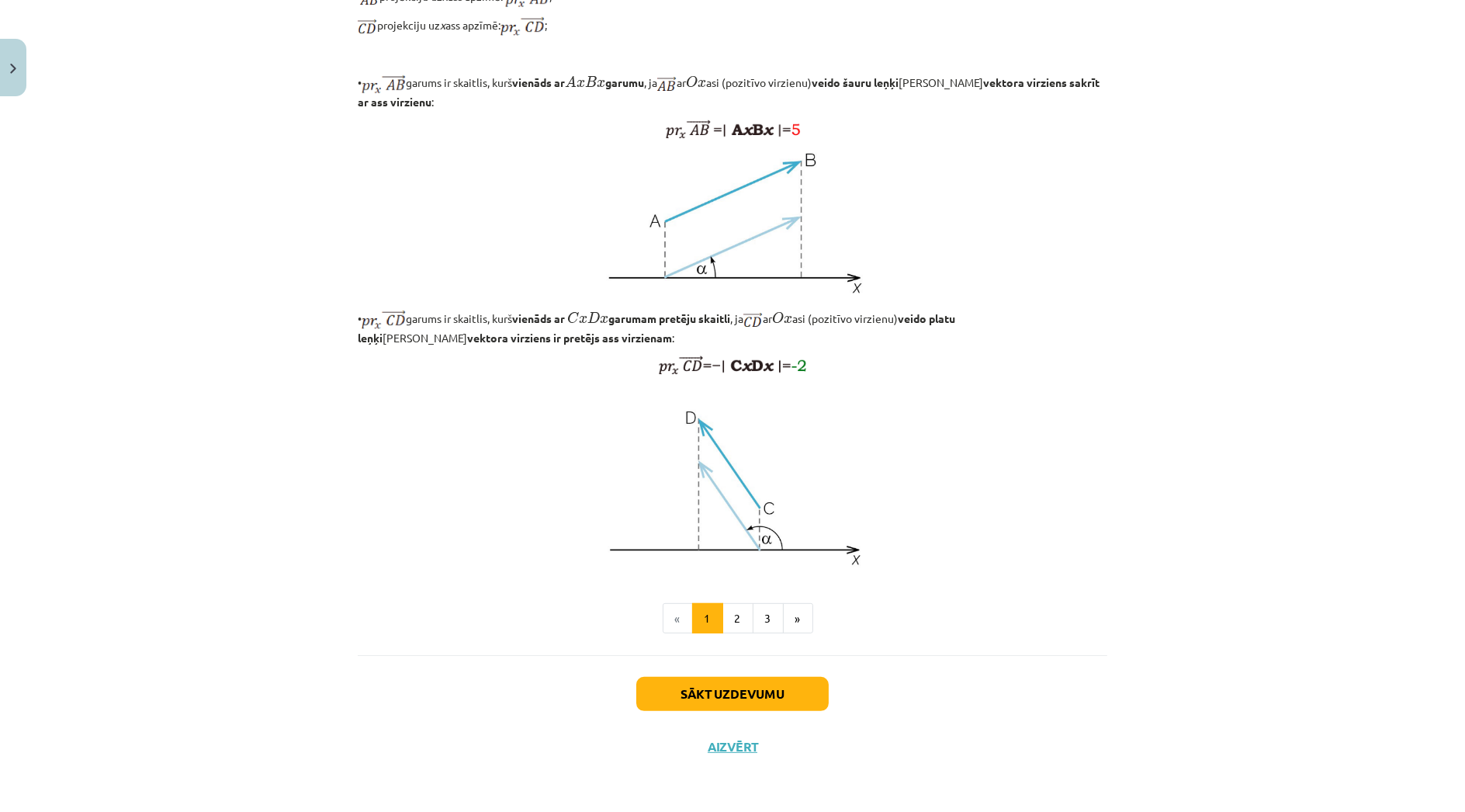
scroll to position [1029, 0]
click at [741, 619] on button "2" at bounding box center [738, 618] width 31 height 31
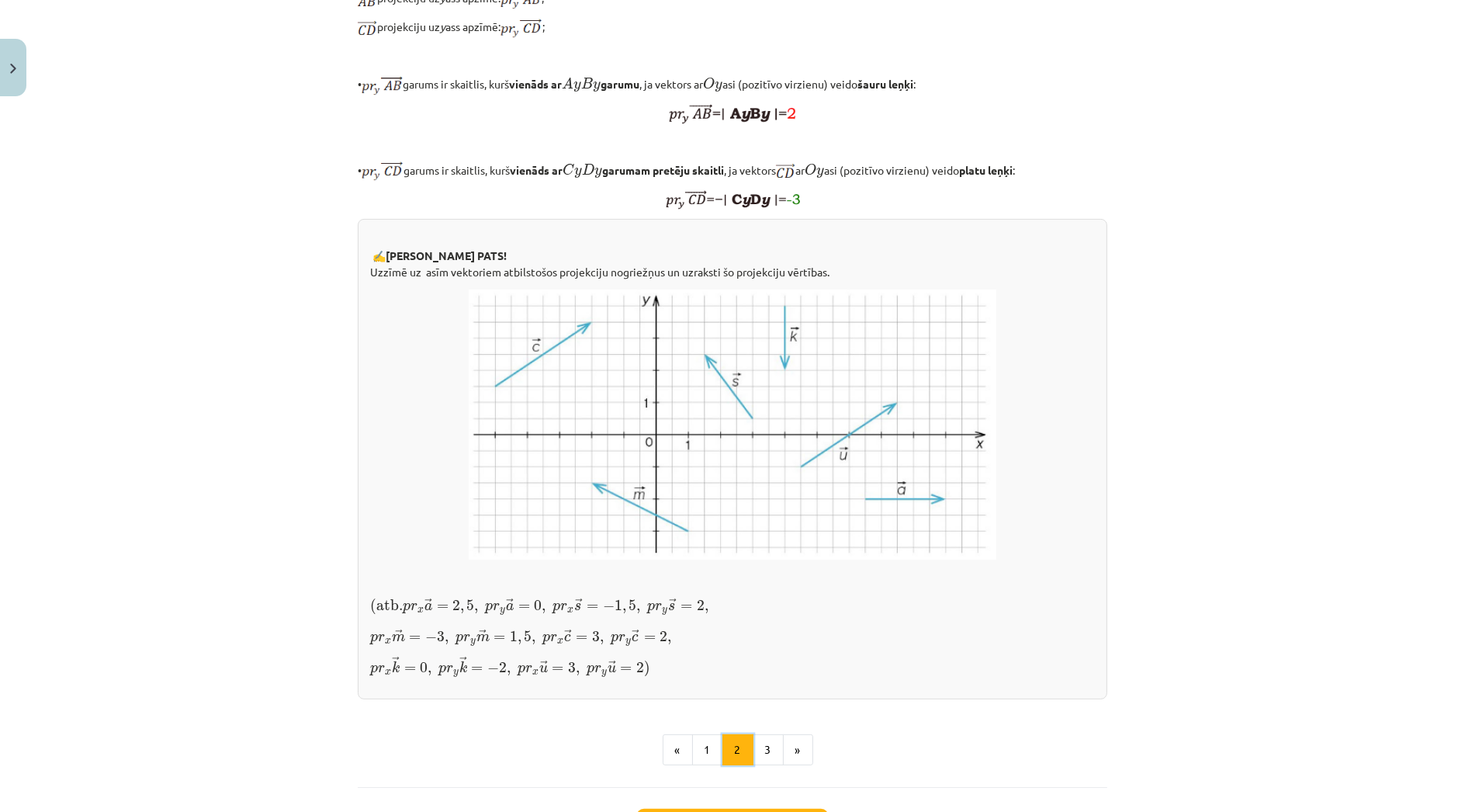
scroll to position [708, 0]
click at [1400, 652] on div "Mācību tēma: Matemātikas i - 10. klases 1. ieskaites mācību materiāls (a,b) #5 …" at bounding box center [732, 406] width 1465 height 812
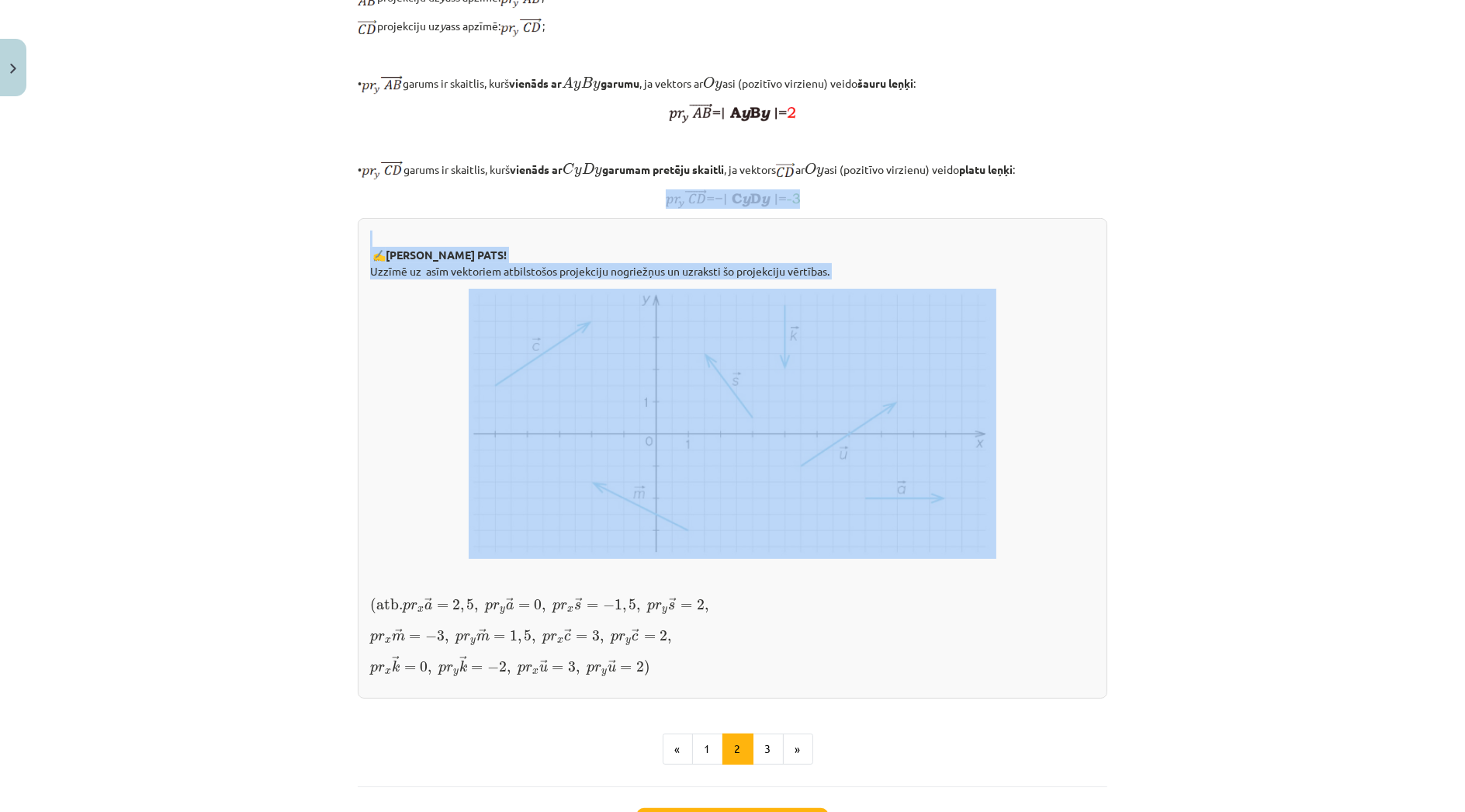
click at [1347, 641] on div "Mācību tēma: Matemātikas i - 10. klases 1. ieskaites mācību materiāls (a,b) #5 …" at bounding box center [732, 406] width 1465 height 812
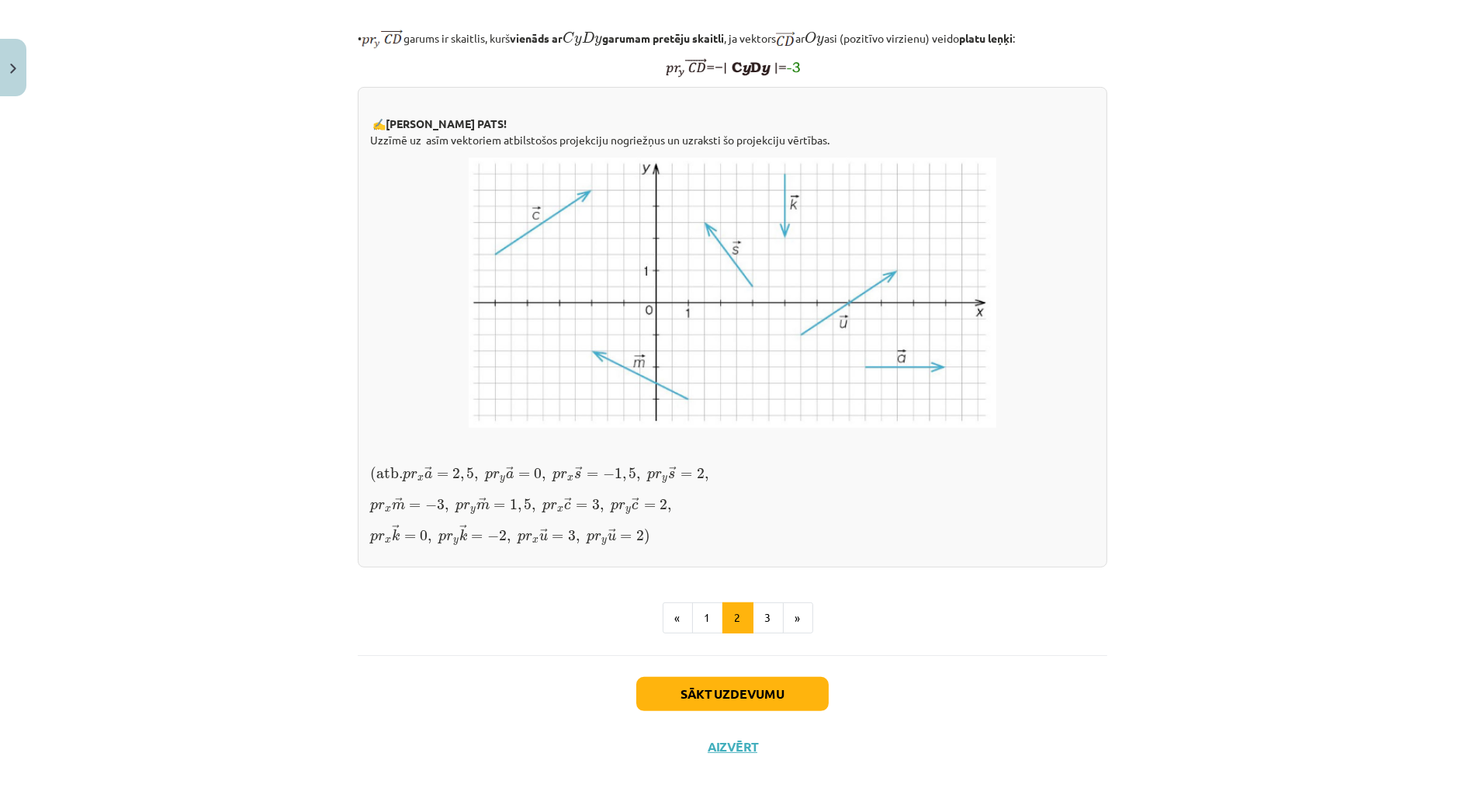
scroll to position [1073, 0]
click at [753, 634] on button "3" at bounding box center [769, 617] width 31 height 31
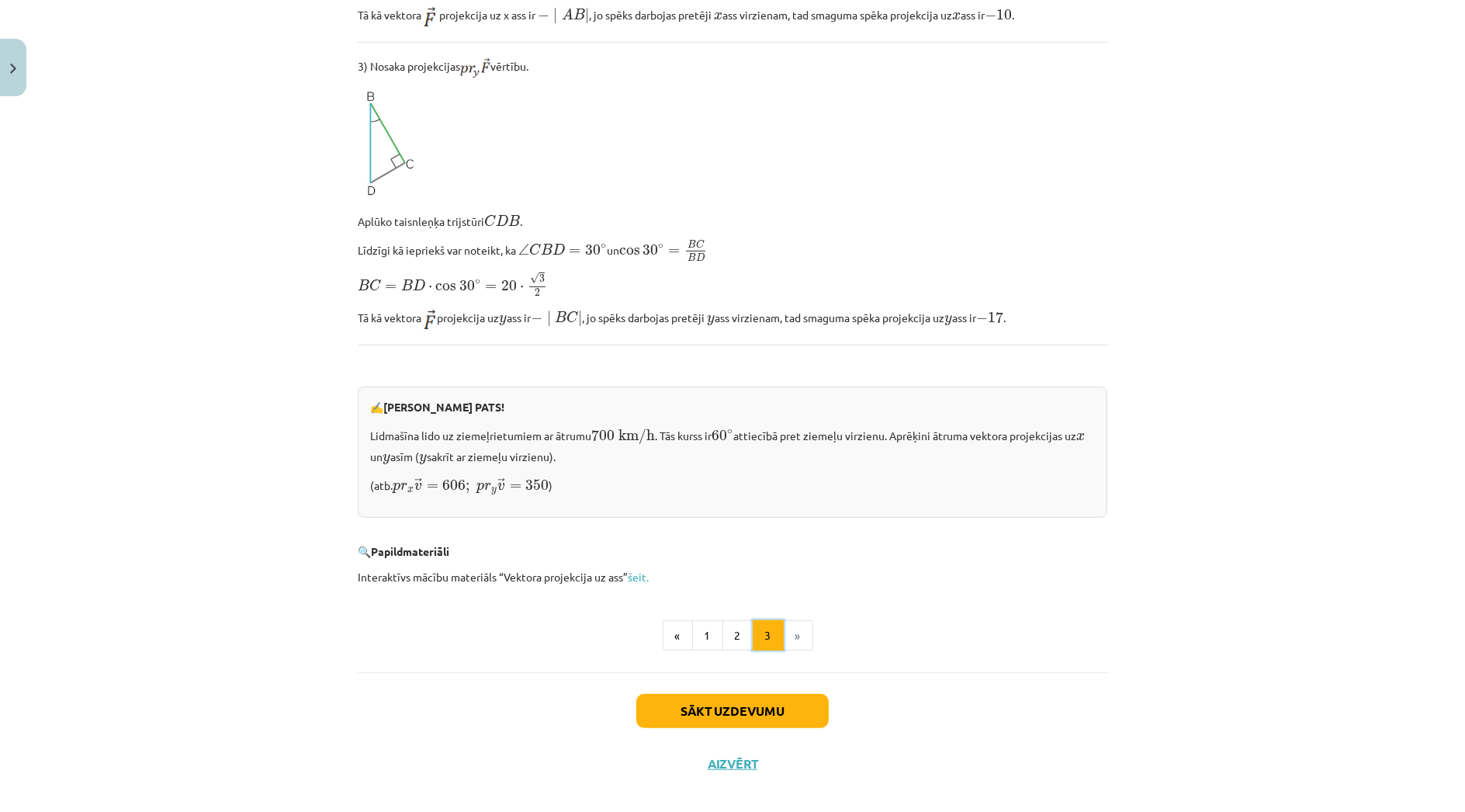
scroll to position [1350, 0]
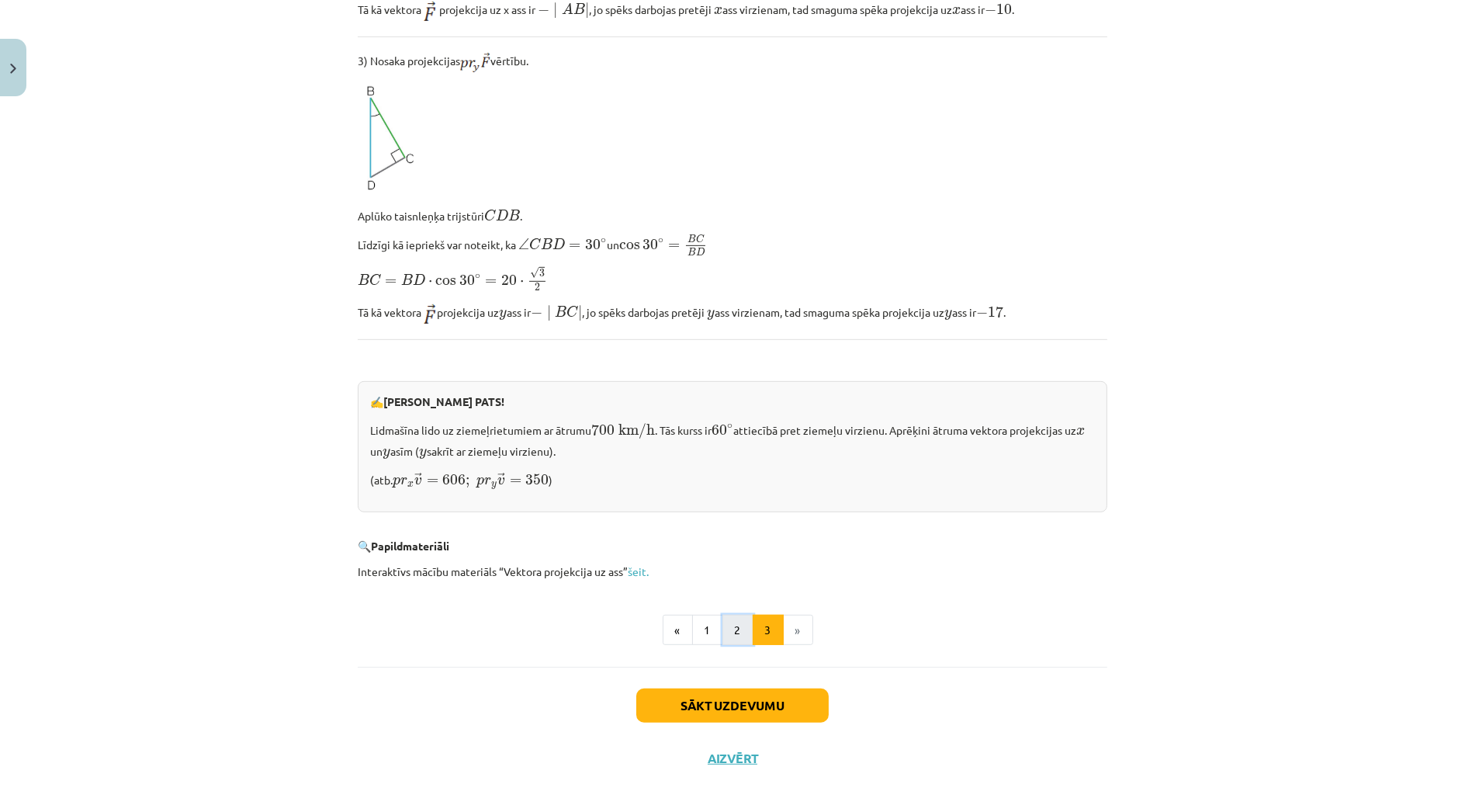
click at [725, 627] on button "2" at bounding box center [738, 630] width 31 height 31
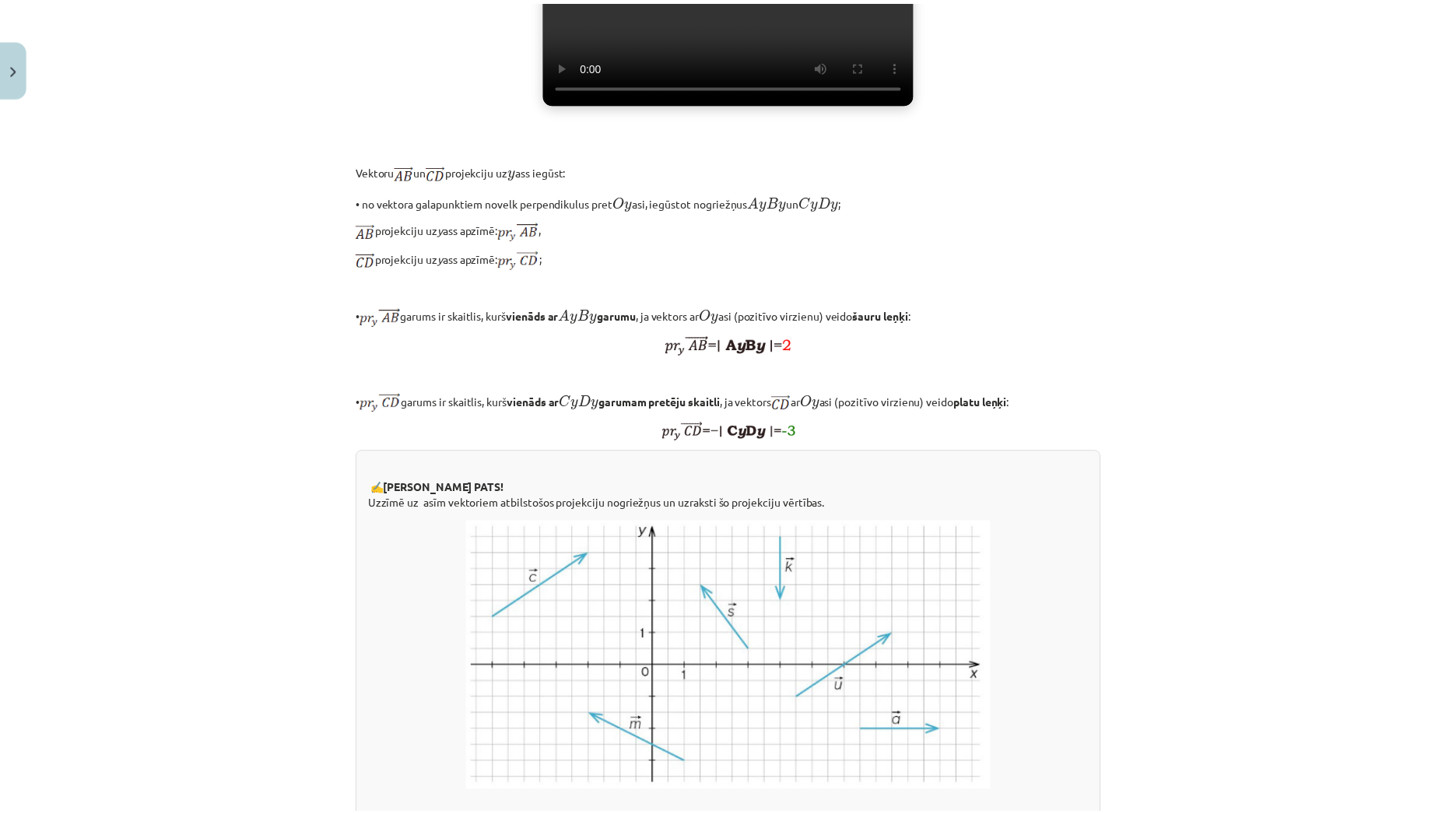
scroll to position [385, 0]
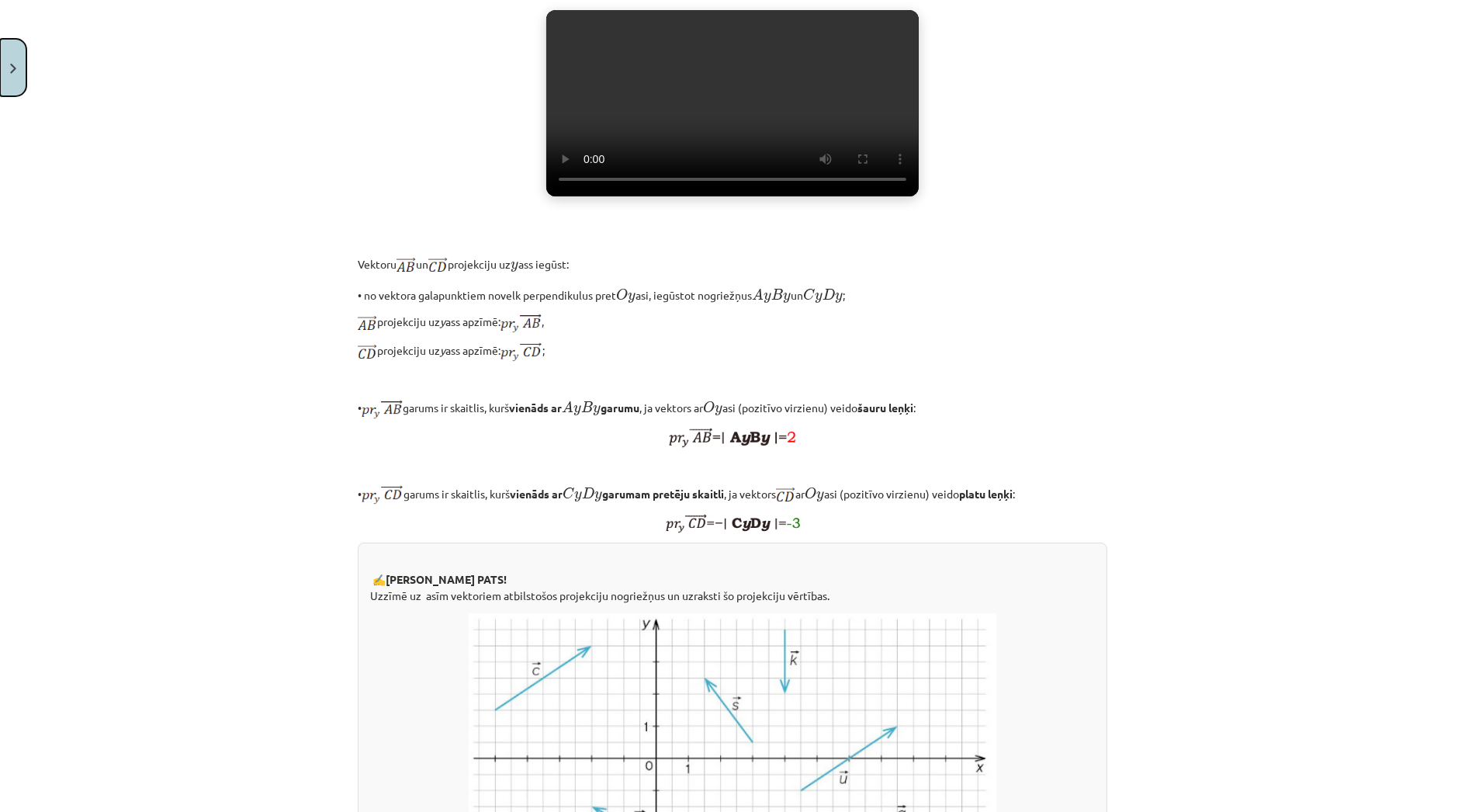
click at [14, 53] on button "Close" at bounding box center [13, 68] width 26 height 58
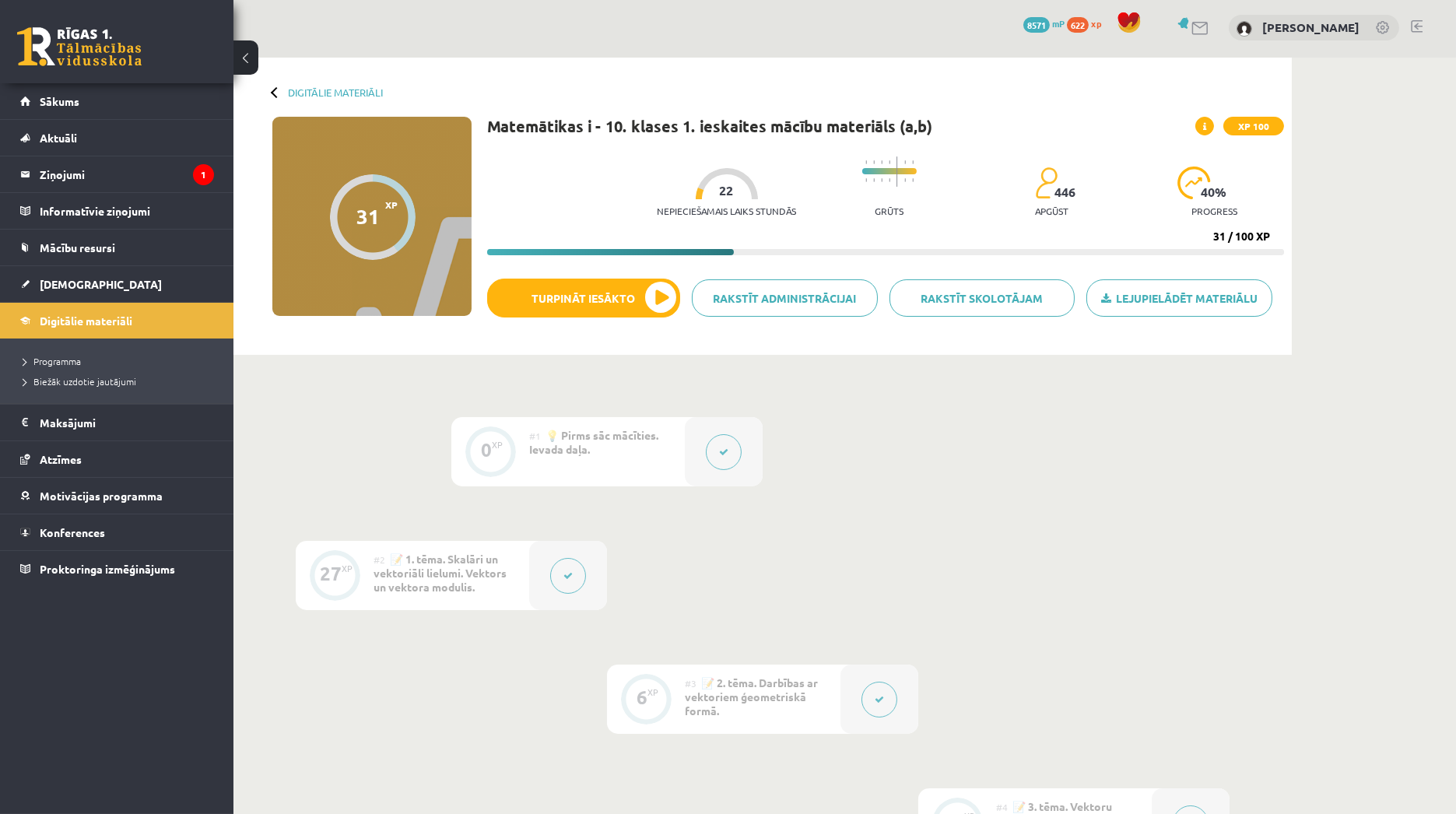
scroll to position [0, 0]
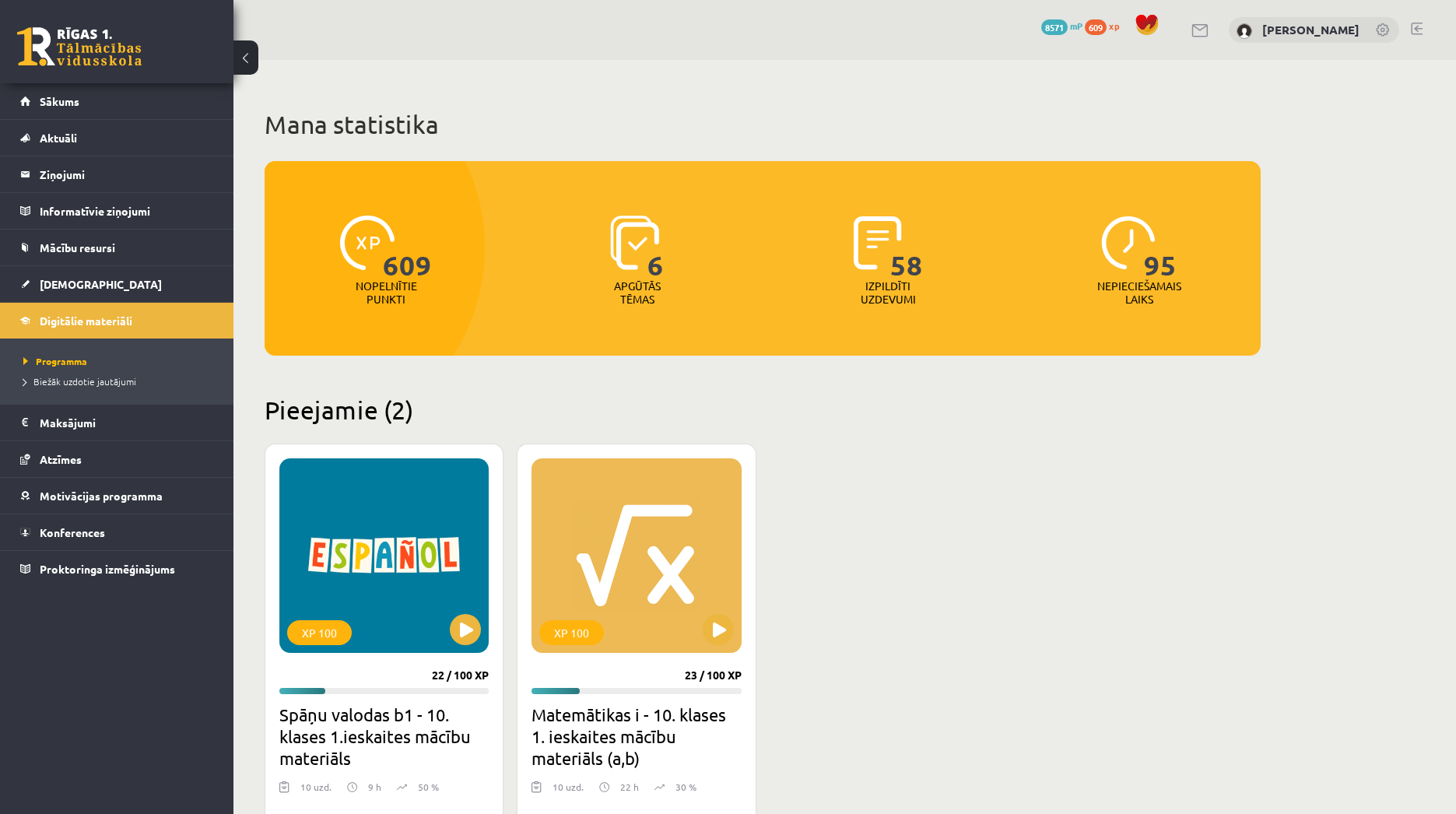
scroll to position [259, 0]
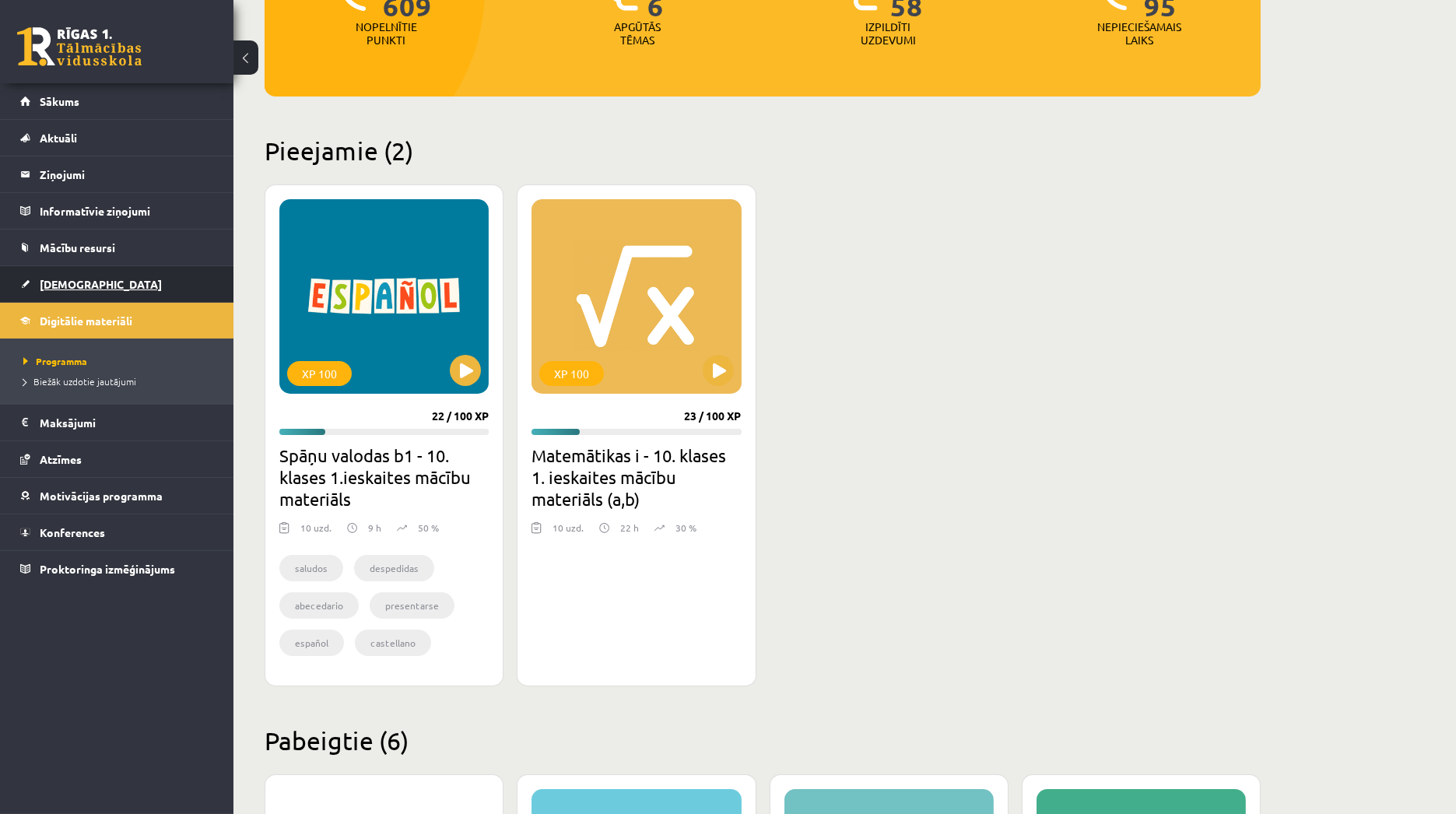
click at [161, 289] on link "[DEMOGRAPHIC_DATA]" at bounding box center [117, 283] width 193 height 36
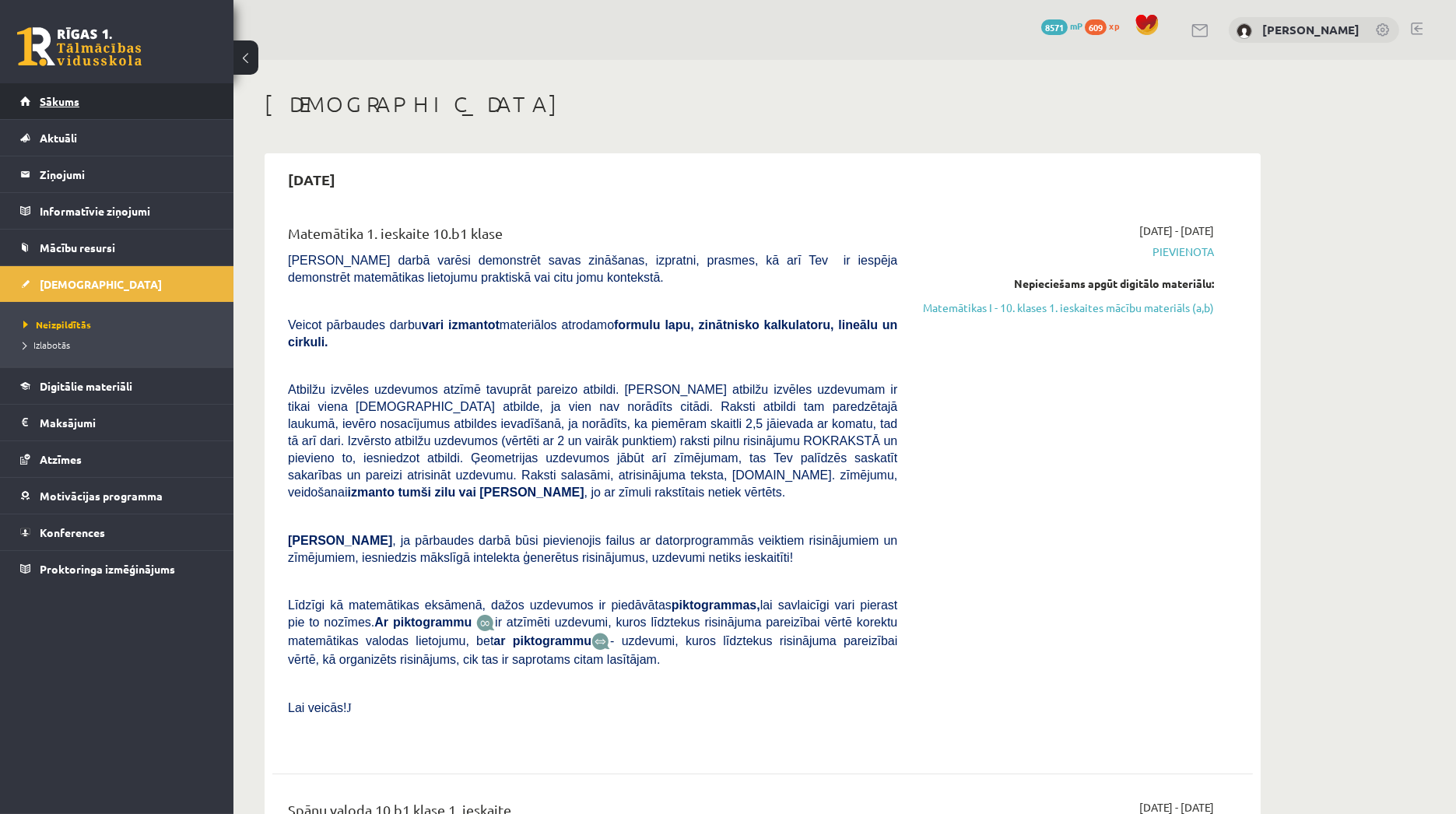
click at [113, 100] on link "Sākums" at bounding box center [117, 101] width 193 height 36
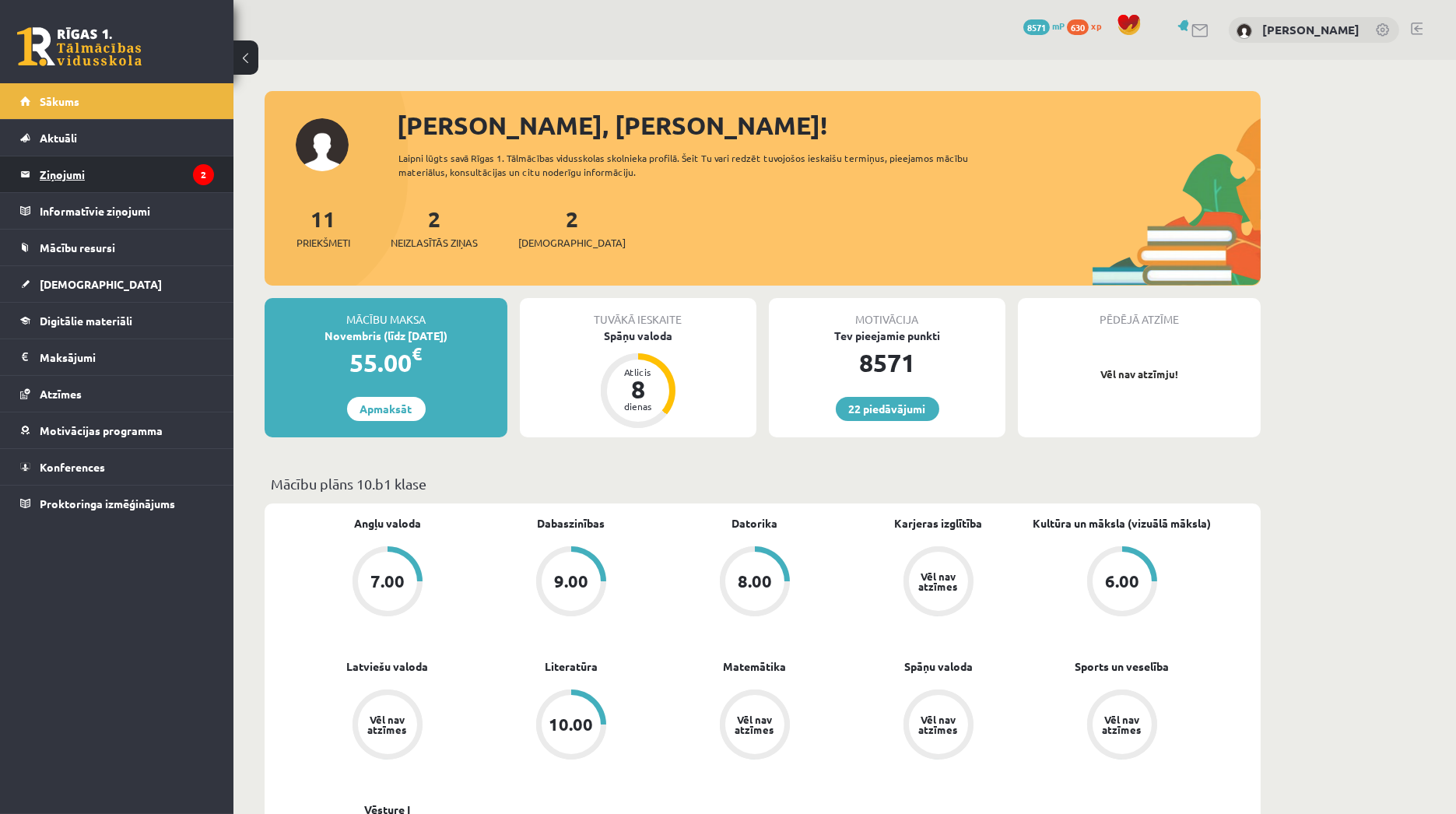
click at [126, 158] on legend "Ziņojumi 2" at bounding box center [127, 174] width 174 height 36
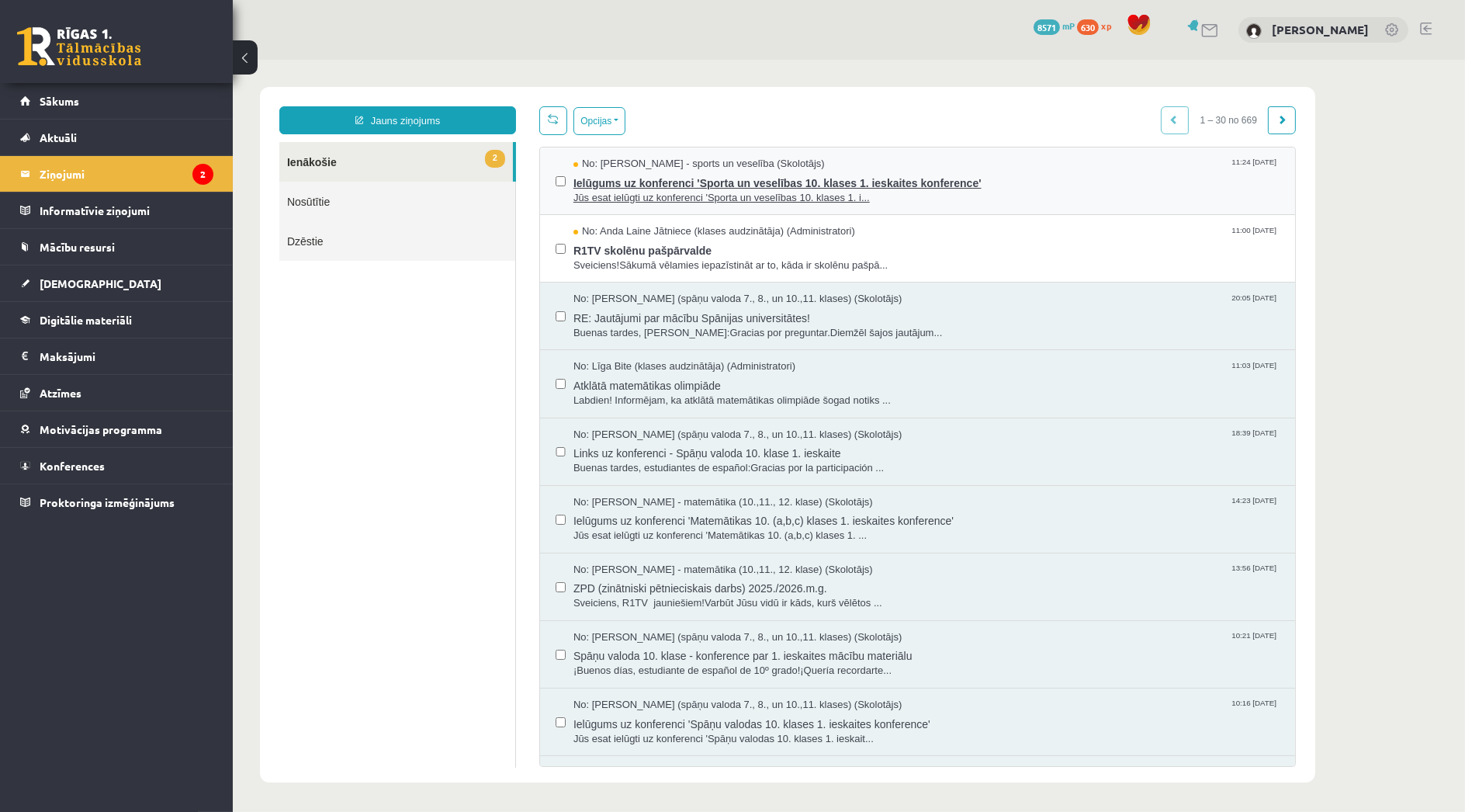
click at [670, 197] on span "Jūs esat ielūgti uz konferenci 'Sporta un veselības 10. klases 1. i..." at bounding box center [926, 198] width 706 height 14
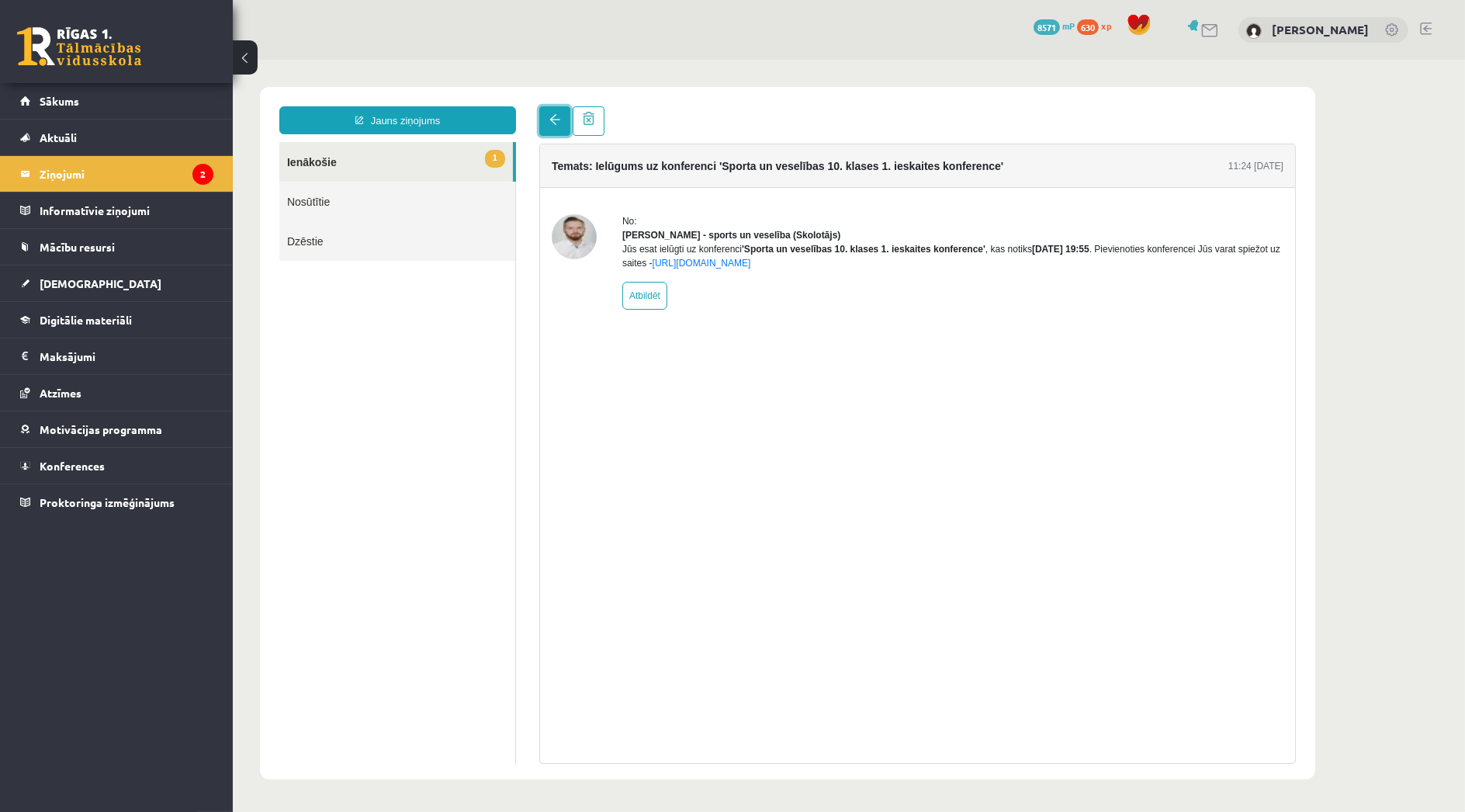
click at [551, 131] on link at bounding box center [555, 121] width 31 height 30
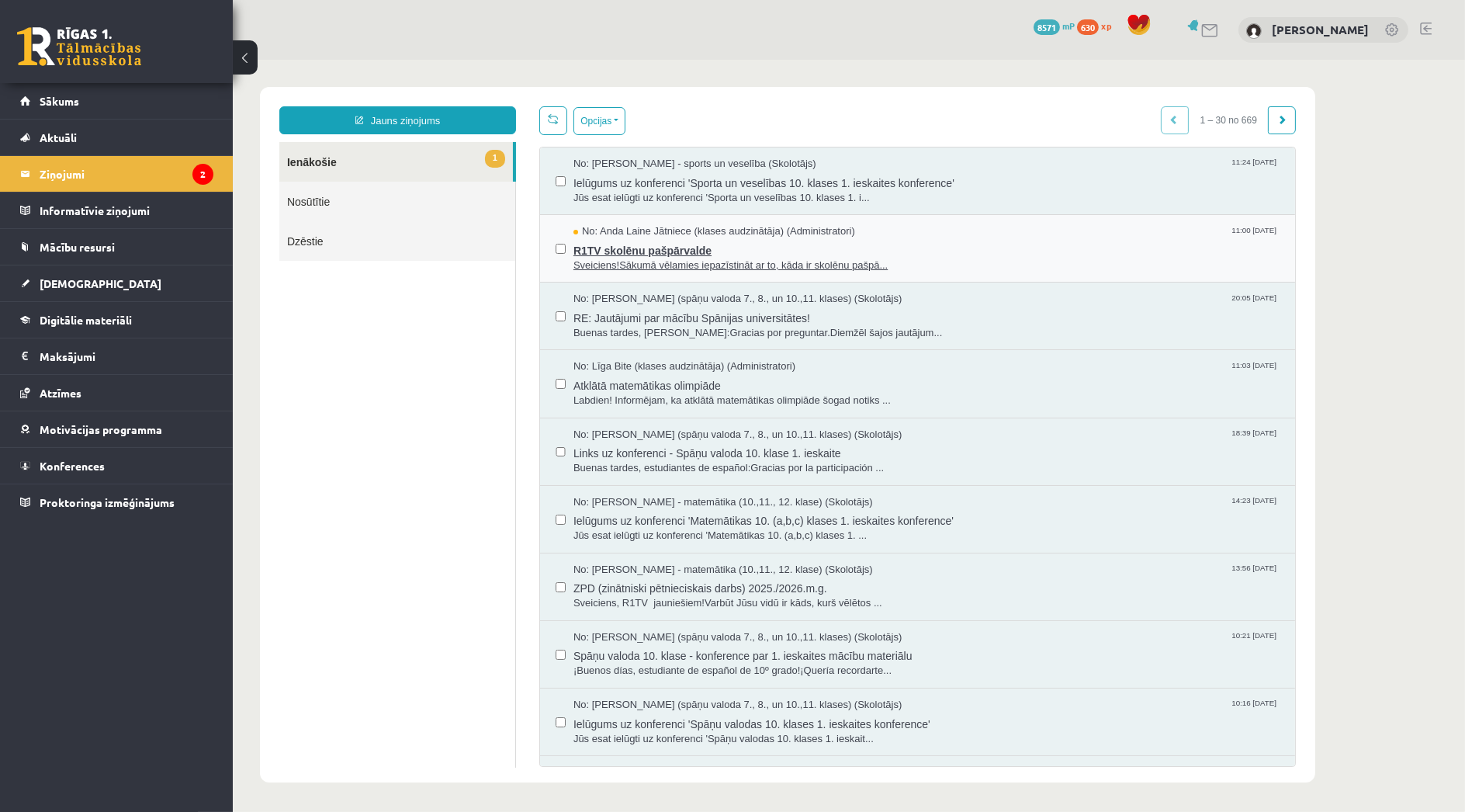
click at [587, 251] on span "R1TV skolēnu pašpārvalde" at bounding box center [926, 249] width 706 height 19
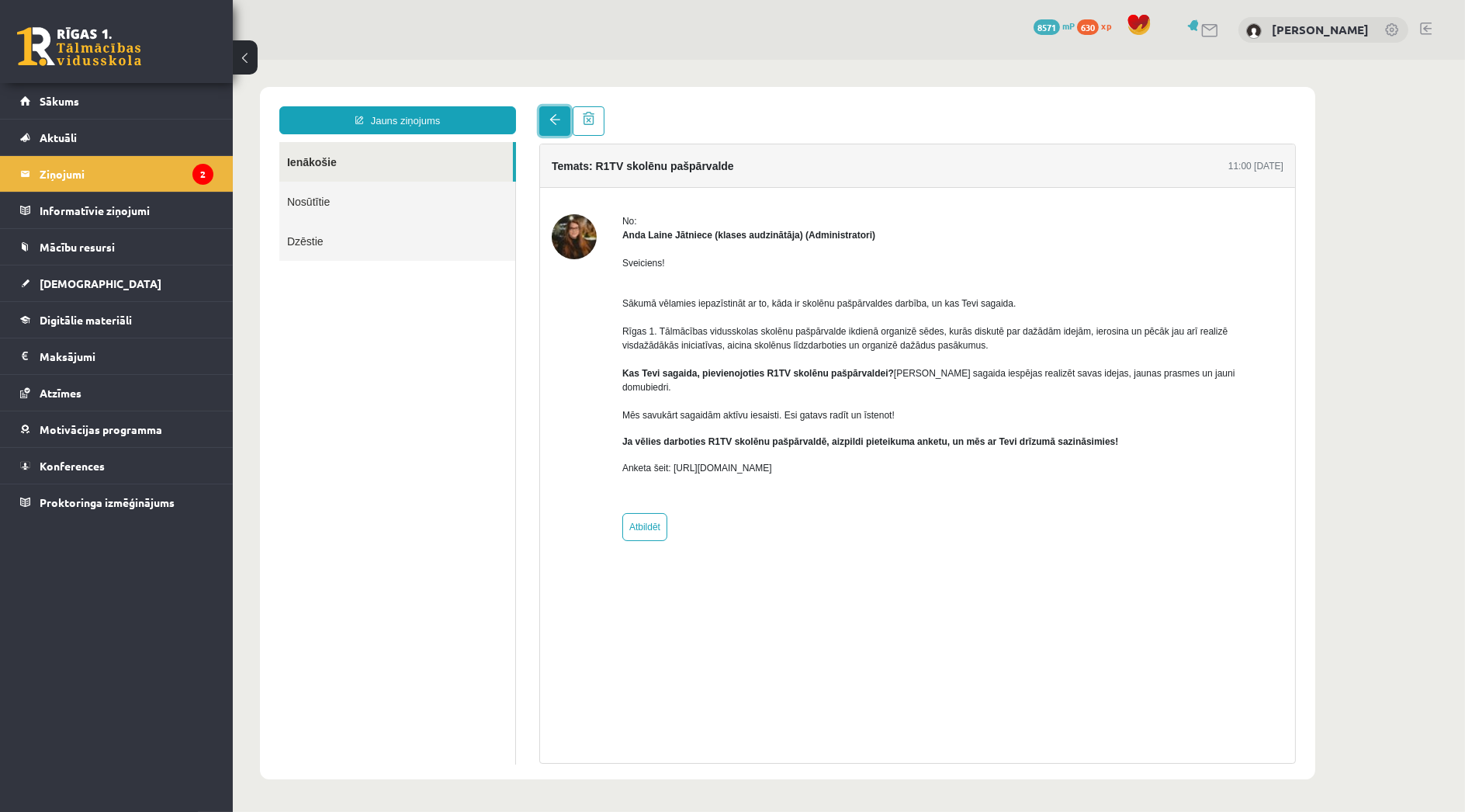
click at [554, 113] on link at bounding box center [555, 121] width 31 height 30
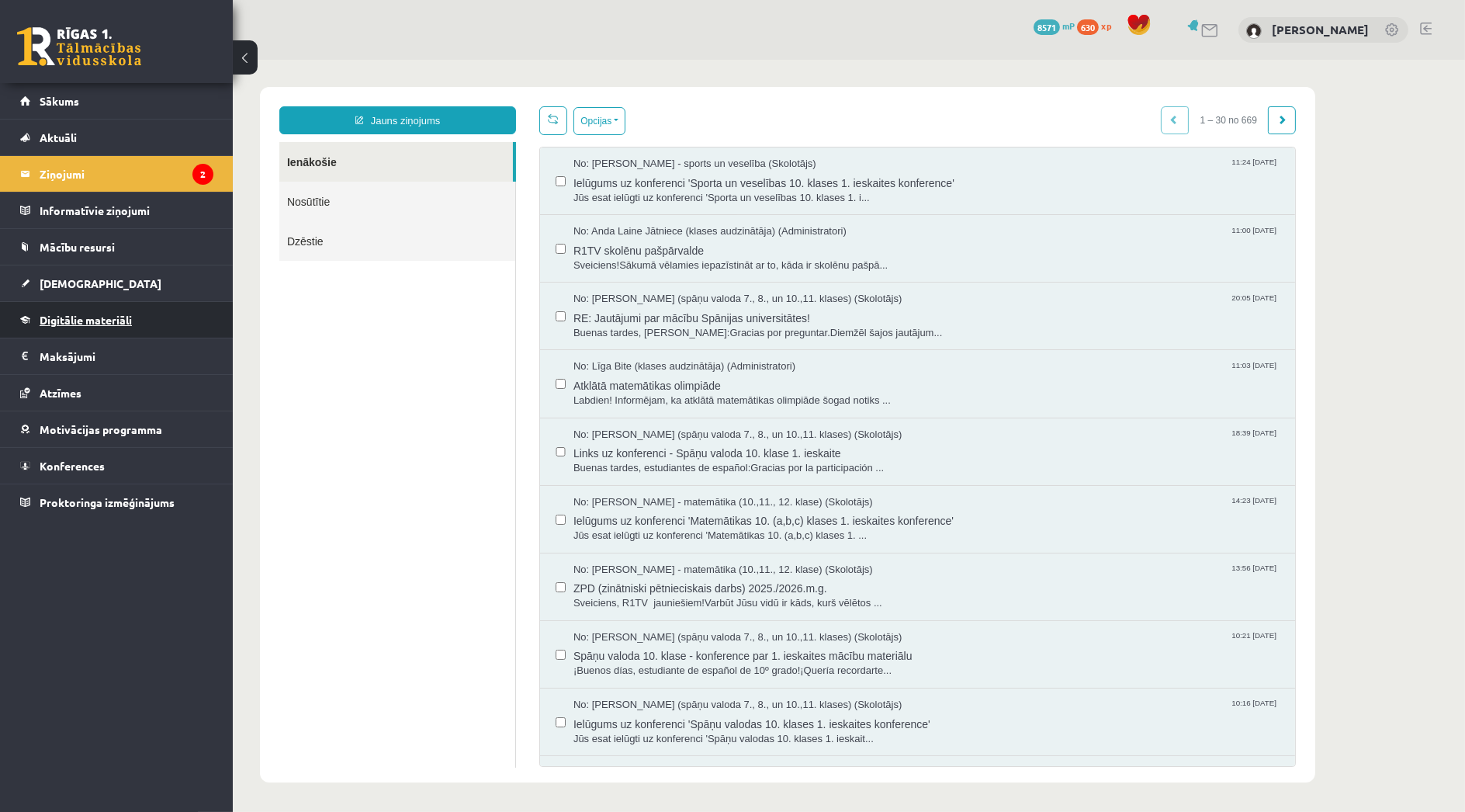
click at [115, 328] on link "Digitālie materiāli" at bounding box center [117, 319] width 193 height 36
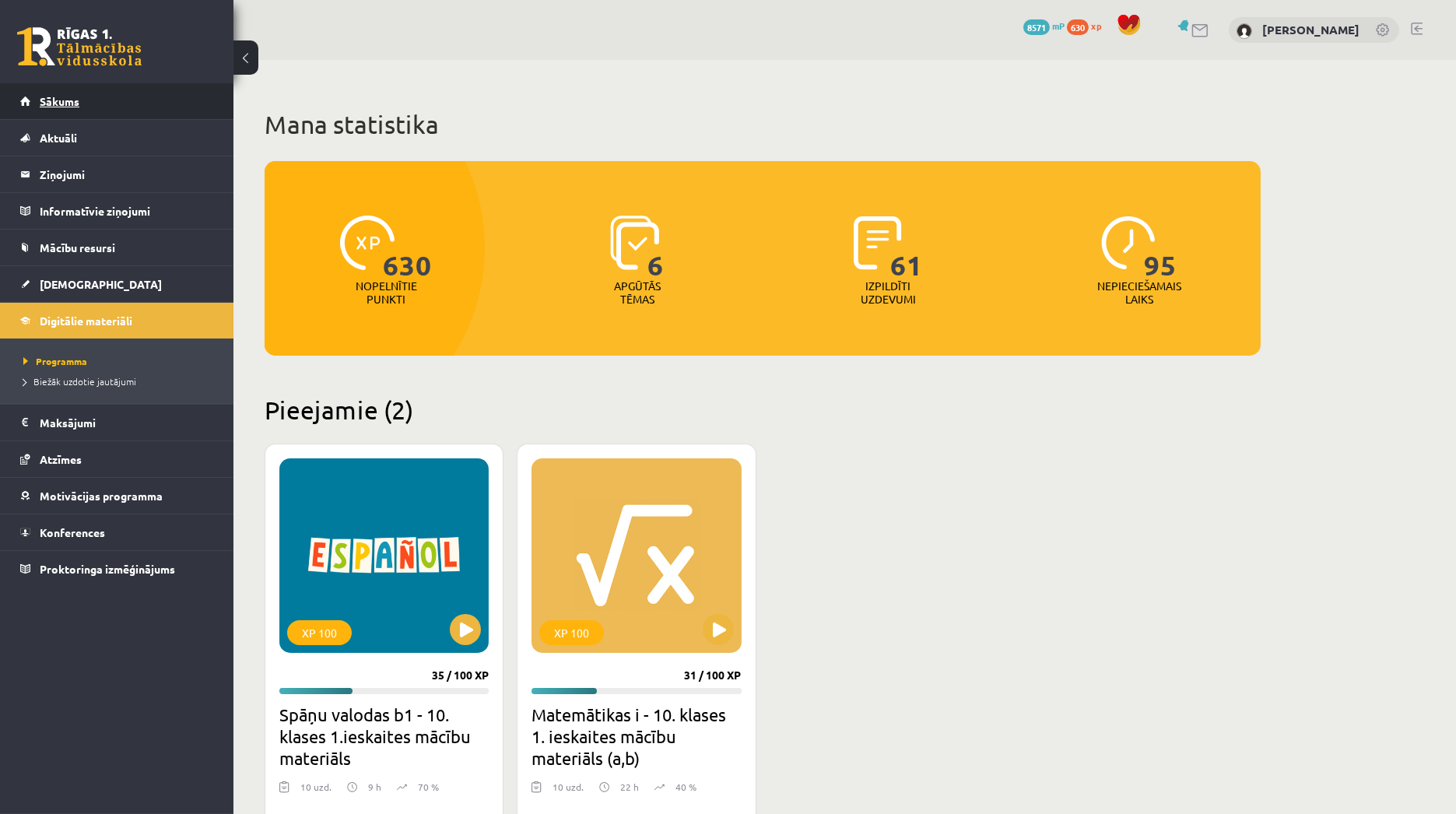
click at [135, 90] on link "Sākums" at bounding box center [117, 101] width 193 height 36
